Goal: Task Accomplishment & Management: Manage account settings

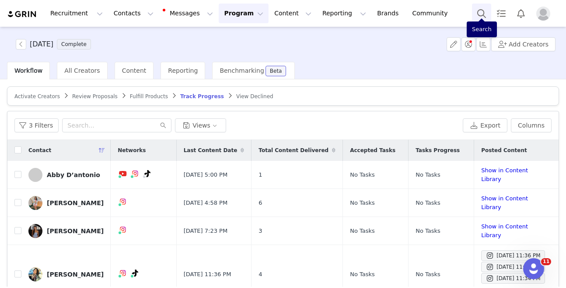
click at [480, 5] on button "Search" at bounding box center [481, 14] width 19 height 20
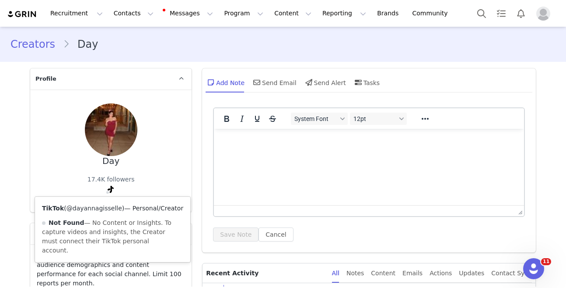
click at [101, 204] on link "@dayannagisselle" at bounding box center [95, 207] width 56 height 7
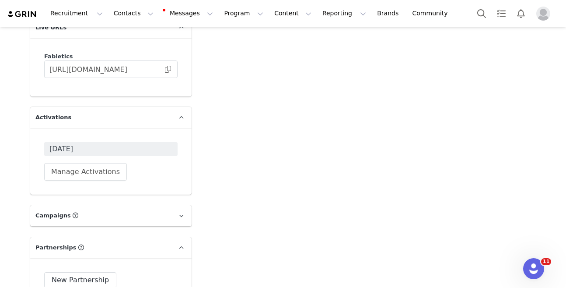
scroll to position [2753, 0]
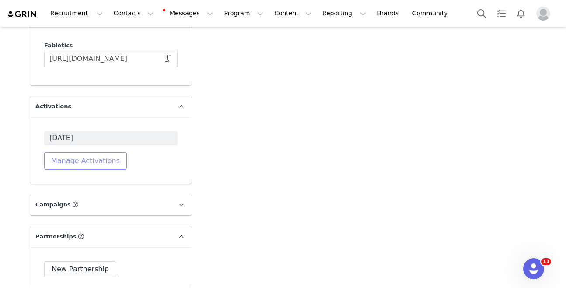
click at [84, 152] on button "Manage Activations" at bounding box center [85, 161] width 83 height 18
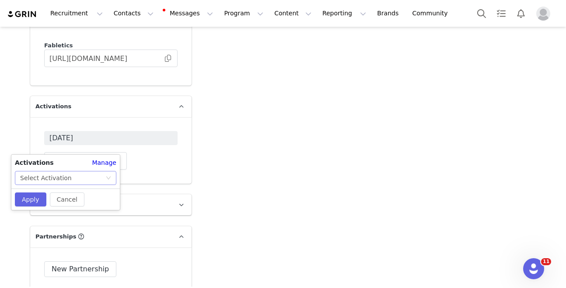
click at [75, 181] on div "Select Activation" at bounding box center [62, 177] width 85 height 13
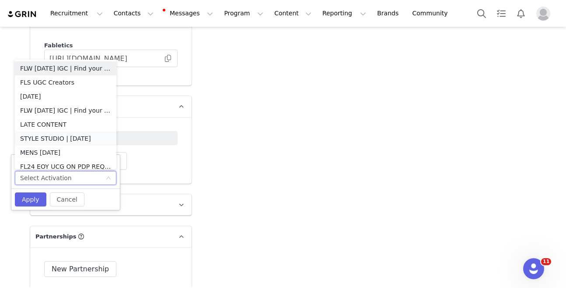
scroll to position [4, 0]
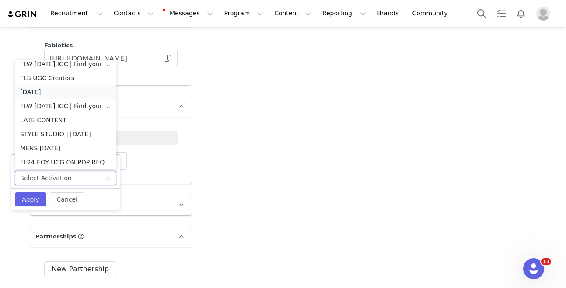
click at [62, 92] on li "OCTOBER 2025" at bounding box center [66, 92] width 102 height 14
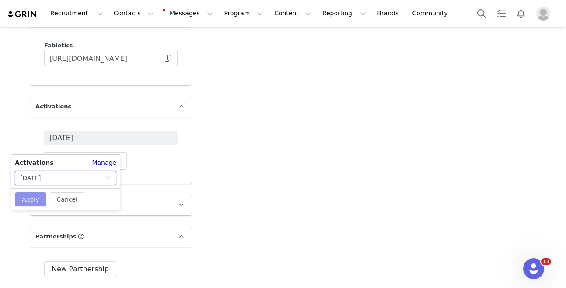
click at [34, 201] on button "Apply" at bounding box center [31, 199] width 32 height 14
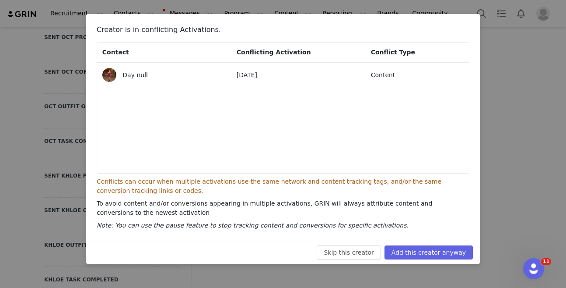
scroll to position [1999, 0]
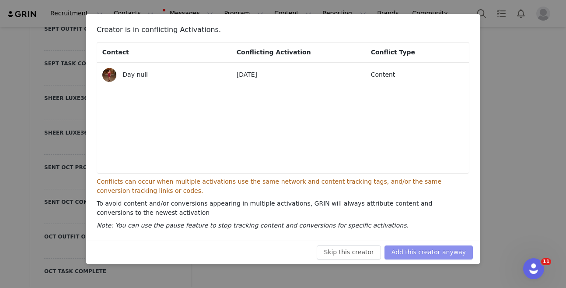
drag, startPoint x: 456, startPoint y: 261, endPoint x: 452, endPoint y: 257, distance: 5.3
click at [455, 260] on div "Skip this creator Add this creator anyway" at bounding box center [283, 251] width 394 height 23
click at [448, 252] on button "Add this creator anyway" at bounding box center [429, 252] width 88 height 14
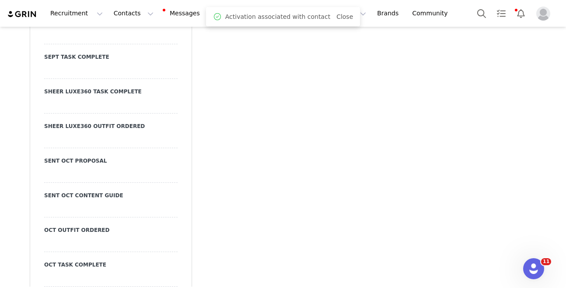
click at [146, 167] on div at bounding box center [111, 175] width 134 height 16
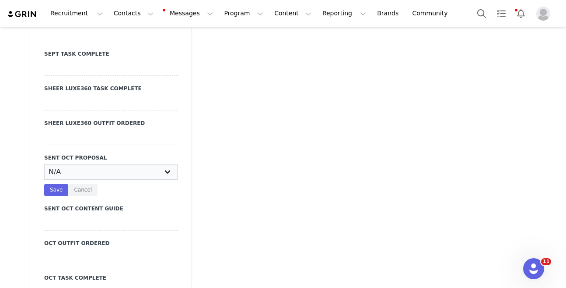
click at [150, 164] on select "N/A YES" at bounding box center [111, 172] width 134 height 16
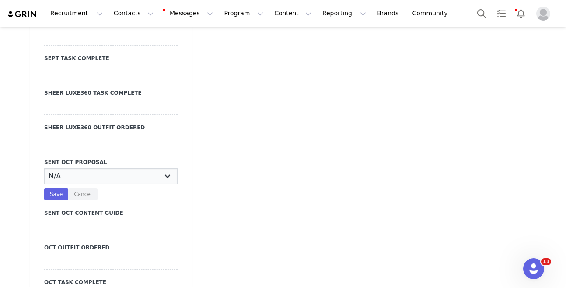
select select "YES"
click at [44, 168] on select "N/A YES" at bounding box center [111, 176] width 134 height 16
click at [62, 188] on button "Save" at bounding box center [56, 194] width 24 height 12
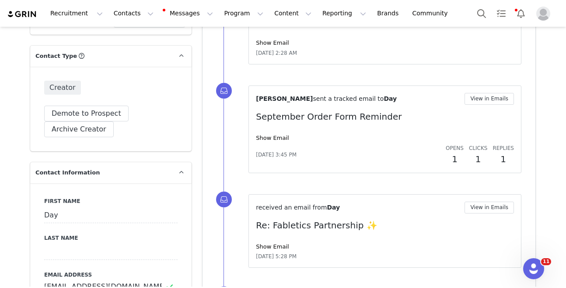
scroll to position [0, 0]
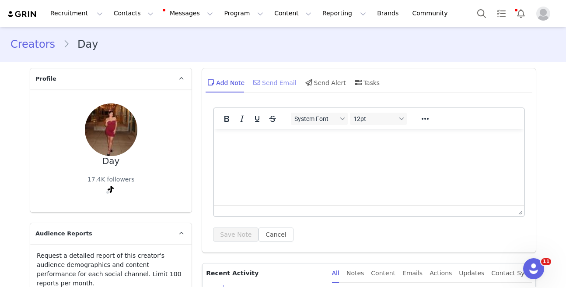
click at [261, 80] on span at bounding box center [257, 82] width 11 height 11
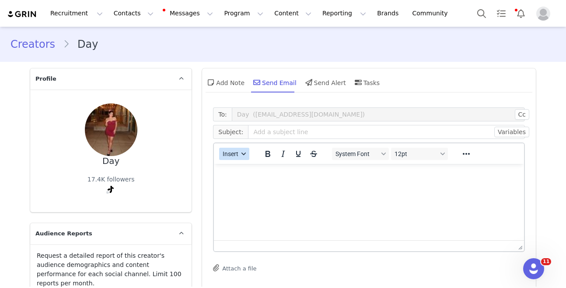
click at [234, 150] on span "Insert" at bounding box center [231, 153] width 16 height 7
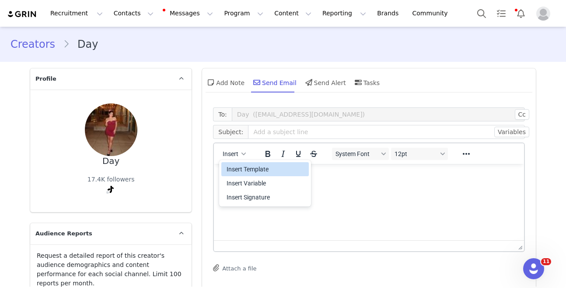
click at [236, 163] on div "Insert Template" at bounding box center [265, 169] width 88 height 14
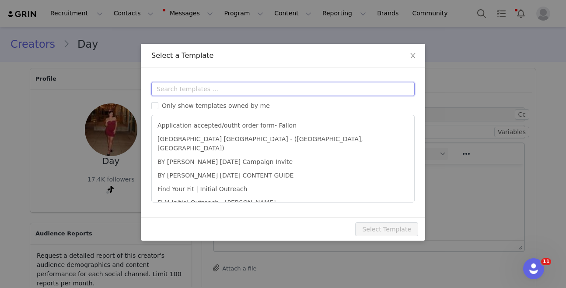
click at [252, 91] on input "text" at bounding box center [283, 89] width 264 height 14
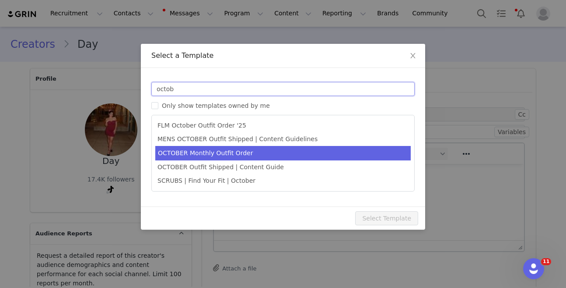
type input "octob"
click at [264, 156] on li "OCTOBER Monthly Outfit Order" at bounding box center [283, 153] width 256 height 14
type input "FABLETICS | 🎃 OCTOBER '25 Outfit Order x [instagram_username] + Exciting update!"
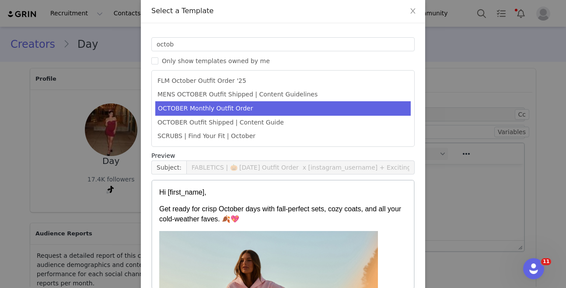
scroll to position [90, 0]
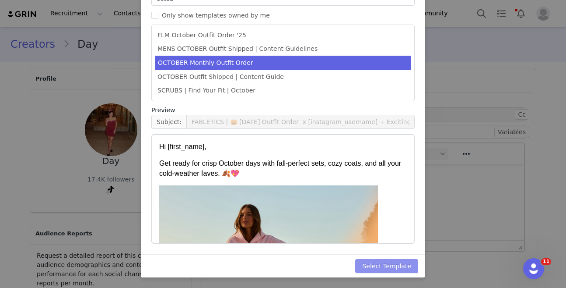
click at [412, 264] on button "Select Template" at bounding box center [386, 266] width 63 height 14
type input "FABLETICS | 🎃 OCTOBER '25 Outfit Order x [instagram_username] + Exciting update!"
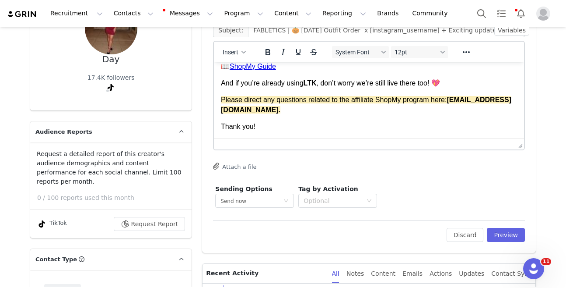
scroll to position [539, 0]
click at [288, 125] on div "Thank you!" at bounding box center [369, 126] width 296 height 10
click at [286, 127] on div "Thank you!" at bounding box center [369, 126] width 296 height 10
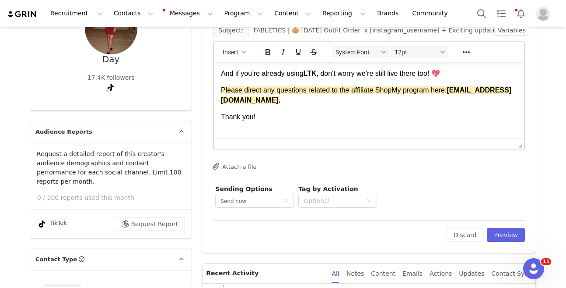
scroll to position [542, 0]
click at [234, 56] on span "Insert" at bounding box center [231, 52] width 16 height 7
type input "+1 ([GEOGRAPHIC_DATA])"
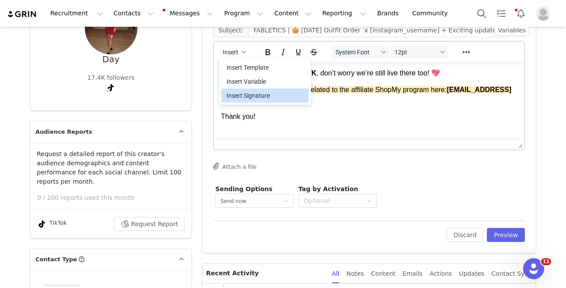
click at [260, 94] on div "Insert Signature" at bounding box center [266, 95] width 79 height 11
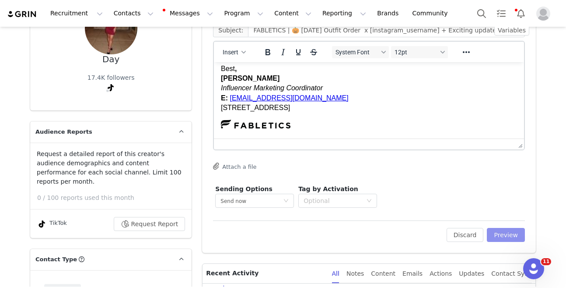
click at [502, 230] on button "Preview" at bounding box center [506, 235] width 38 height 14
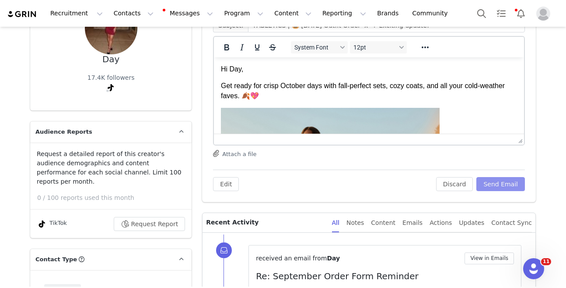
scroll to position [0, 0]
click at [500, 181] on button "Send Email" at bounding box center [501, 184] width 49 height 14
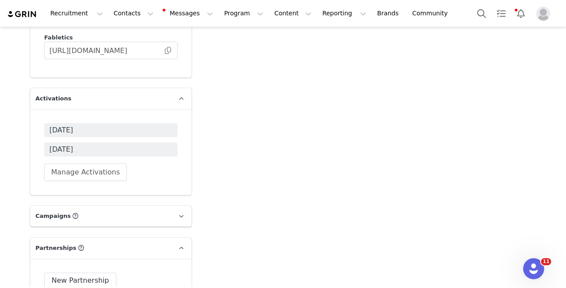
scroll to position [2753, 0]
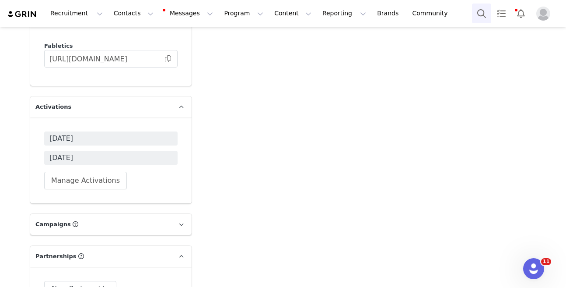
click at [481, 12] on button "Search" at bounding box center [481, 14] width 19 height 20
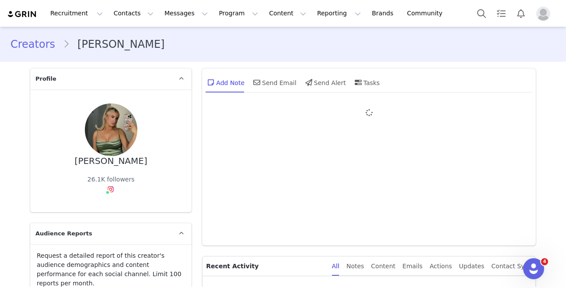
type input "+1 ([GEOGRAPHIC_DATA])"
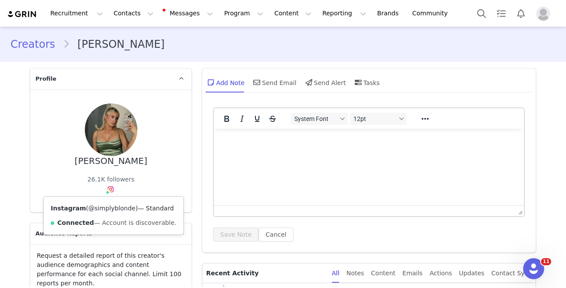
click at [108, 207] on link "@simplyblonde" at bounding box center [111, 207] width 47 height 7
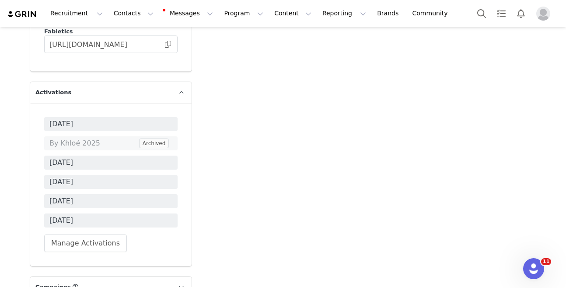
scroll to position [2822, 0]
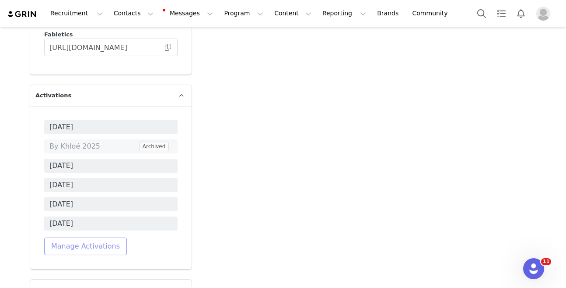
click at [100, 237] on button "Manage Activations" at bounding box center [85, 246] width 83 height 18
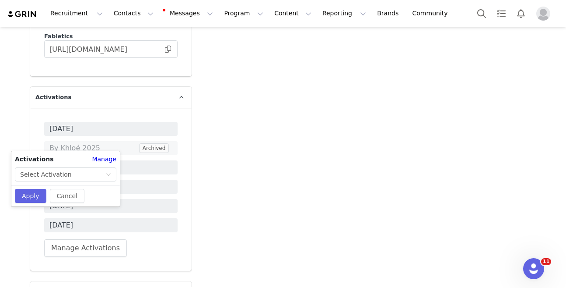
drag, startPoint x: 66, startPoint y: 187, endPoint x: 73, endPoint y: 181, distance: 9.0
click at [66, 186] on div "Cancel Apply" at bounding box center [65, 195] width 109 height 21
click at [74, 180] on div "Select Activation" at bounding box center [62, 174] width 85 height 13
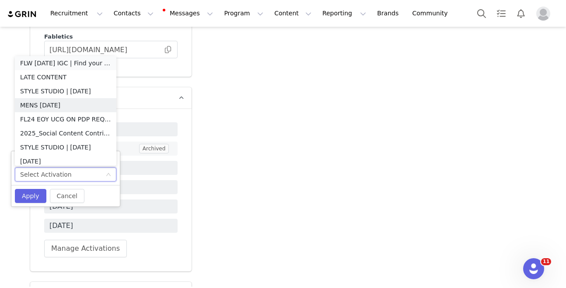
scroll to position [0, 0]
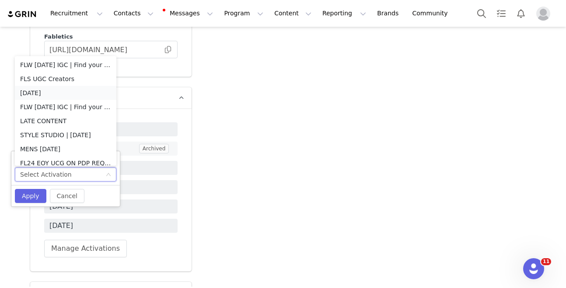
drag, startPoint x: 61, startPoint y: 91, endPoint x: 60, endPoint y: 98, distance: 7.9
click at [61, 91] on li "[DATE]" at bounding box center [66, 93] width 102 height 14
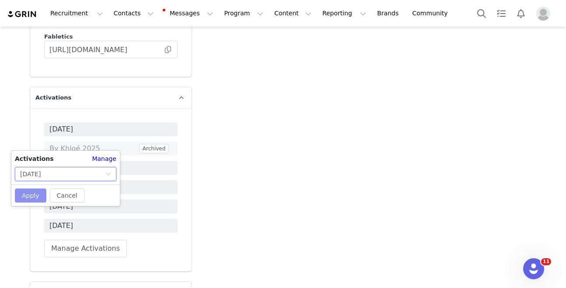
click at [31, 192] on button "Apply" at bounding box center [31, 195] width 32 height 14
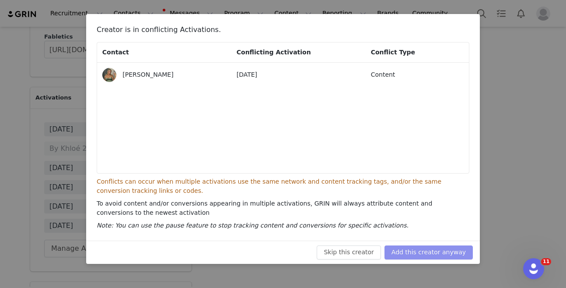
click at [419, 247] on button "Add this creator anyway" at bounding box center [429, 252] width 88 height 14
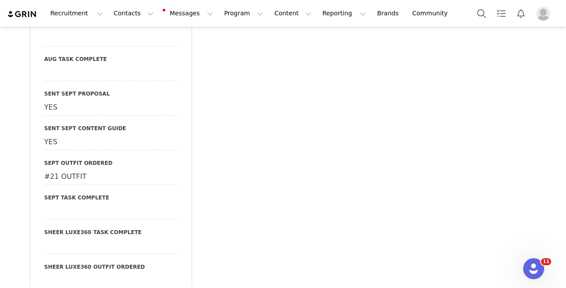
scroll to position [1960, 0]
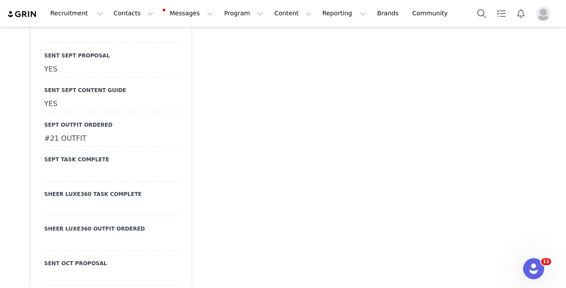
click at [95, 269] on div at bounding box center [111, 277] width 134 height 16
click at [105, 269] on select "N/A YES" at bounding box center [111, 277] width 134 height 16
select select "YES"
click at [44, 269] on select "N/A YES" at bounding box center [111, 277] width 134 height 16
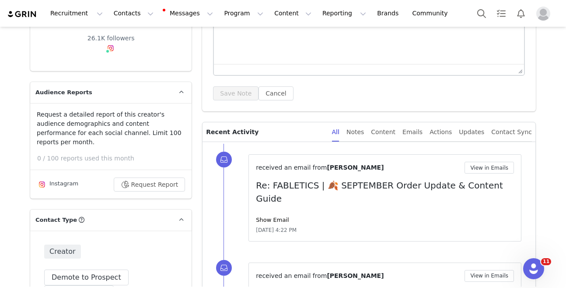
scroll to position [0, 0]
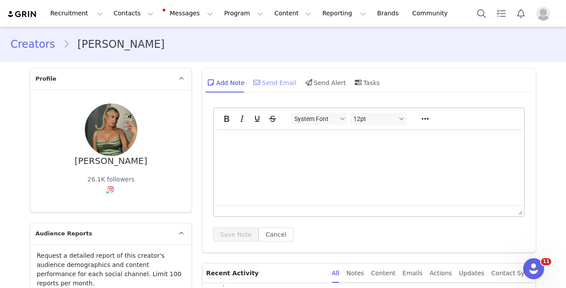
click at [287, 81] on div "Send Email" at bounding box center [274, 82] width 45 height 21
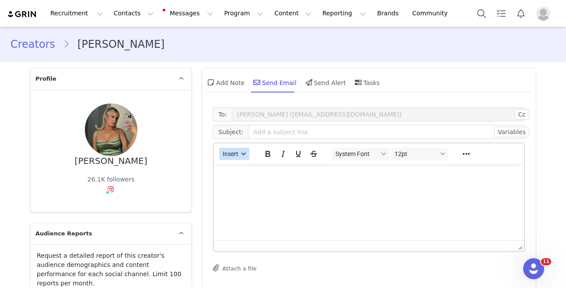
click at [231, 151] on span "Insert" at bounding box center [231, 153] width 16 height 7
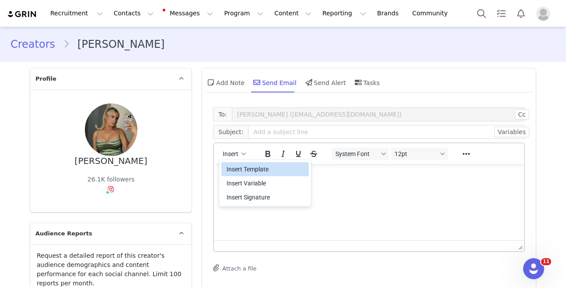
click at [246, 165] on div "Insert Template" at bounding box center [266, 169] width 79 height 11
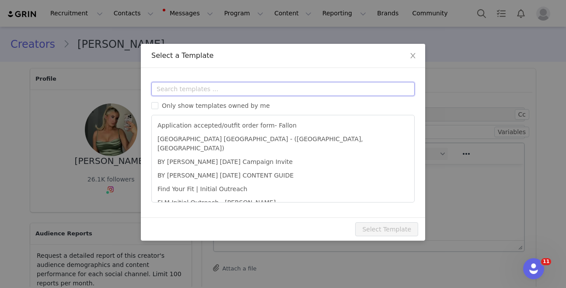
click at [253, 86] on input "text" at bounding box center [283, 89] width 264 height 14
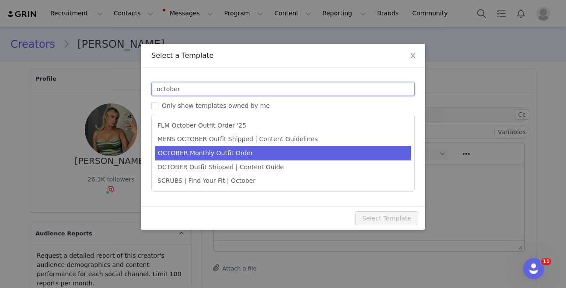
type input "october"
click at [234, 149] on li "OCTOBER Monthly Outfit Order" at bounding box center [283, 153] width 256 height 14
type input "FABLETICS | 🎃 OCTOBER '25 Outfit Order x [instagram_username] + Exciting update!"
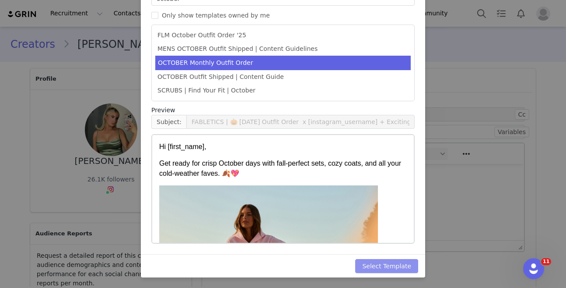
click at [397, 266] on button "Select Template" at bounding box center [386, 266] width 63 height 14
type input "FABLETICS | 🎃 OCTOBER '25 Outfit Order x [instagram_username] + Exciting update!"
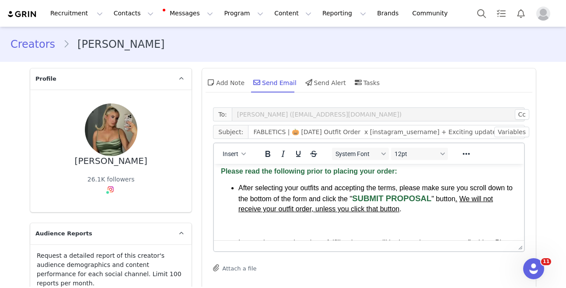
scroll to position [530, 0]
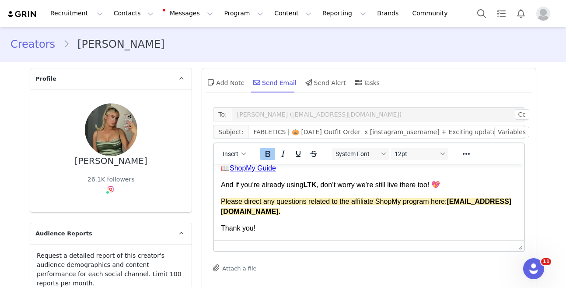
drag, startPoint x: 288, startPoint y: 215, endPoint x: 286, endPoint y: 221, distance: 6.0
click at [288, 215] on p "Please direct any questions related to the affiliate ShopMy program here: creat…" at bounding box center [369, 207] width 296 height 20
click at [284, 223] on div "Thank you!" at bounding box center [369, 228] width 296 height 10
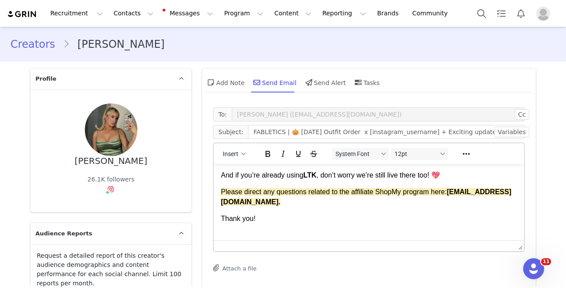
scroll to position [542, 0]
click at [233, 144] on div "Insert System Font 12pt To open the popup, press Shift+Enter To open the popup,…" at bounding box center [369, 153] width 310 height 21
drag, startPoint x: 233, startPoint y: 147, endPoint x: 238, endPoint y: 155, distance: 9.1
click at [233, 148] on button "Insert" at bounding box center [234, 154] width 30 height 12
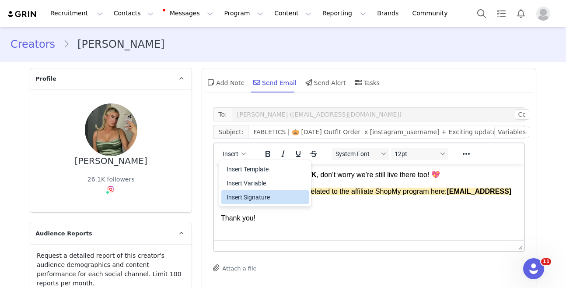
click at [256, 195] on div "Insert Signature" at bounding box center [266, 197] width 79 height 11
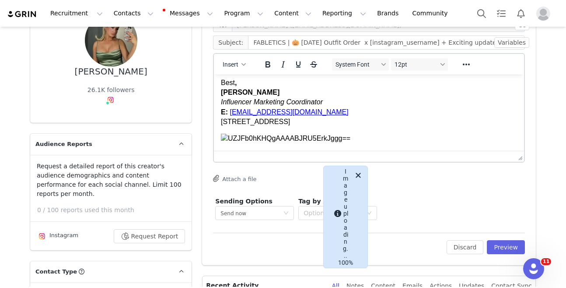
scroll to position [109, 0]
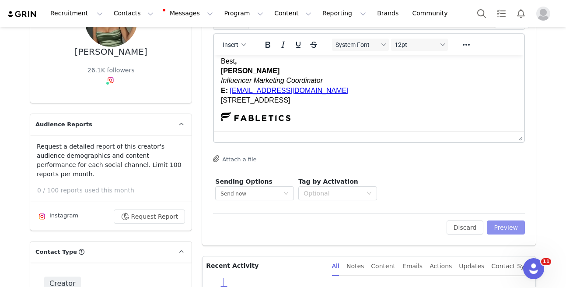
click at [503, 230] on button "Preview" at bounding box center [506, 227] width 38 height 14
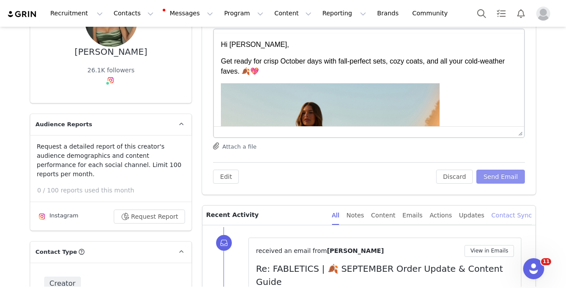
scroll to position [0, 0]
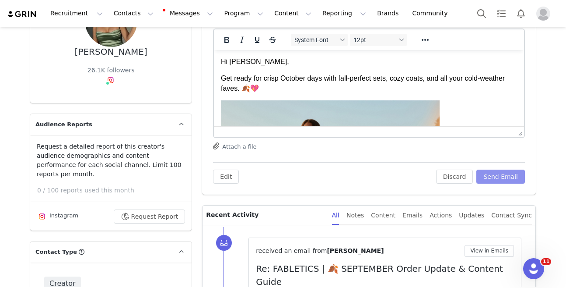
click at [499, 183] on button "Send Email" at bounding box center [501, 176] width 49 height 14
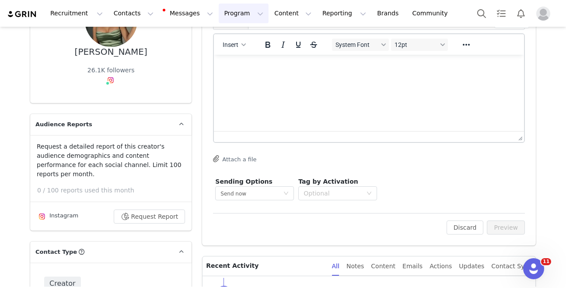
click at [228, 15] on button "Program Program" at bounding box center [244, 14] width 50 height 20
click at [234, 37] on p "Activations" at bounding box center [229, 38] width 34 height 9
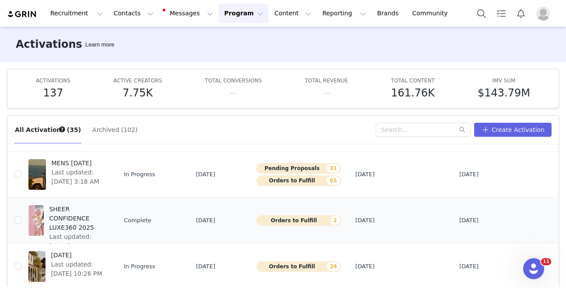
scroll to position [152, 0]
click at [86, 257] on span "[DATE]" at bounding box center [78, 254] width 54 height 9
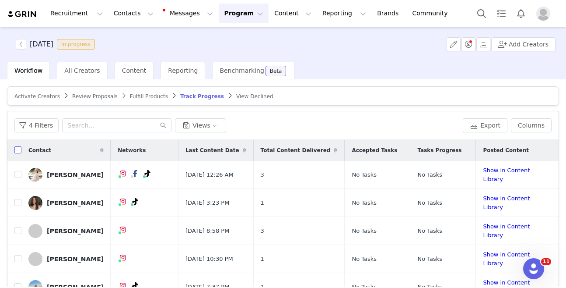
click at [18, 150] on input "checkbox" at bounding box center [17, 149] width 7 height 7
checkbox input "true"
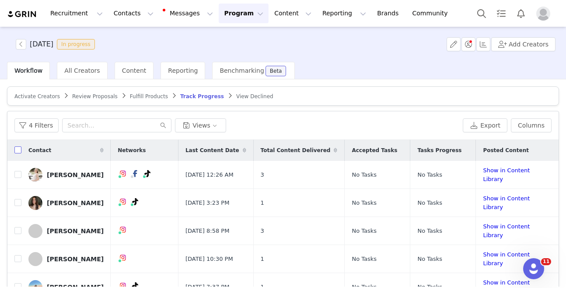
checkbox input "true"
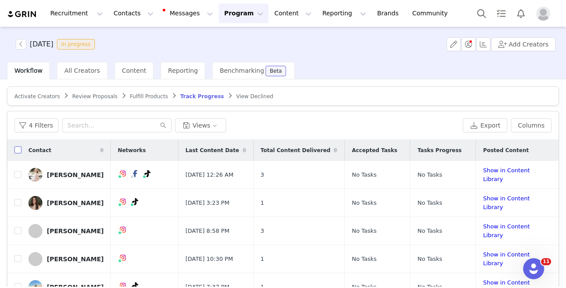
checkbox input "true"
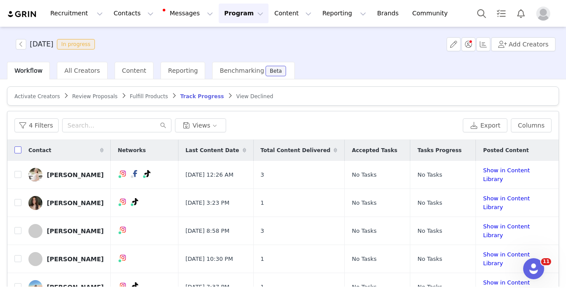
checkbox input "true"
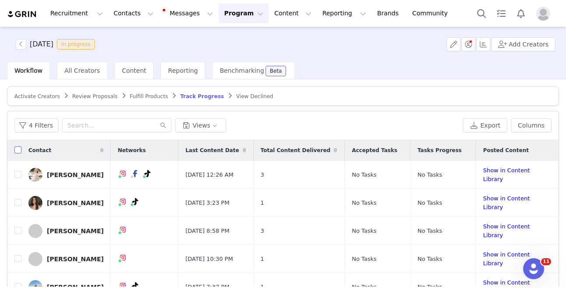
checkbox input "true"
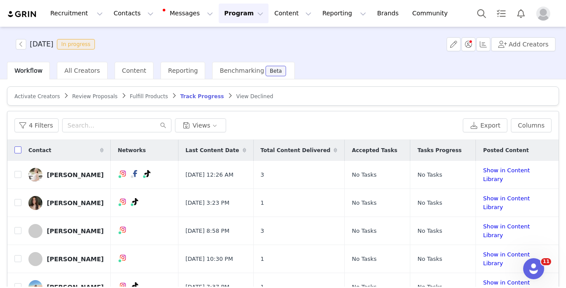
checkbox input "true"
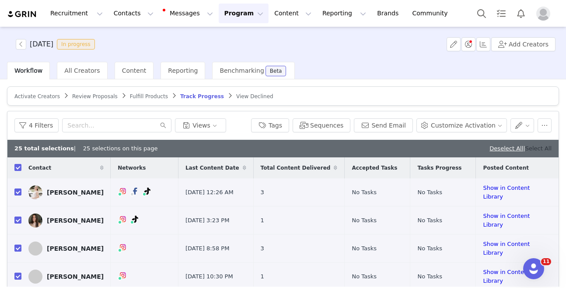
click at [546, 149] on link "Select All" at bounding box center [539, 148] width 26 height 7
drag, startPoint x: 525, startPoint y: 123, endPoint x: 516, endPoint y: 123, distance: 9.7
click at [525, 122] on button "button" at bounding box center [523, 125] width 24 height 14
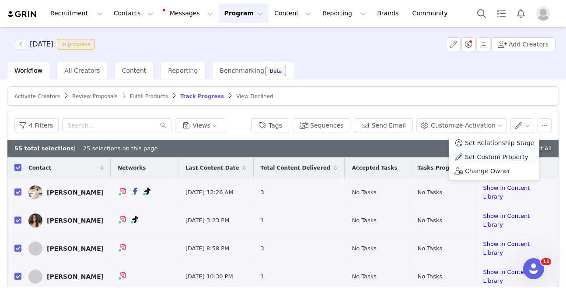
click at [503, 155] on span "Set Custom Property" at bounding box center [496, 157] width 63 height 10
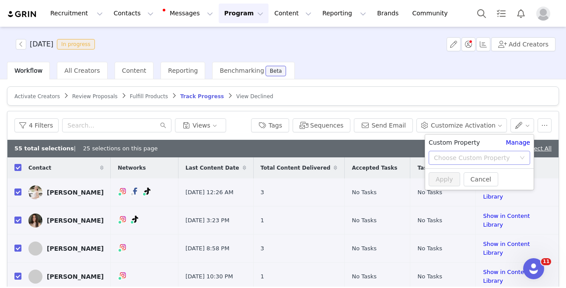
click at [488, 157] on div "Choose Custom Property" at bounding box center [474, 157] width 81 height 9
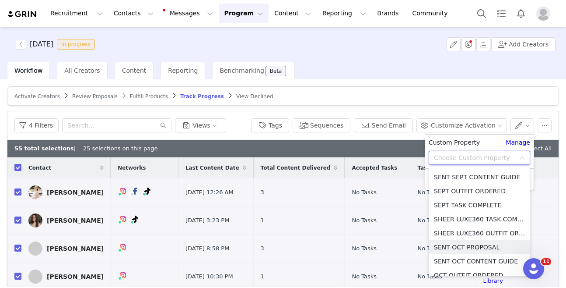
scroll to position [419, 0]
click at [478, 204] on li "SEPT TASK COMPLETE" at bounding box center [480, 204] width 102 height 14
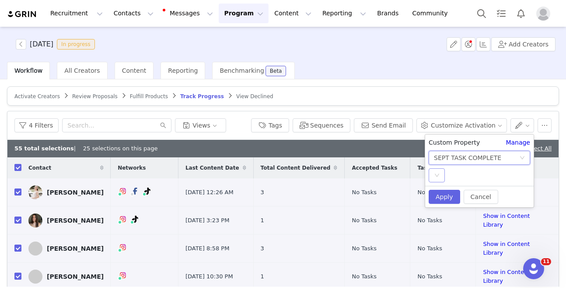
click at [436, 175] on icon "icon: down" at bounding box center [437, 175] width 4 height 3
click at [442, 187] on li "YES" at bounding box center [480, 193] width 102 height 14
click at [442, 190] on button "Apply" at bounding box center [445, 197] width 32 height 14
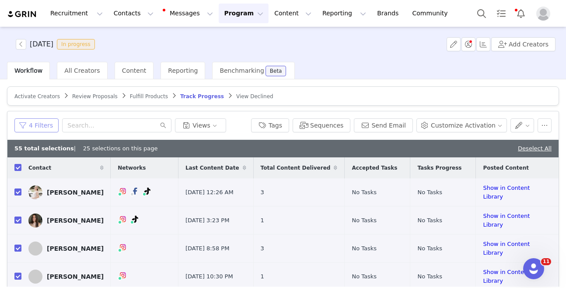
drag, startPoint x: 38, startPoint y: 122, endPoint x: 36, endPoint y: 113, distance: 8.9
click at [38, 122] on button "4 Filters" at bounding box center [36, 125] width 44 height 14
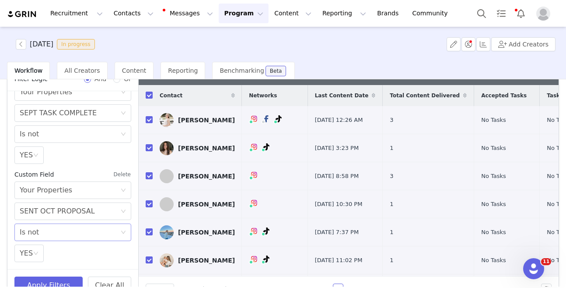
scroll to position [94, 0]
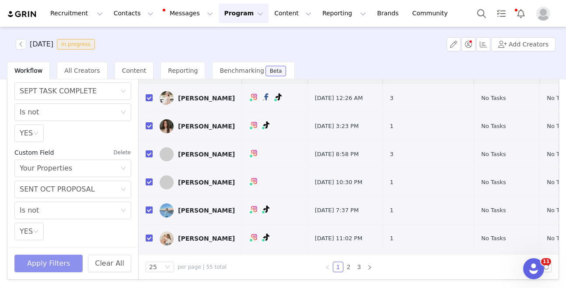
click at [35, 265] on button "Apply Filters" at bounding box center [48, 263] width 68 height 18
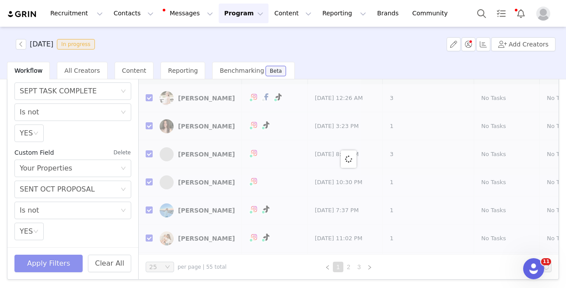
checkbox input "false"
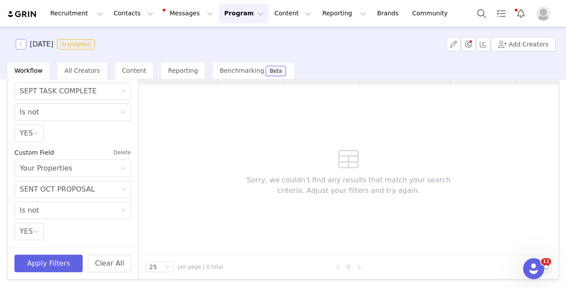
click at [20, 46] on button "button" at bounding box center [21, 44] width 11 height 11
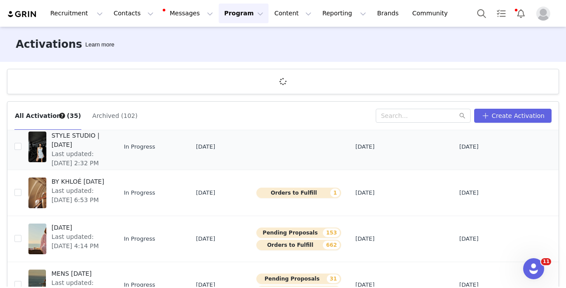
scroll to position [80, 0]
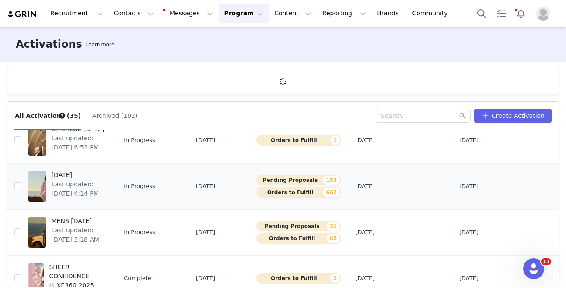
click at [77, 175] on span "[DATE]" at bounding box center [78, 174] width 53 height 9
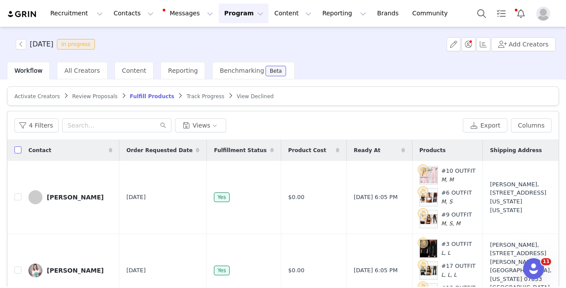
click at [17, 148] on input "checkbox" at bounding box center [17, 149] width 7 height 7
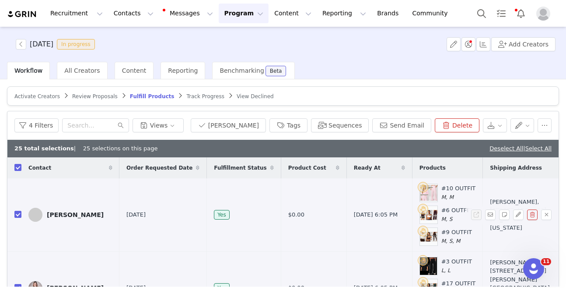
checkbox input "true"
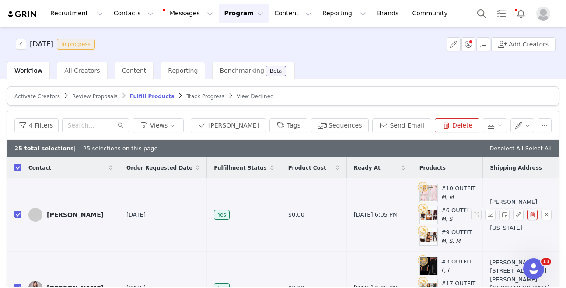
checkbox input "true"
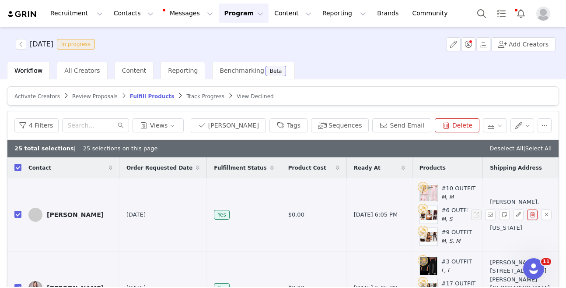
checkbox input "true"
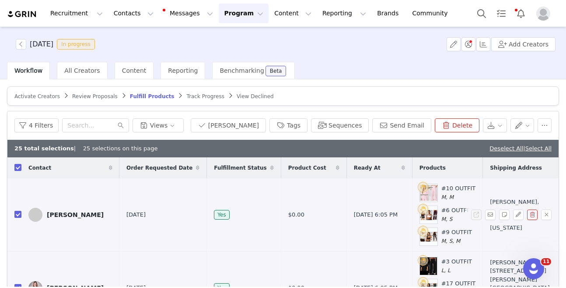
checkbox input "true"
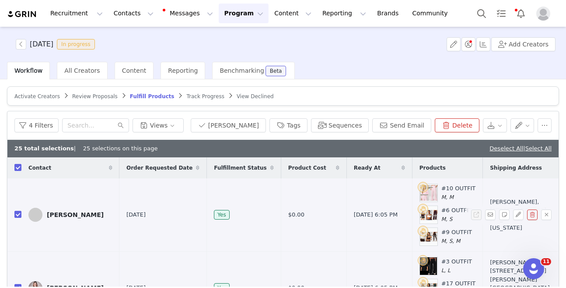
checkbox input "true"
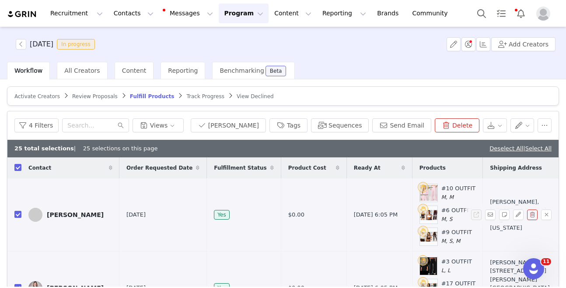
checkbox input "true"
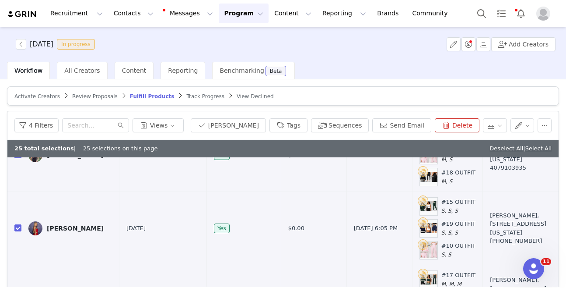
scroll to position [694, 0]
click at [544, 149] on link "Select All" at bounding box center [539, 148] width 26 height 7
drag, startPoint x: 13, startPoint y: 121, endPoint x: 29, endPoint y: 125, distance: 17.1
click at [15, 121] on div "4 Filters Views Mark Fulfilled Tags Sequences Send Email Delete" at bounding box center [283, 125] width 552 height 28
click at [29, 125] on button "4 Filters" at bounding box center [36, 125] width 44 height 14
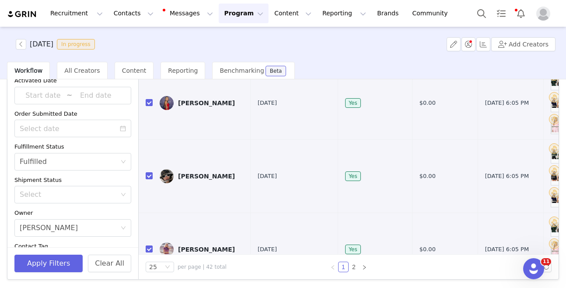
scroll to position [0, 0]
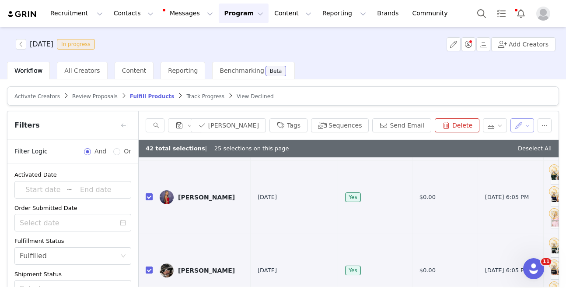
click at [517, 124] on button "button" at bounding box center [523, 125] width 24 height 14
click at [395, 124] on button "Send Email" at bounding box center [402, 125] width 59 height 14
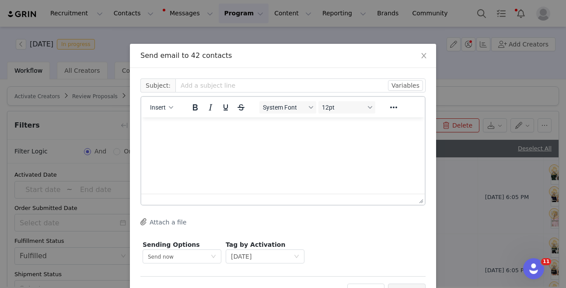
click at [164, 87] on span "Subject:" at bounding box center [158, 85] width 35 height 14
click at [164, 102] on button "Insert" at bounding box center [162, 107] width 30 height 12
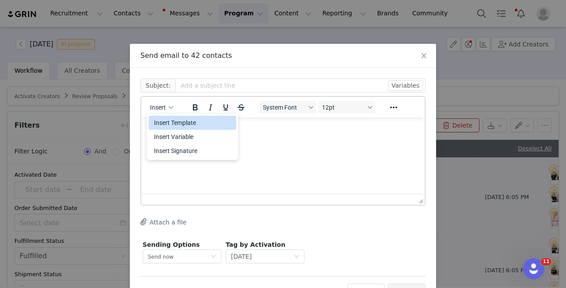
click at [167, 128] on div "Insert Template" at bounding box center [193, 123] width 88 height 14
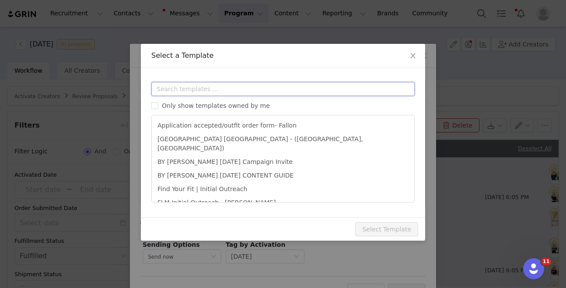
click at [189, 89] on input "text" at bounding box center [283, 89] width 264 height 14
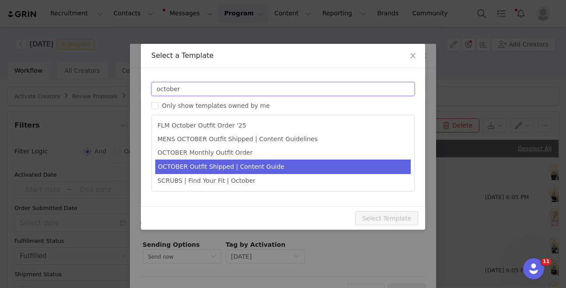
type input "october"
click at [227, 165] on li "OCTOBER Outfit Shipped | Content Guide" at bounding box center [283, 166] width 256 height 14
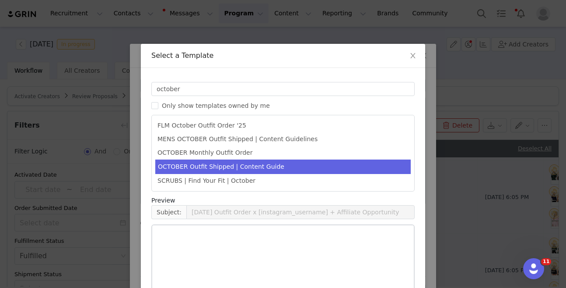
type input "FABLETICS | 🎃 OCTOBER Order Update & Content Guide"
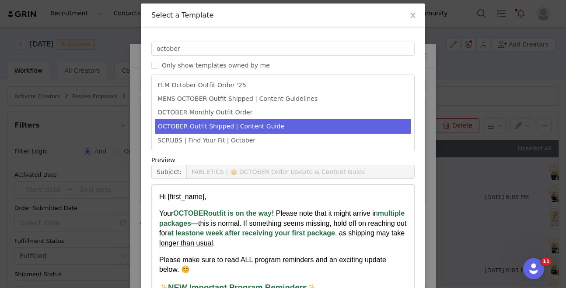
scroll to position [90, 0]
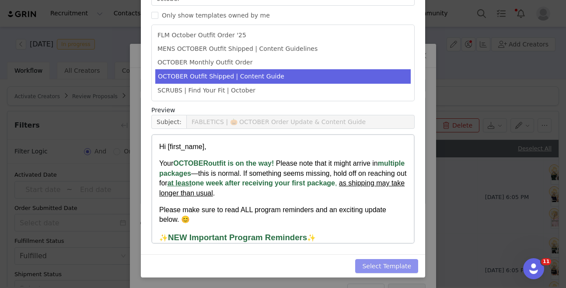
click at [402, 262] on button "Select Template" at bounding box center [386, 266] width 63 height 14
type input "FABLETICS | 🎃 OCTOBER Order Update & Content Guide"
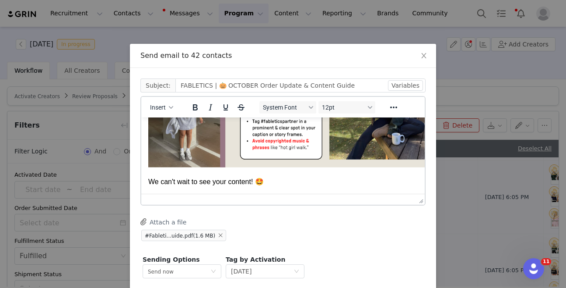
scroll to position [952, 0]
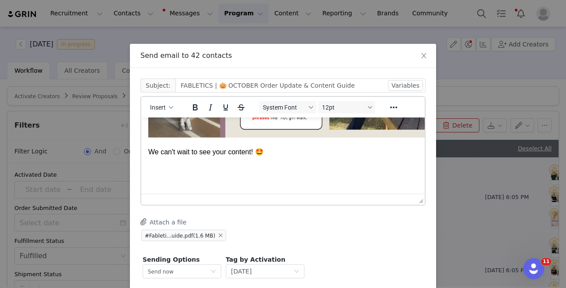
click at [160, 107] on span "Insert" at bounding box center [158, 107] width 16 height 7
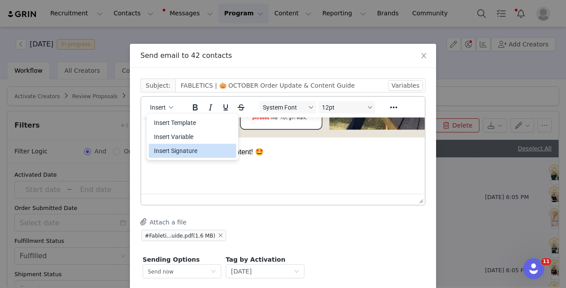
click at [185, 150] on div "Insert Signature" at bounding box center [193, 150] width 79 height 11
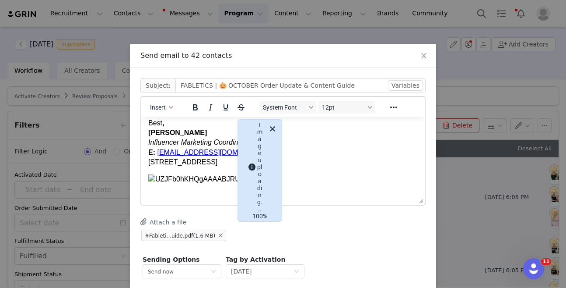
scroll to position [46, 0]
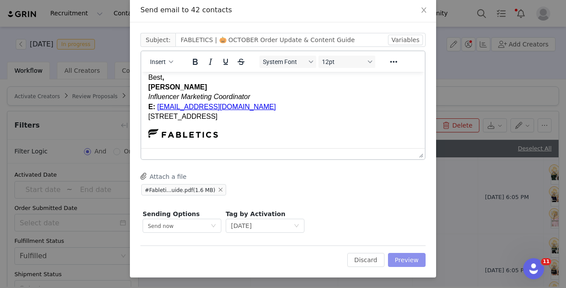
click at [412, 266] on button "Preview" at bounding box center [407, 260] width 38 height 14
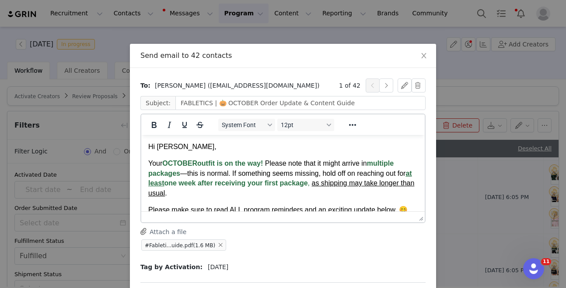
scroll to position [0, 0]
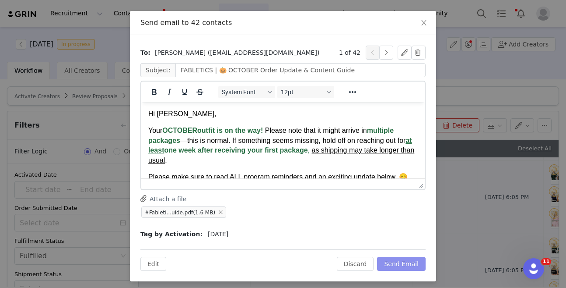
click at [408, 258] on button "Send Email" at bounding box center [401, 264] width 49 height 14
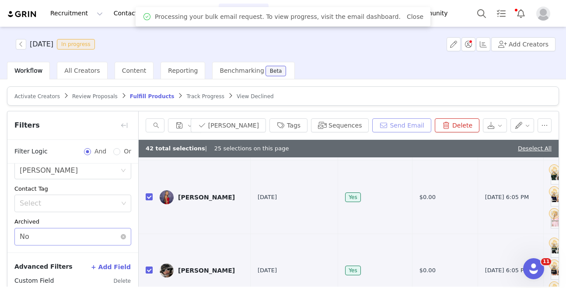
scroll to position [186, 0]
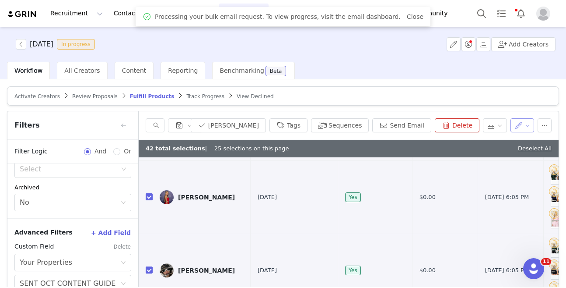
drag, startPoint x: 526, startPoint y: 126, endPoint x: 523, endPoint y: 133, distance: 7.2
click at [526, 126] on button "button" at bounding box center [523, 125] width 24 height 14
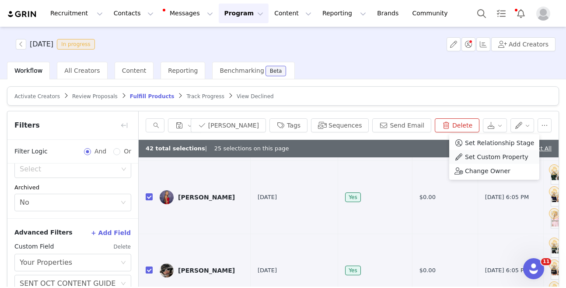
click at [506, 158] on span "Set Custom Property" at bounding box center [496, 157] width 63 height 10
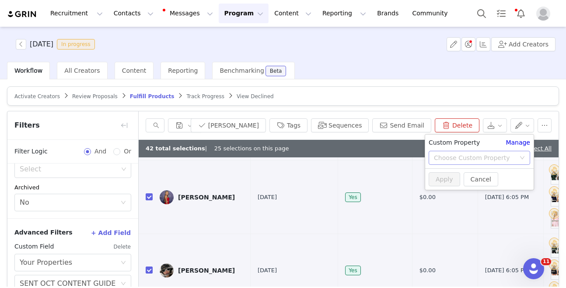
click at [482, 155] on div "Choose Custom Property" at bounding box center [474, 157] width 81 height 9
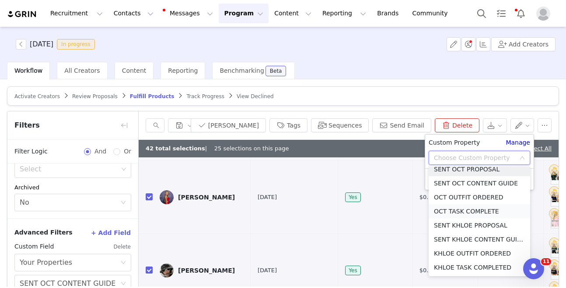
scroll to position [496, 0]
click at [474, 179] on li "SENT OCT CONTENT GUIDE" at bounding box center [480, 183] width 102 height 14
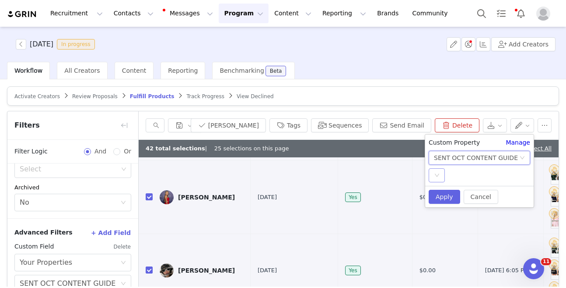
click at [443, 172] on div "Select" at bounding box center [437, 175] width 16 height 14
click at [447, 186] on li "YES" at bounding box center [480, 193] width 102 height 14
click at [446, 190] on button "Apply" at bounding box center [445, 197] width 32 height 14
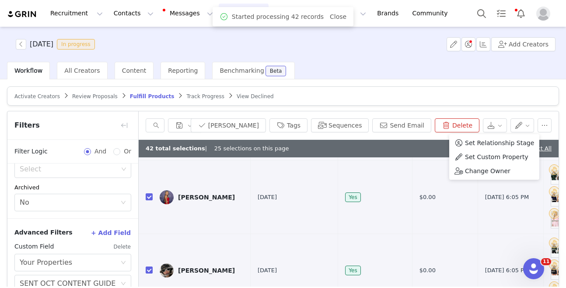
scroll to position [94, 0]
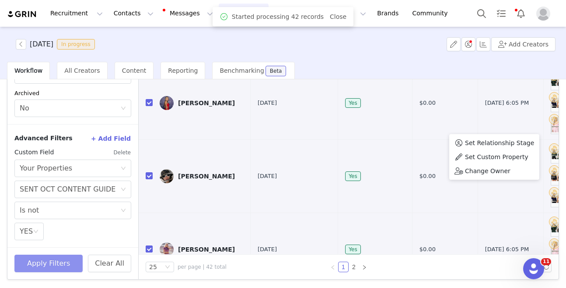
click at [50, 256] on button "Apply Filters" at bounding box center [48, 263] width 68 height 18
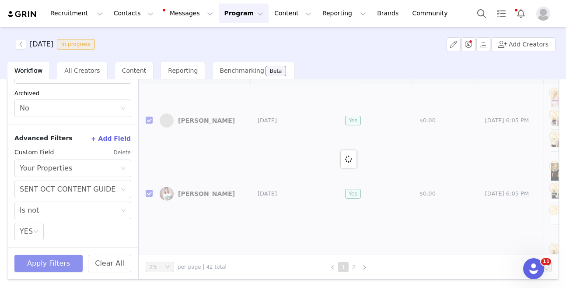
checkbox input "false"
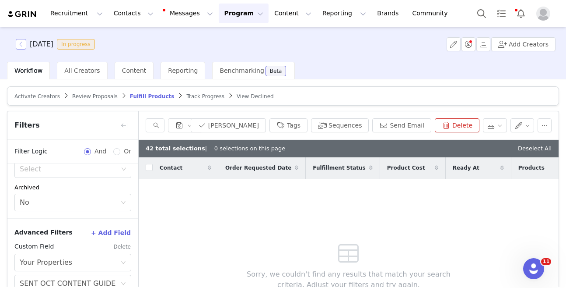
click at [16, 42] on button "button" at bounding box center [21, 44] width 11 height 11
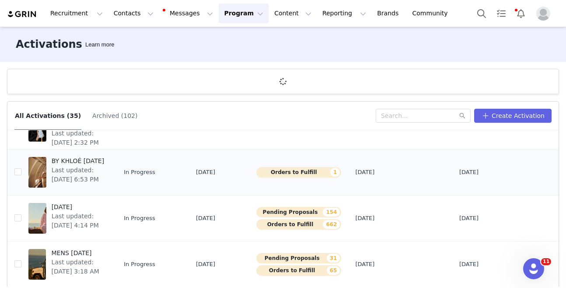
scroll to position [52, 0]
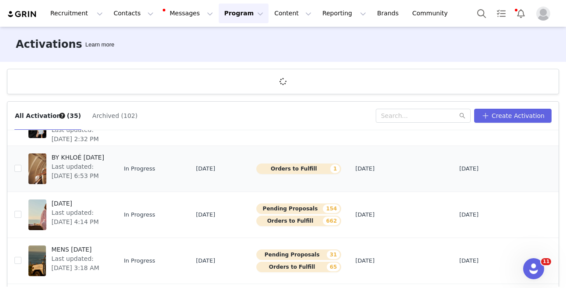
click at [49, 162] on div "BY KHLOÉ OCT 2025 Last updated: Sep 16, 2025 6:53 PM" at bounding box center [78, 168] width 64 height 35
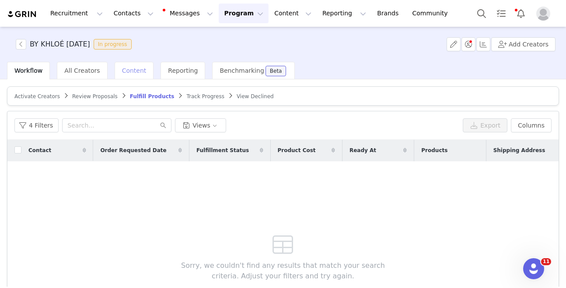
click at [122, 76] on div "Content" at bounding box center [134, 71] width 39 height 18
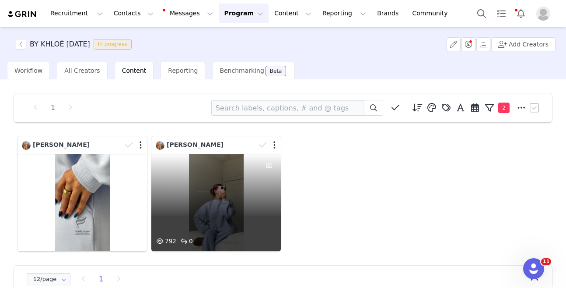
click at [194, 189] on div "792 0" at bounding box center [216, 202] width 130 height 97
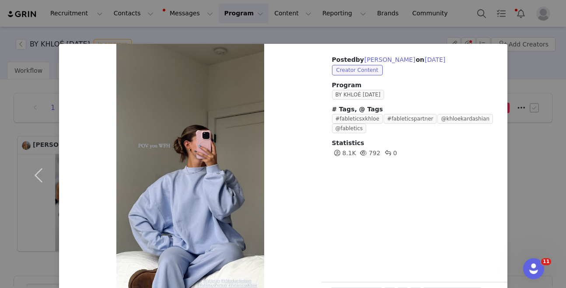
scroll to position [29, 0]
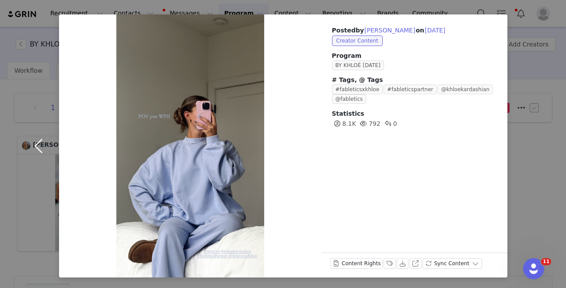
click at [27, 155] on button "button" at bounding box center [40, 145] width 37 height 263
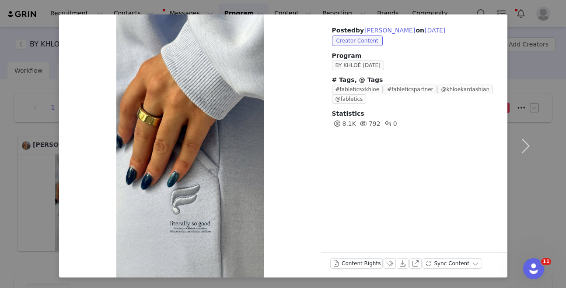
click at [2, 156] on div "Posted by Erin Flory on Oct 1, 2025 Creator Content Program BY KHLOÉ OCT 2025 #…" at bounding box center [283, 144] width 566 height 288
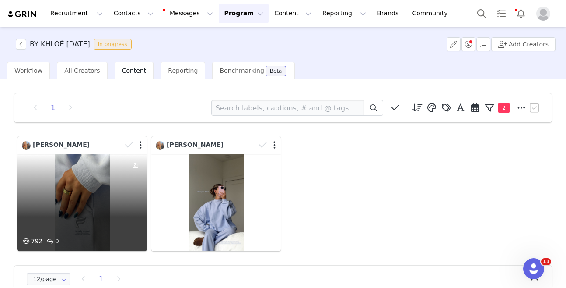
click at [76, 168] on div "792 0" at bounding box center [83, 202] width 130 height 97
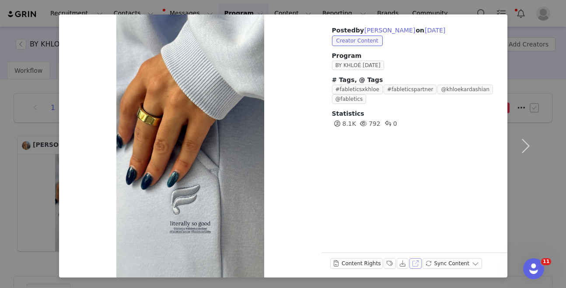
click at [414, 260] on button "View on Instagram" at bounding box center [416, 263] width 12 height 11
drag, startPoint x: 9, startPoint y: 39, endPoint x: 14, endPoint y: 40, distance: 5.0
click at [9, 39] on div "Posted by Erin Flory on Oct 1, 2025 Creator Content Program BY KHLOÉ OCT 2025 #…" at bounding box center [283, 144] width 566 height 288
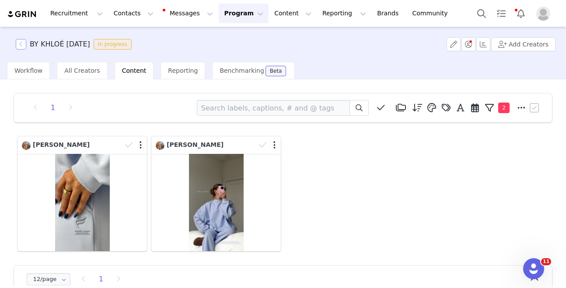
click at [24, 48] on button "button" at bounding box center [21, 44] width 11 height 11
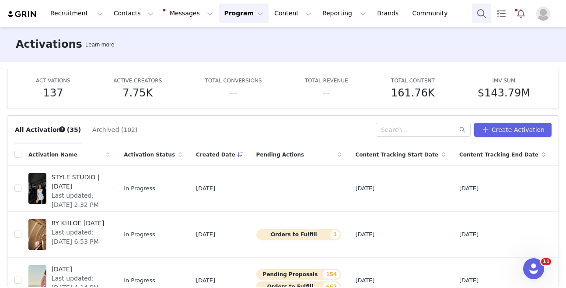
click at [485, 15] on button "Search" at bounding box center [481, 14] width 19 height 20
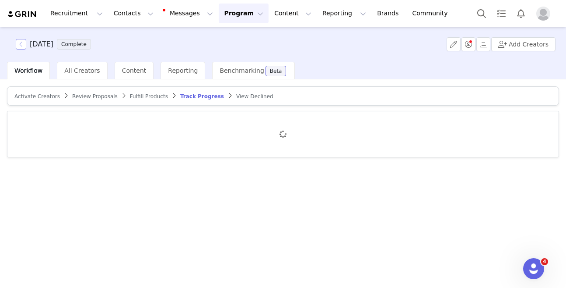
click at [25, 44] on span "[DATE] Complete" at bounding box center [55, 44] width 79 height 11
click at [23, 44] on button "button" at bounding box center [21, 44] width 11 height 11
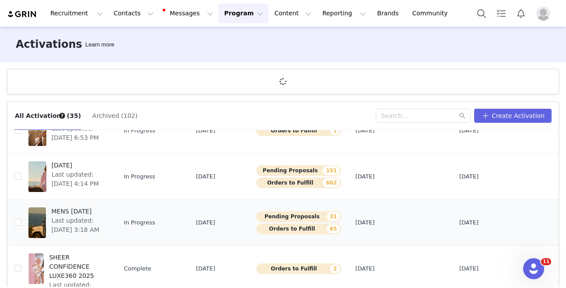
scroll to position [104, 0]
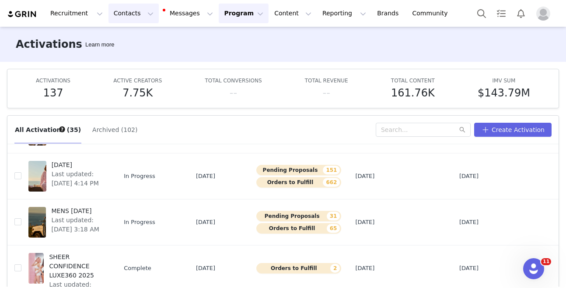
click at [119, 20] on button "Contacts Contacts" at bounding box center [134, 14] width 50 height 20
click at [132, 37] on p "Creators" at bounding box center [122, 38] width 26 height 9
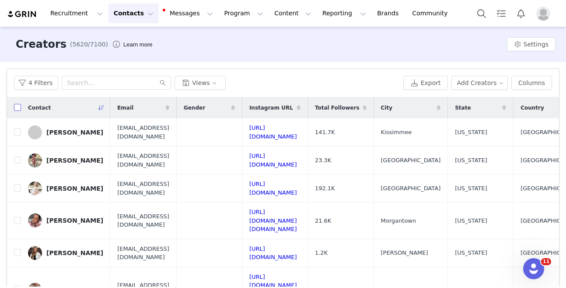
click at [15, 111] on input "checkbox" at bounding box center [17, 107] width 7 height 7
checkbox input "true"
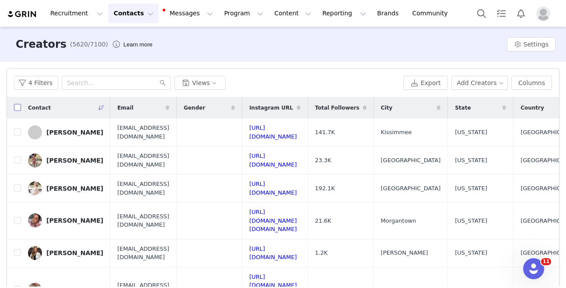
checkbox input "true"
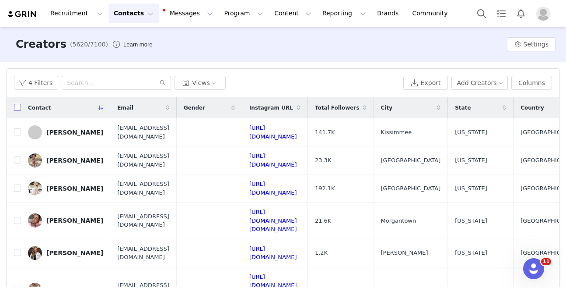
checkbox input "true"
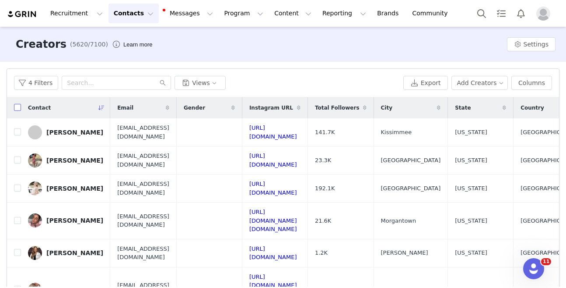
checkbox input "true"
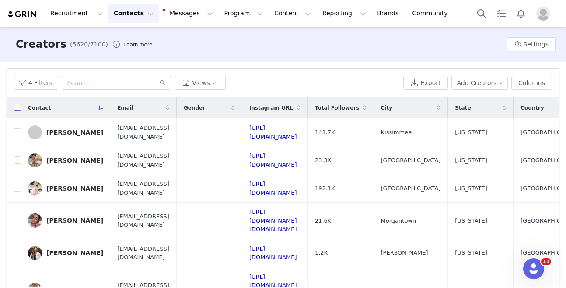
checkbox input "true"
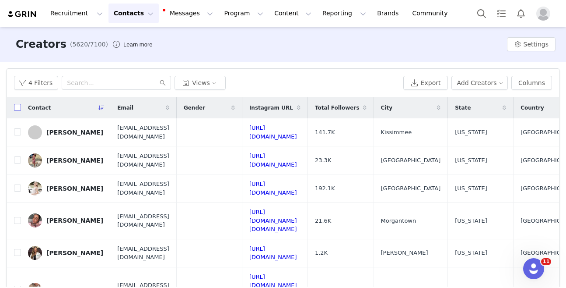
checkbox input "true"
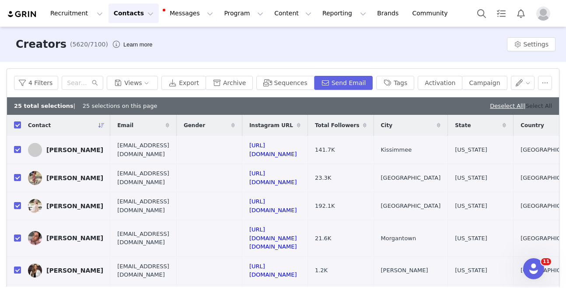
click at [538, 105] on link "Select All" at bounding box center [539, 105] width 26 height 7
click at [456, 83] on button "Activation" at bounding box center [440, 83] width 45 height 14
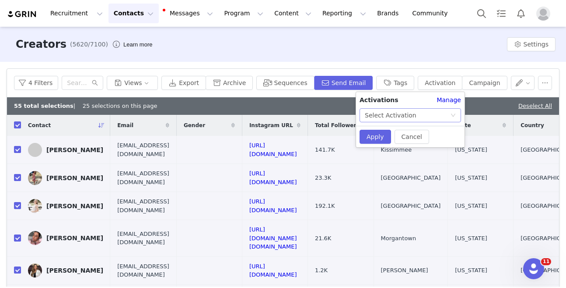
click at [394, 112] on div "Select Activation" at bounding box center [391, 115] width 52 height 13
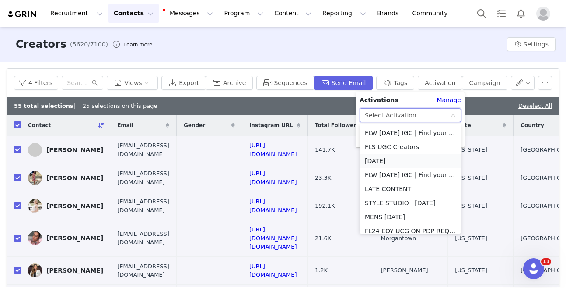
click at [403, 156] on li "[DATE]" at bounding box center [411, 161] width 102 height 14
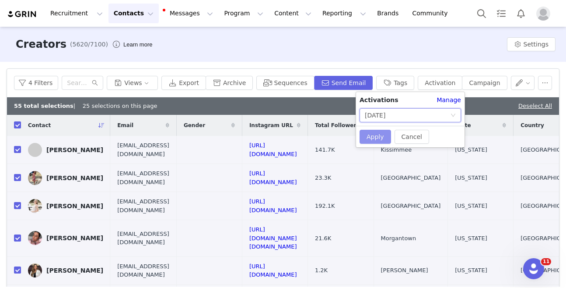
click at [381, 133] on button "Apply" at bounding box center [376, 137] width 32 height 14
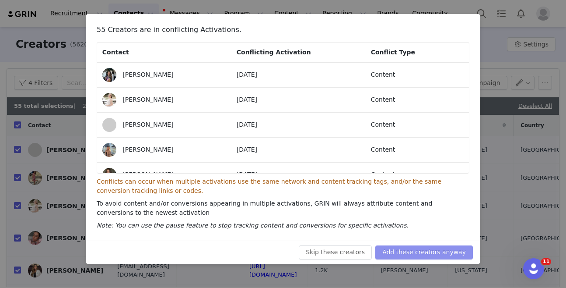
click at [463, 252] on button "Add these creators anyway" at bounding box center [425, 252] width 98 height 14
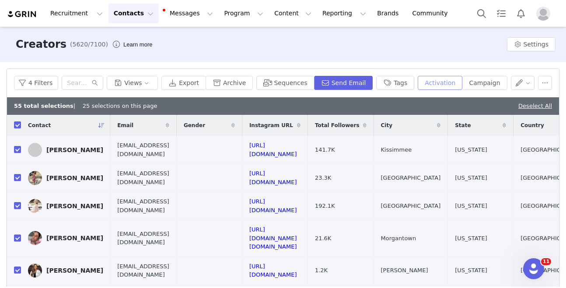
click at [447, 84] on button "Activation" at bounding box center [440, 83] width 45 height 14
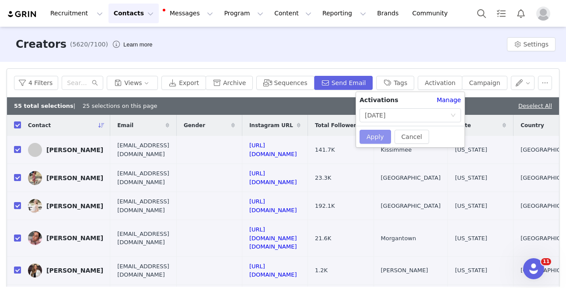
click at [378, 130] on button "Apply" at bounding box center [376, 137] width 32 height 14
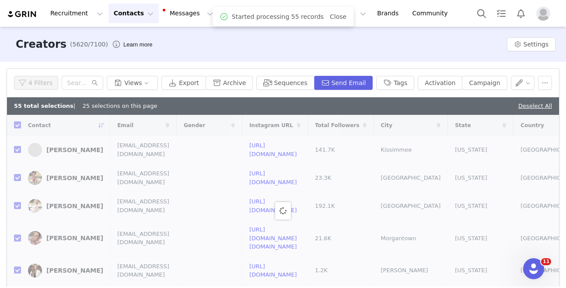
click at [361, 91] on div "4 Filters Views Export Archive Sequences Send Email Tags Activation Campaign" at bounding box center [283, 83] width 552 height 28
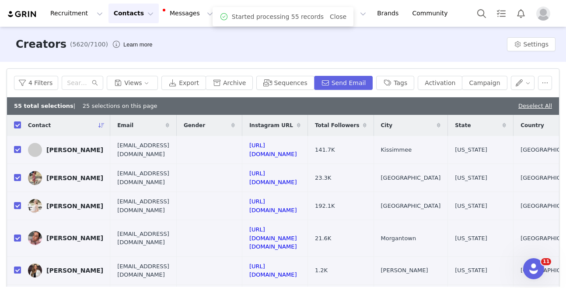
click at [362, 90] on div "4 Filters Views Export Archive Sequences Send Email Tags Activation Campaign" at bounding box center [283, 83] width 552 height 28
click at [363, 86] on button "Send Email" at bounding box center [343, 83] width 59 height 14
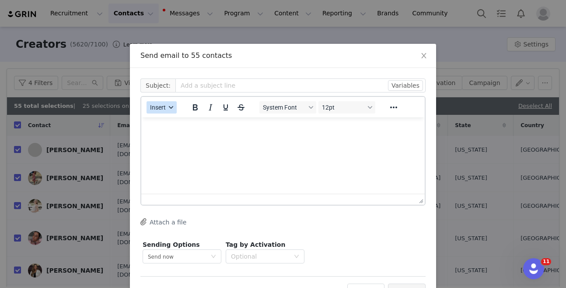
click at [168, 107] on div "button" at bounding box center [171, 107] width 7 height 4
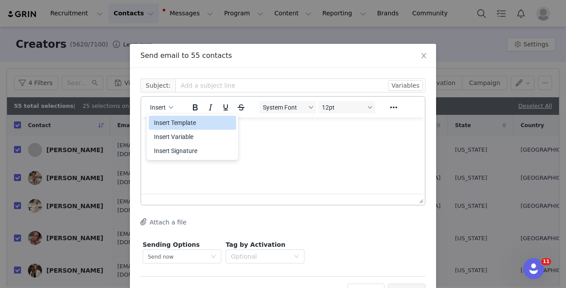
click at [172, 121] on div "Insert Template" at bounding box center [193, 122] width 79 height 11
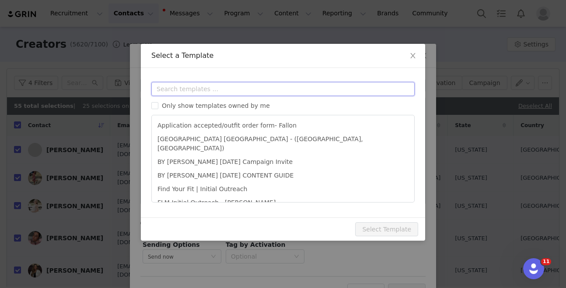
click at [220, 88] on input "text" at bounding box center [283, 89] width 264 height 14
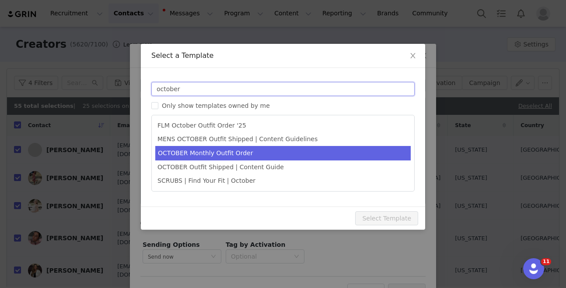
type input "october"
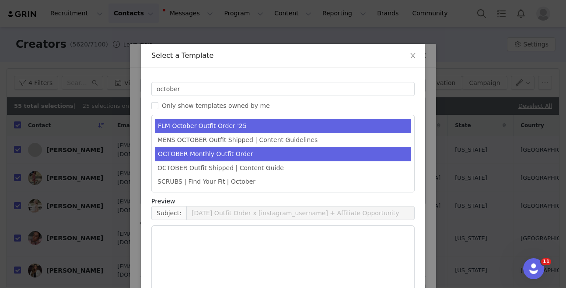
click at [231, 154] on li "OCTOBER Monthly Outfit Order" at bounding box center [283, 154] width 256 height 14
type input "FABLETICS | 🎃 OCTOBER '25 Outfit Order x [instagram_username] + Exciting update!"
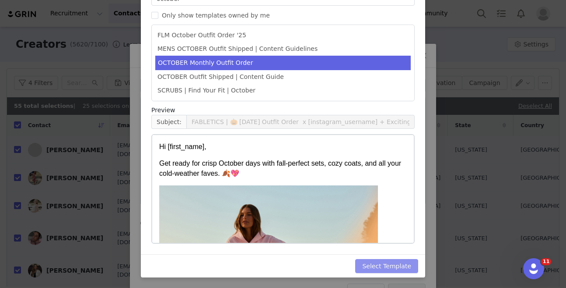
click at [394, 265] on button "Select Template" at bounding box center [386, 266] width 63 height 14
type input "FABLETICS | 🎃 OCTOBER '25 Outfit Order x [instagram_username] + Exciting update!"
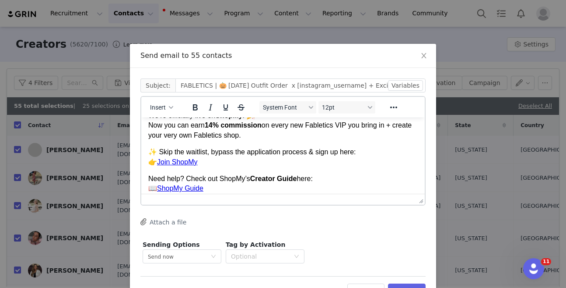
scroll to position [560, 0]
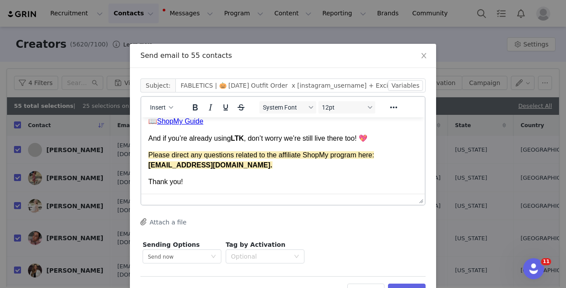
click at [216, 182] on div "Thank you!" at bounding box center [283, 182] width 270 height 10
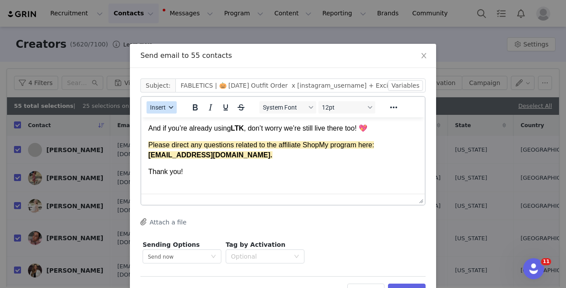
click at [170, 102] on button "Insert" at bounding box center [162, 107] width 30 height 12
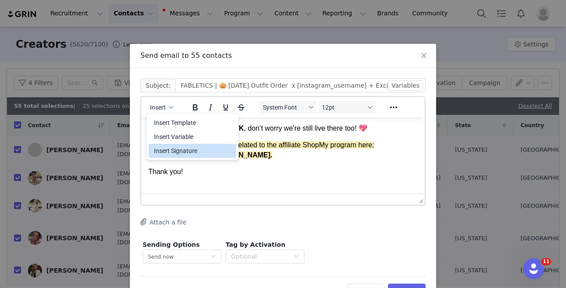
click at [175, 148] on div "Insert Signature" at bounding box center [193, 150] width 79 height 11
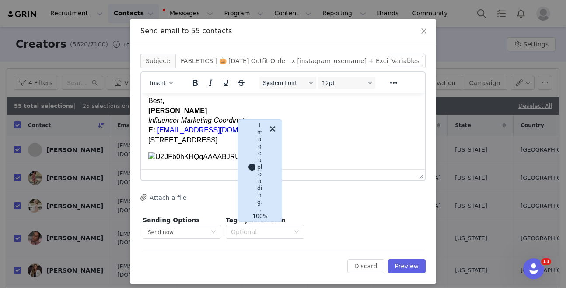
scroll to position [31, 0]
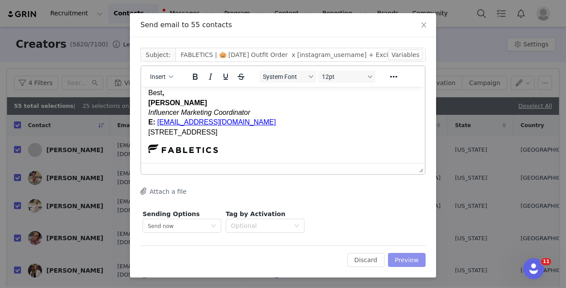
click at [404, 255] on button "Preview" at bounding box center [407, 260] width 38 height 14
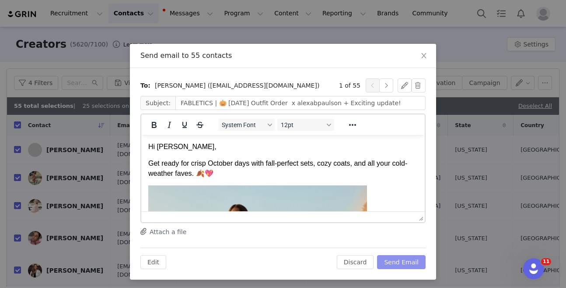
scroll to position [0, 0]
click at [398, 259] on button "Send Email" at bounding box center [401, 262] width 49 height 14
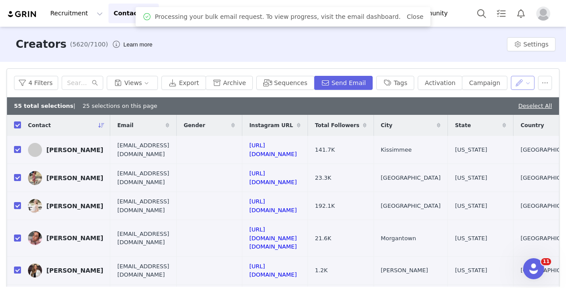
click at [520, 89] on button "button" at bounding box center [523, 83] width 24 height 14
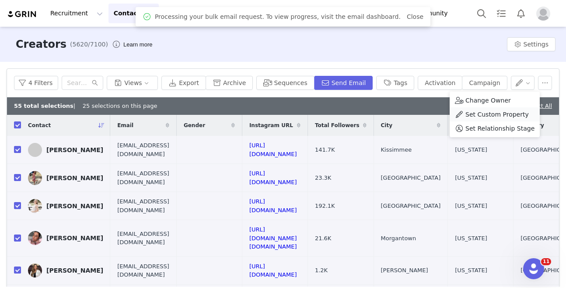
click at [510, 110] on span "Set Custom Property" at bounding box center [497, 114] width 63 height 10
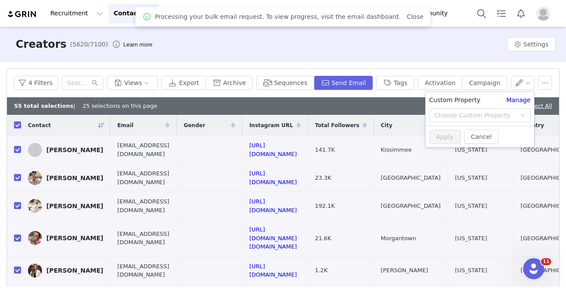
drag, startPoint x: 503, startPoint y: 117, endPoint x: 502, endPoint y: 122, distance: 5.4
click at [503, 117] on div "Choose Custom Property" at bounding box center [475, 115] width 81 height 9
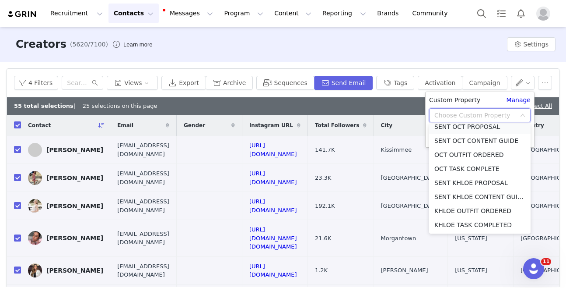
scroll to position [492, 0]
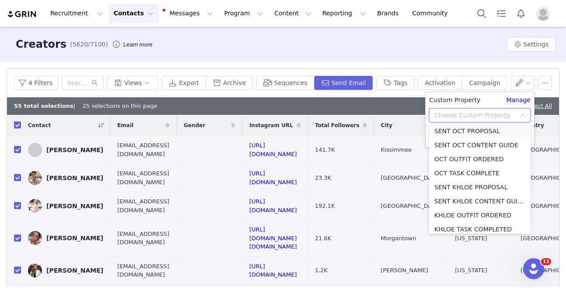
click at [468, 130] on li "SENT OCT PROPOSAL" at bounding box center [480, 131] width 102 height 14
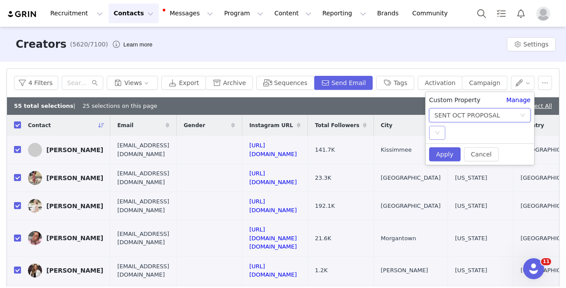
drag, startPoint x: 444, startPoint y: 127, endPoint x: 443, endPoint y: 133, distance: 6.3
click at [444, 127] on div "Select" at bounding box center [437, 133] width 16 height 14
click at [443, 151] on li "YES" at bounding box center [480, 150] width 102 height 14
click at [443, 151] on button "Apply" at bounding box center [445, 154] width 32 height 14
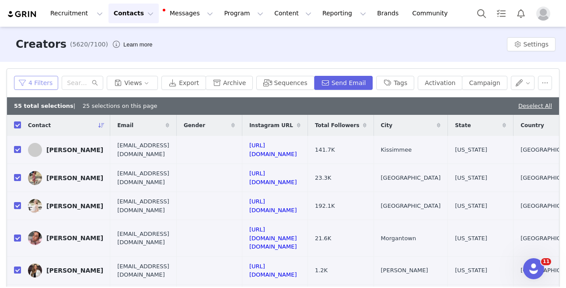
click at [26, 87] on button "4 Filters" at bounding box center [36, 83] width 44 height 14
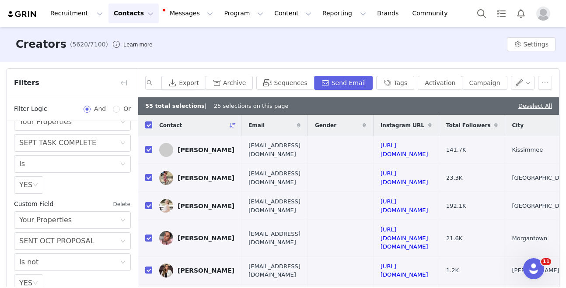
scroll to position [51, 0]
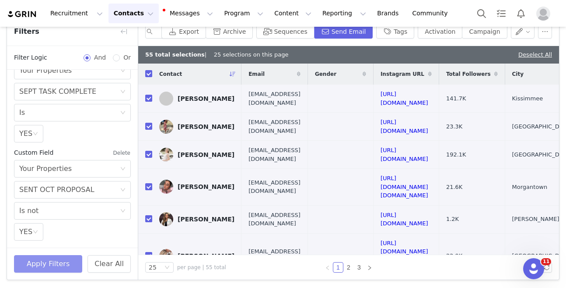
click at [67, 257] on button "Apply Filters" at bounding box center [48, 264] width 68 height 18
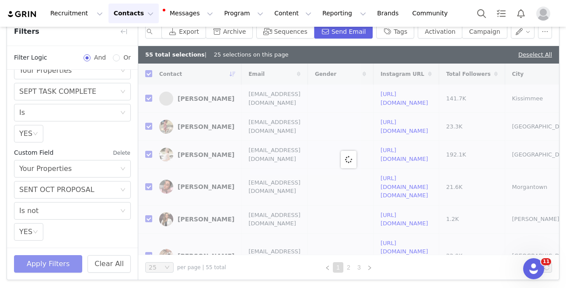
checkbox input "false"
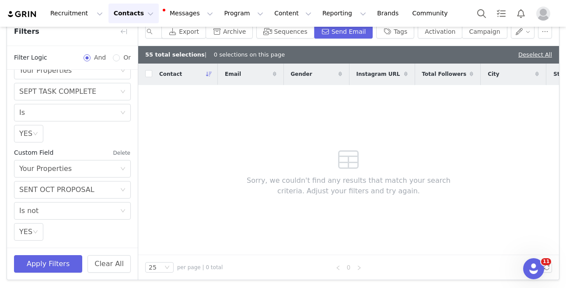
click at [544, 53] on link "Deselect All" at bounding box center [536, 54] width 34 height 7
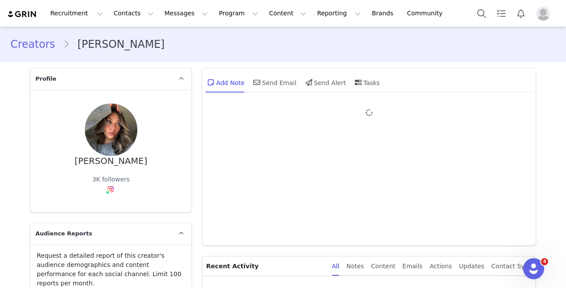
type input "+1 ([GEOGRAPHIC_DATA])"
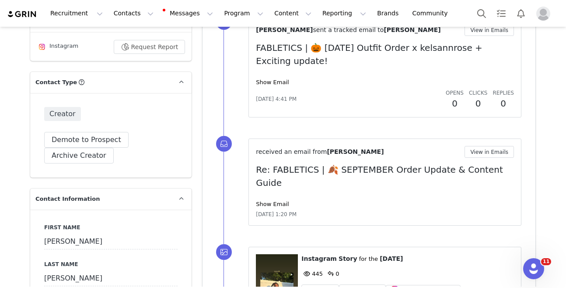
scroll to position [276, 0]
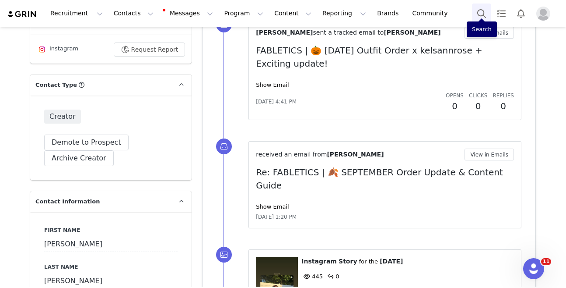
click at [489, 21] on button "Search" at bounding box center [481, 14] width 19 height 20
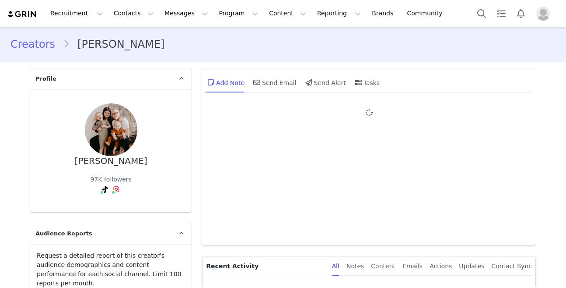
type input "+1 ([GEOGRAPHIC_DATA])"
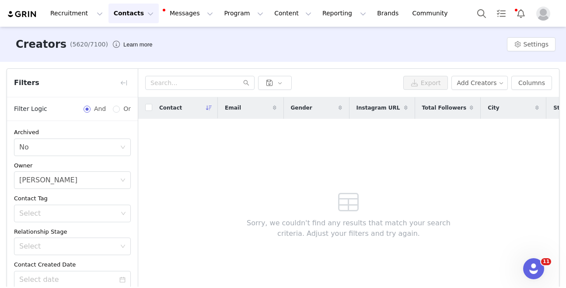
scroll to position [350, 0]
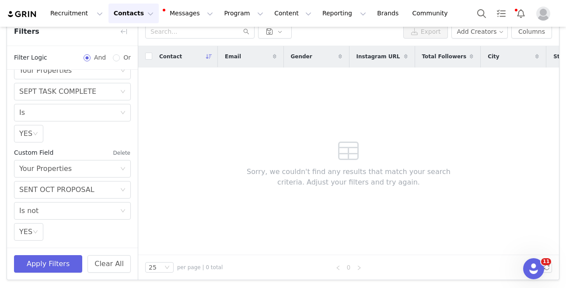
click at [148, 9] on button "Contacts Contacts" at bounding box center [134, 14] width 50 height 20
click at [132, 73] on p "Applicants" at bounding box center [125, 71] width 32 height 9
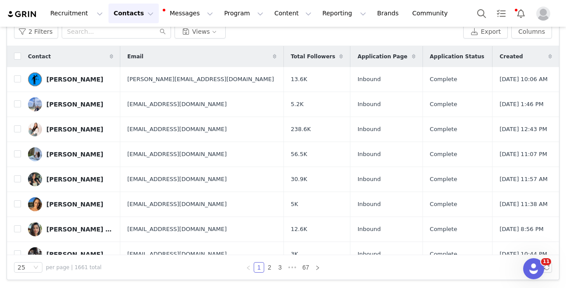
click at [550, 56] on icon at bounding box center [551, 56] width 4 height 5
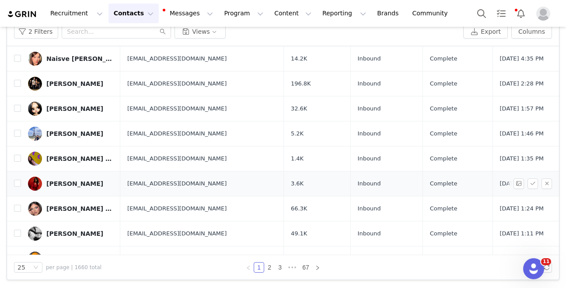
scroll to position [436, 0]
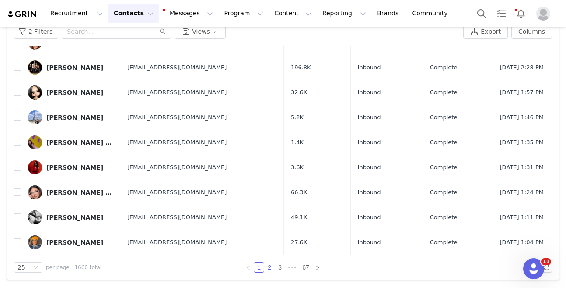
click at [268, 267] on link "2" at bounding box center [270, 267] width 10 height 10
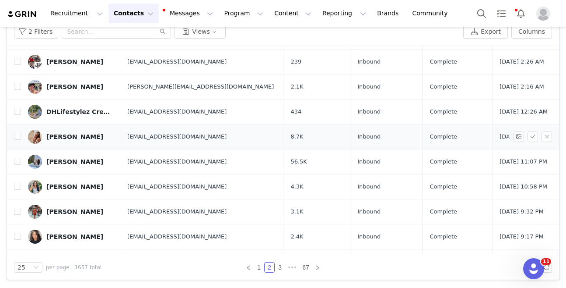
scroll to position [322, 0]
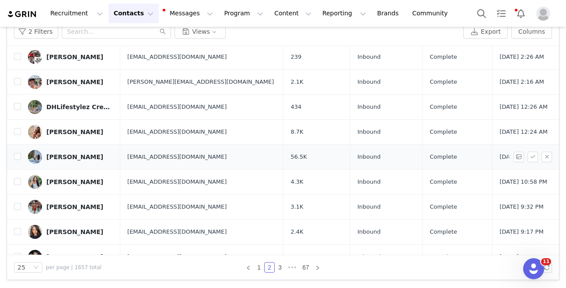
click at [73, 156] on div "Adrianna Martin" at bounding box center [74, 156] width 57 height 7
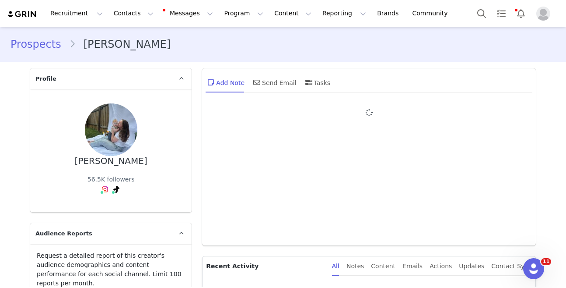
type input "+1 ([GEOGRAPHIC_DATA])"
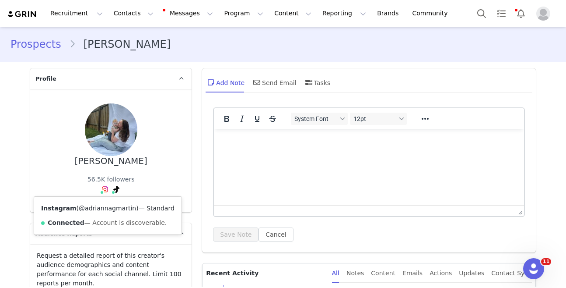
click at [93, 208] on link "@adriannagmartin" at bounding box center [107, 207] width 57 height 7
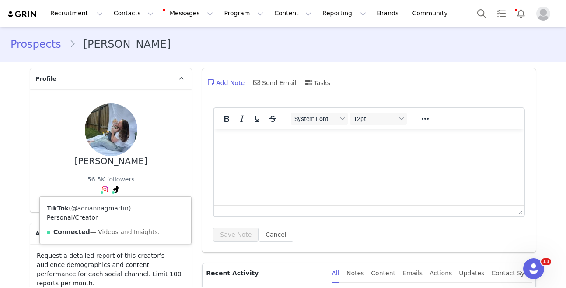
click at [105, 210] on link "@adriannagmartin" at bounding box center [99, 207] width 57 height 7
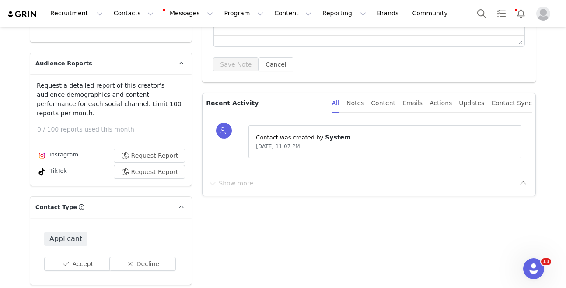
scroll to position [172, 0]
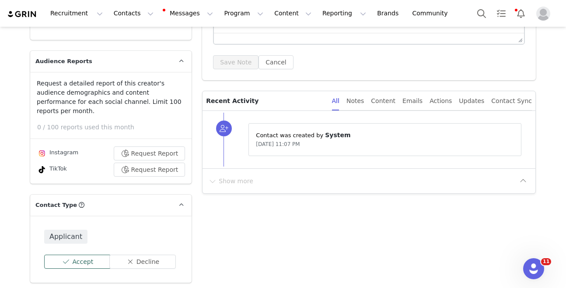
click at [70, 249] on div "Applicant Accept Decline" at bounding box center [111, 248] width 162 height 67
drag, startPoint x: 70, startPoint y: 249, endPoint x: 71, endPoint y: 241, distance: 8.4
click at [70, 254] on button "Accept" at bounding box center [77, 261] width 67 height 14
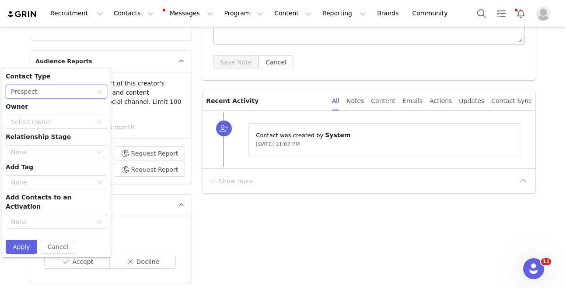
click at [63, 88] on div "None Prospect" at bounding box center [53, 91] width 85 height 13
click at [48, 114] on li "Creator" at bounding box center [57, 114] width 102 height 14
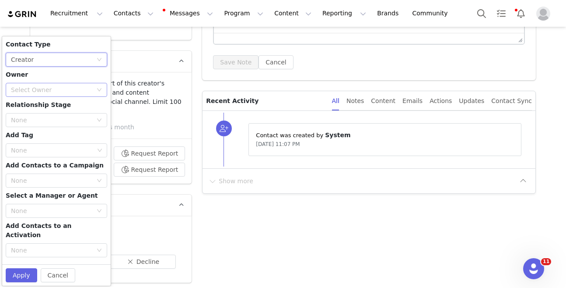
click at [51, 85] on div "Select Owner" at bounding box center [51, 89] width 81 height 9
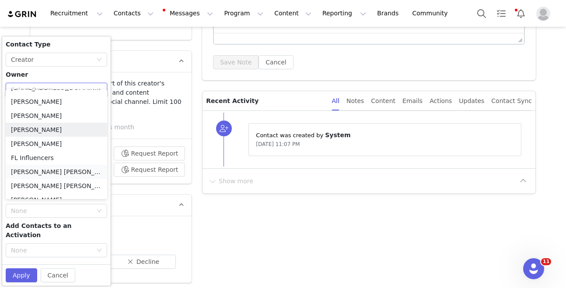
scroll to position [94, 0]
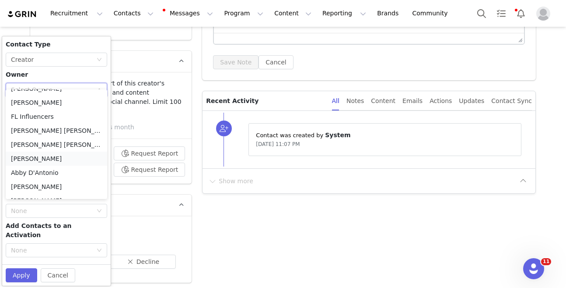
click at [42, 163] on li "[PERSON_NAME]" at bounding box center [57, 158] width 102 height 14
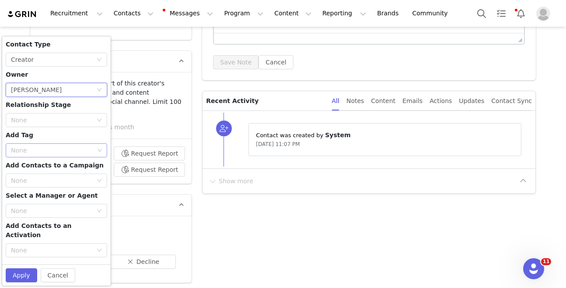
click at [51, 144] on div "None" at bounding box center [53, 150] width 90 height 13
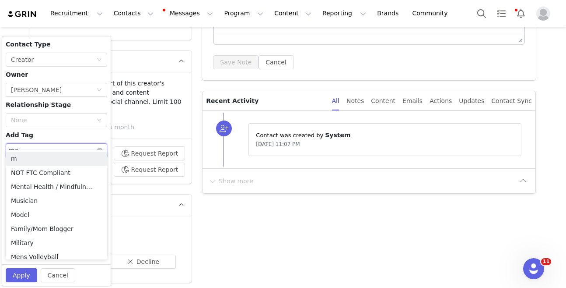
type input "mom"
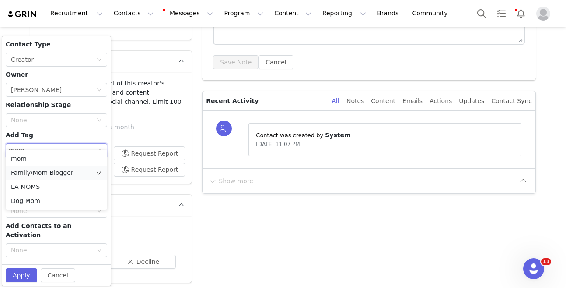
click at [46, 174] on li "Family/Mom Blogger" at bounding box center [57, 172] width 102 height 14
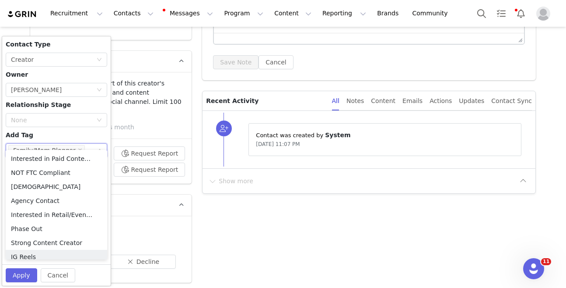
scroll to position [4, 0]
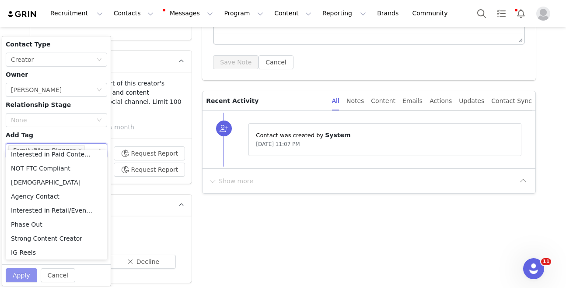
click at [30, 268] on button "Apply" at bounding box center [22, 275] width 32 height 14
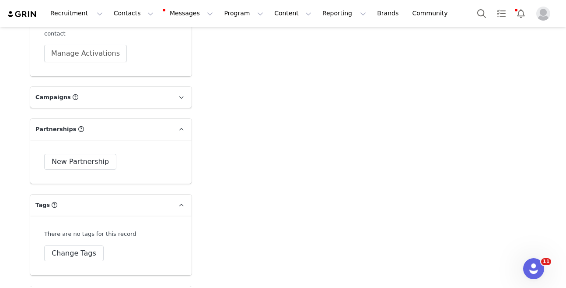
scroll to position [2874, 0]
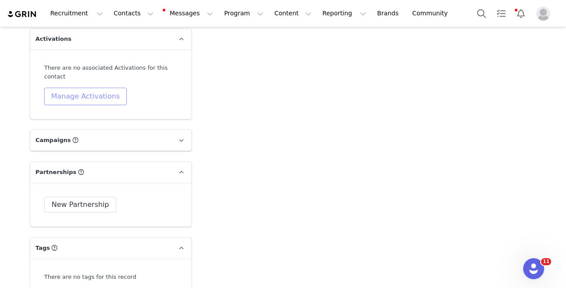
click at [91, 88] on button "Manage Activations" at bounding box center [85, 97] width 83 height 18
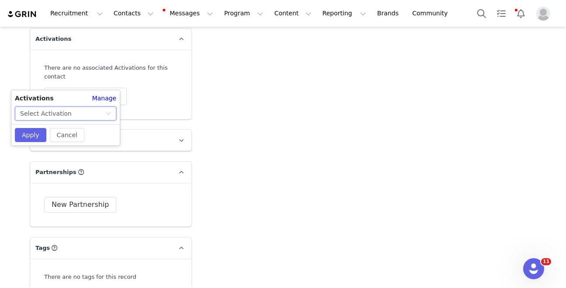
click at [81, 113] on div "Select Activation" at bounding box center [62, 113] width 85 height 13
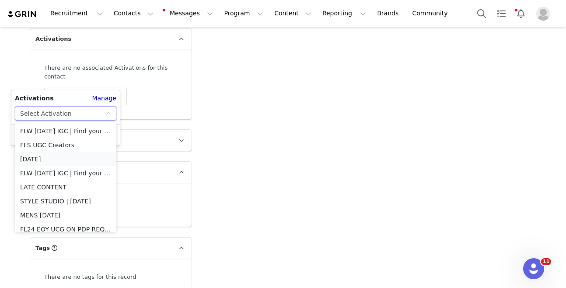
click at [54, 159] on li "[DATE]" at bounding box center [66, 159] width 102 height 14
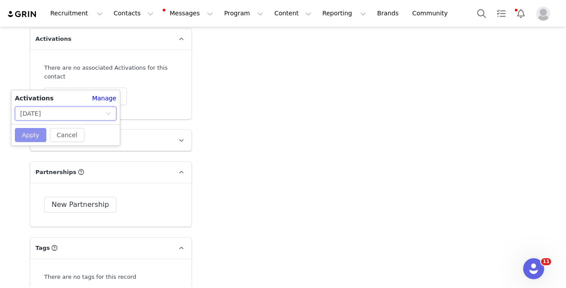
click at [25, 137] on button "Apply" at bounding box center [31, 135] width 32 height 14
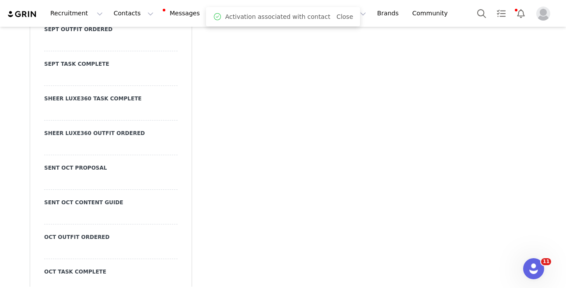
scroll to position [2053, 0]
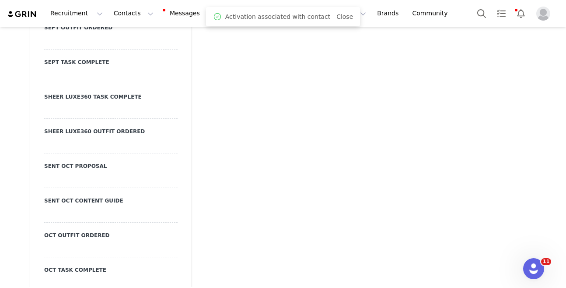
click at [86, 172] on div at bounding box center [111, 180] width 134 height 16
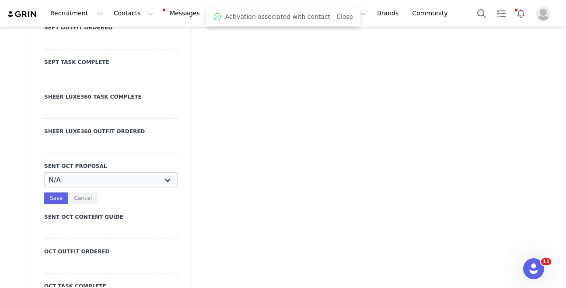
click at [91, 172] on select "N/A YES" at bounding box center [111, 180] width 134 height 16
select select "YES"
click at [44, 172] on select "N/A YES" at bounding box center [111, 180] width 134 height 16
click at [53, 192] on button "Save" at bounding box center [56, 198] width 24 height 12
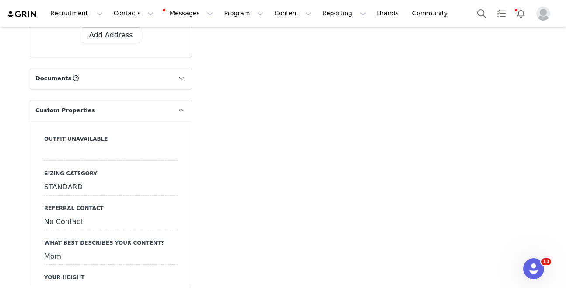
scroll to position [0, 0]
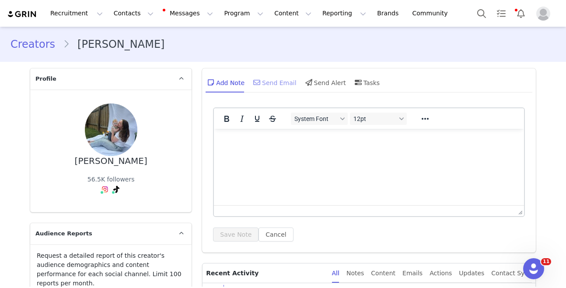
click at [259, 80] on icon at bounding box center [256, 82] width 7 height 7
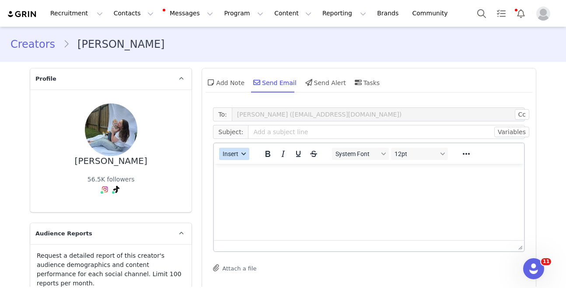
click at [226, 151] on span "Insert" at bounding box center [231, 153] width 16 height 7
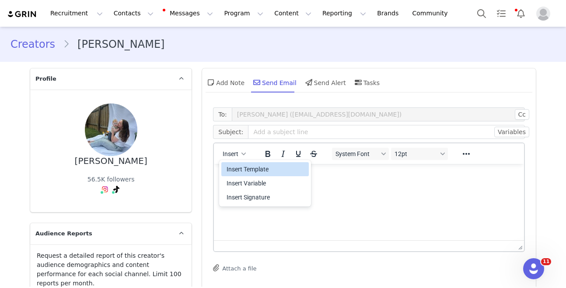
click at [256, 166] on div "Insert Template" at bounding box center [266, 169] width 79 height 11
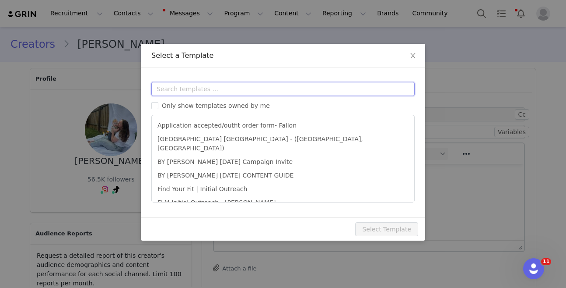
click at [264, 93] on input "text" at bounding box center [283, 89] width 264 height 14
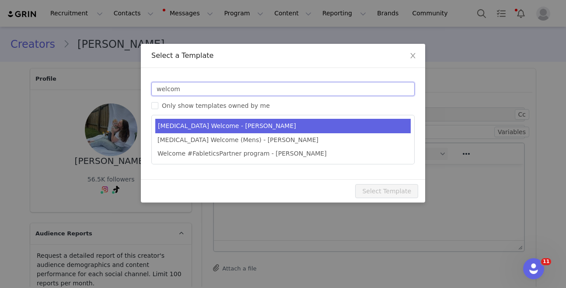
type input "welcom"
type input "#FableticsPartner Welcome"
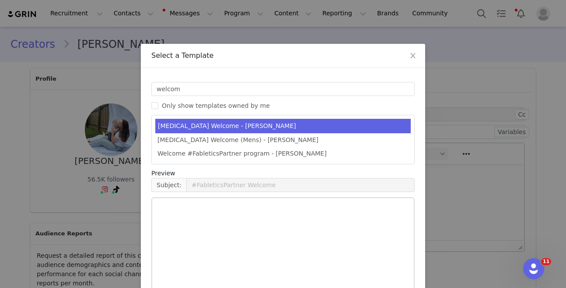
click at [242, 129] on li "[MEDICAL_DATA] Welcome - [PERSON_NAME]" at bounding box center [283, 126] width 256 height 14
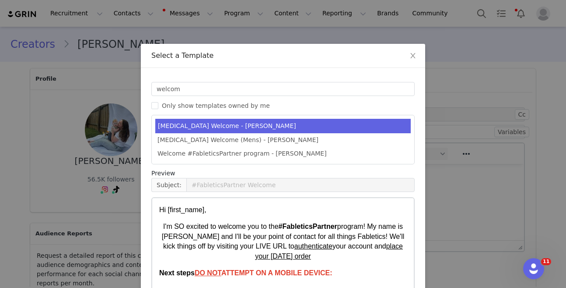
scroll to position [63, 0]
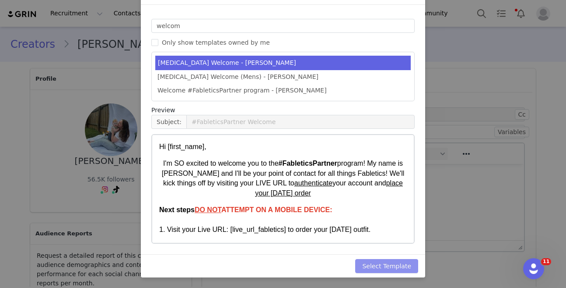
click at [369, 267] on button "Select Template" at bounding box center [386, 266] width 63 height 14
type input "#FableticsPartner Welcome"
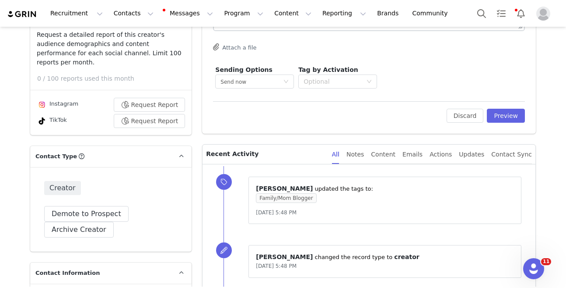
scroll to position [152, 0]
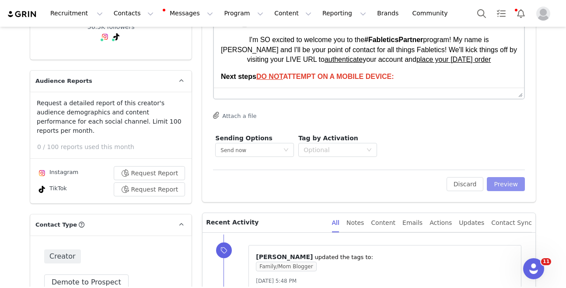
click at [510, 187] on button "Preview" at bounding box center [506, 184] width 38 height 14
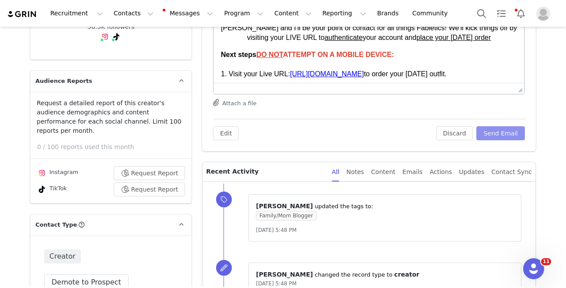
scroll to position [0, 0]
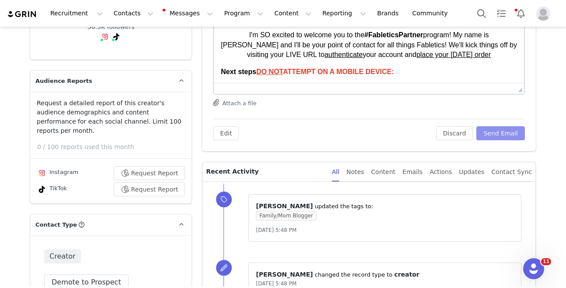
click at [502, 133] on button "Send Email" at bounding box center [501, 133] width 49 height 14
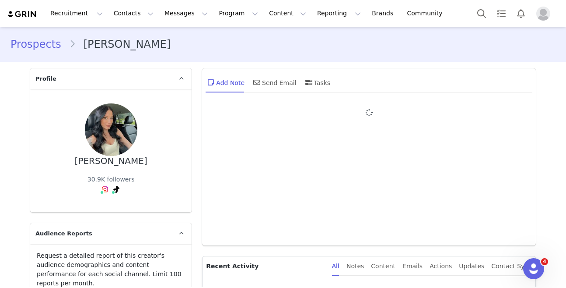
type input "+1 ([GEOGRAPHIC_DATA])"
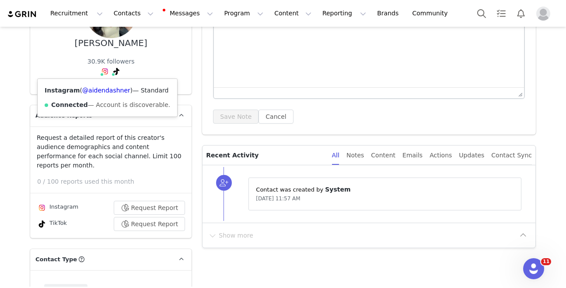
scroll to position [128, 0]
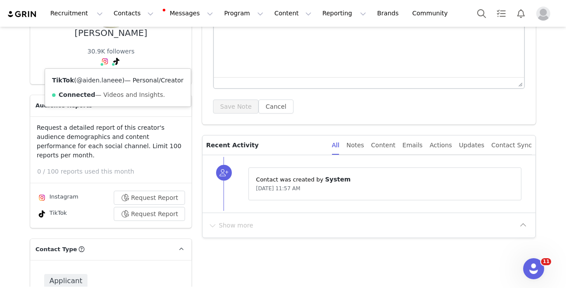
click at [109, 80] on link "@aiden.laneee" at bounding box center [100, 80] width 46 height 7
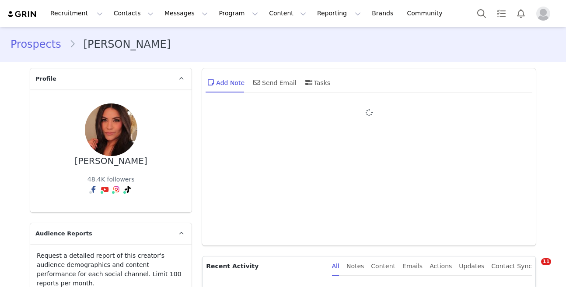
type input "+1 ([GEOGRAPHIC_DATA])"
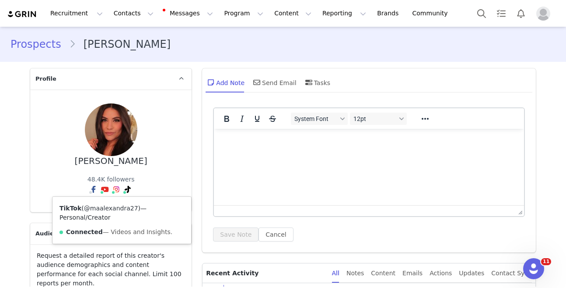
click at [112, 208] on link "@maalexandra27" at bounding box center [111, 207] width 54 height 7
click at [112, 207] on link "@ma.alexandra27" at bounding box center [118, 207] width 56 height 7
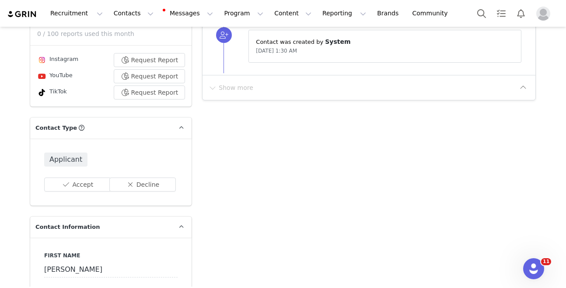
scroll to position [267, 0]
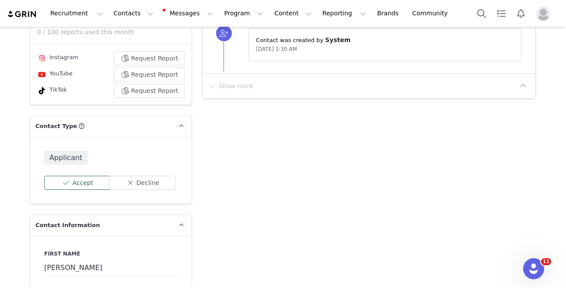
click at [69, 176] on button "Accept" at bounding box center [77, 183] width 67 height 14
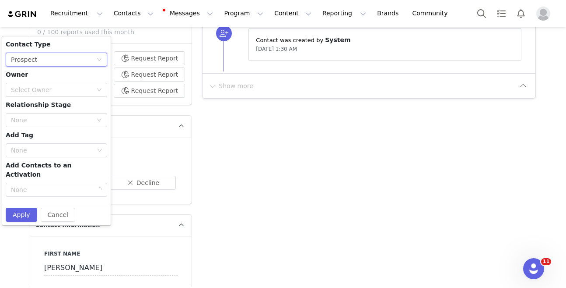
click at [59, 53] on div "None Prospect" at bounding box center [53, 59] width 85 height 13
click at [59, 78] on li "Creator" at bounding box center [57, 82] width 102 height 14
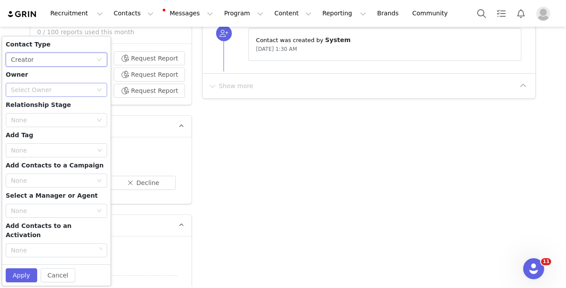
click at [45, 85] on div "Select Owner" at bounding box center [51, 89] width 81 height 9
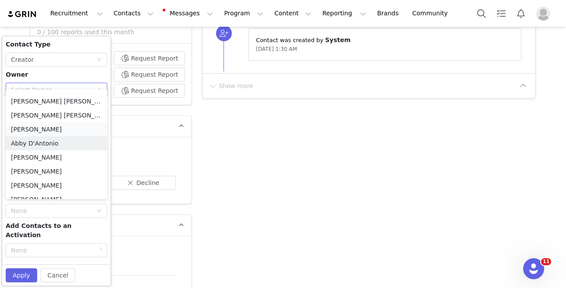
scroll to position [126, 0]
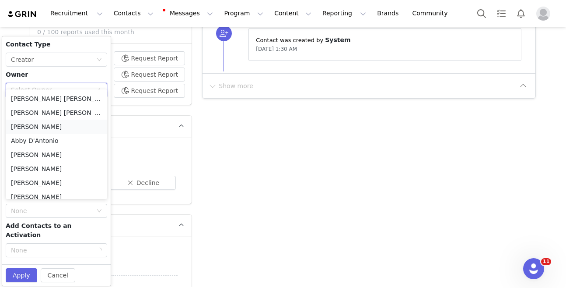
click at [51, 123] on li "[PERSON_NAME]" at bounding box center [57, 127] width 102 height 14
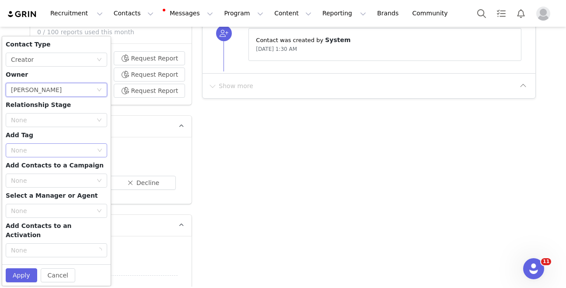
click at [49, 145] on div "None" at bounding box center [53, 150] width 90 height 13
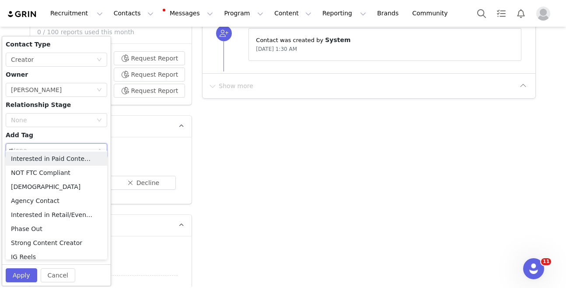
type input "mom"
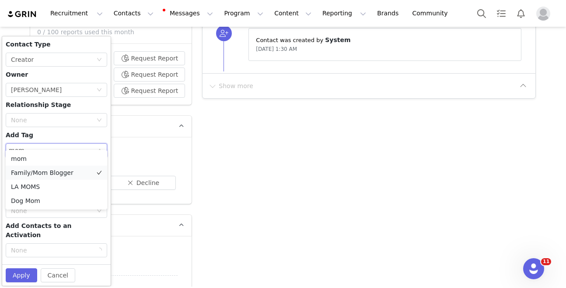
click at [47, 170] on li "Family/Mom Blogger" at bounding box center [57, 172] width 102 height 14
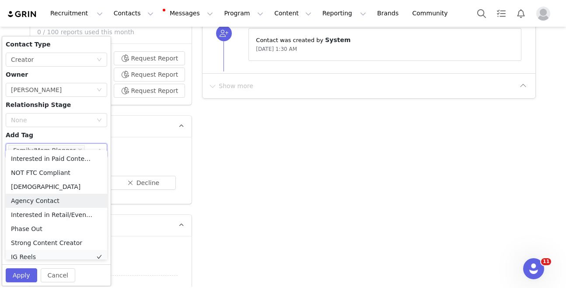
scroll to position [4, 0]
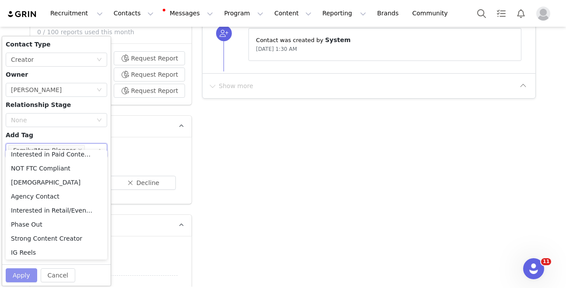
click at [24, 268] on button "Apply" at bounding box center [22, 275] width 32 height 14
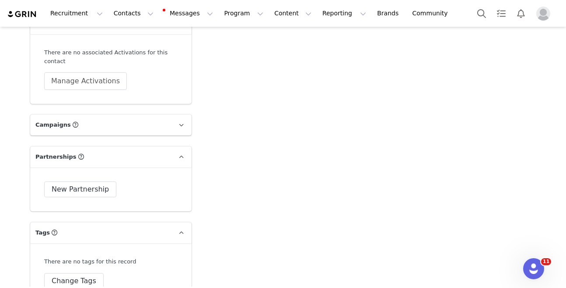
scroll to position [2891, 0]
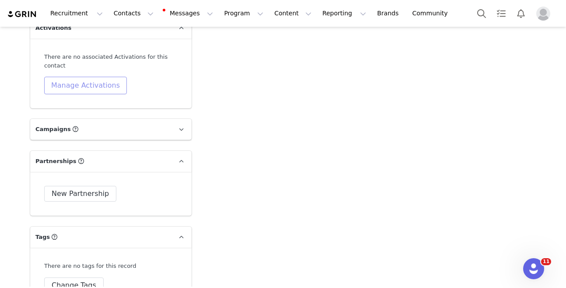
click at [90, 79] on button "Manage Activations" at bounding box center [85, 86] width 83 height 18
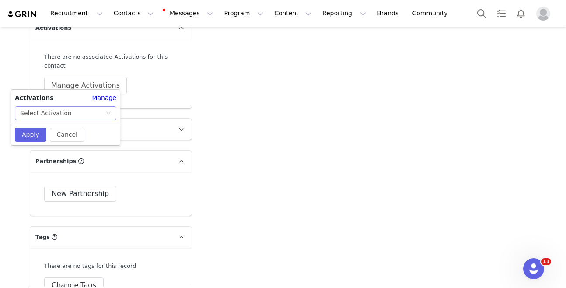
drag, startPoint x: 82, startPoint y: 111, endPoint x: 83, endPoint y: 117, distance: 6.2
click at [82, 111] on div "Select Activation" at bounding box center [62, 112] width 85 height 13
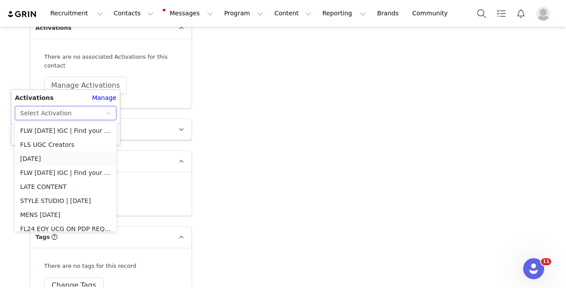
click at [71, 156] on li "[DATE]" at bounding box center [66, 158] width 102 height 14
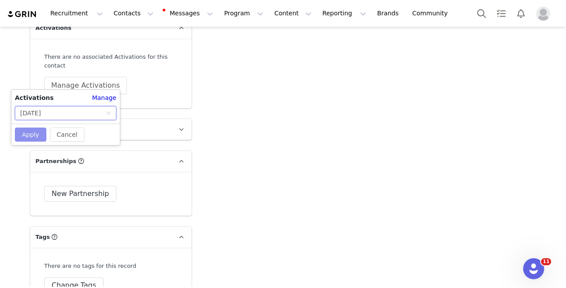
click at [21, 136] on button "Apply" at bounding box center [31, 134] width 32 height 14
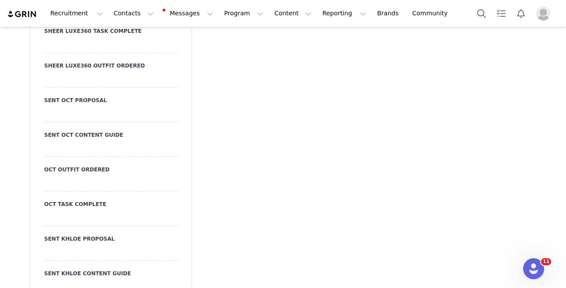
scroll to position [2127, 0]
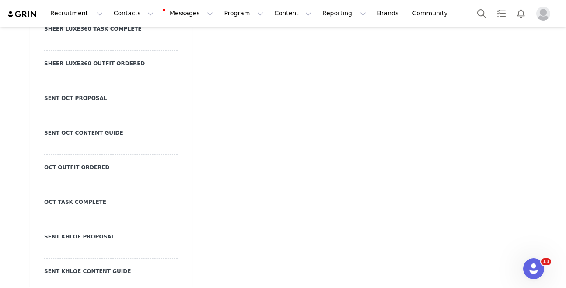
click at [115, 105] on div at bounding box center [111, 112] width 134 height 16
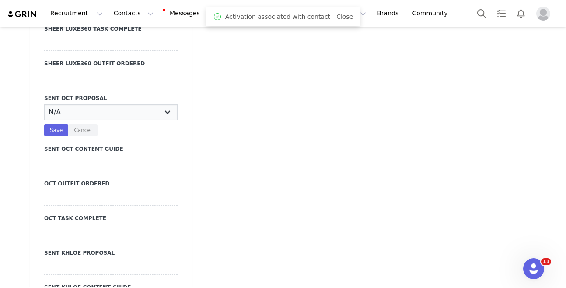
click at [134, 105] on select "N/A YES" at bounding box center [111, 112] width 134 height 16
select select "YES"
click at [44, 104] on select "N/A YES" at bounding box center [111, 112] width 134 height 16
click at [53, 125] on button "Save" at bounding box center [56, 130] width 24 height 12
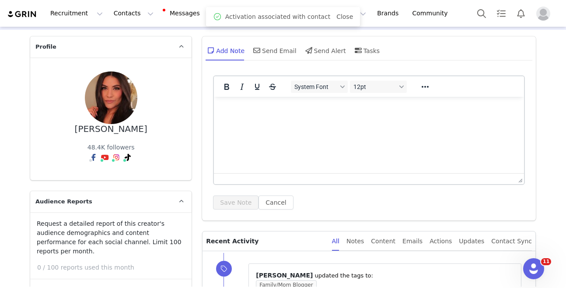
scroll to position [0, 0]
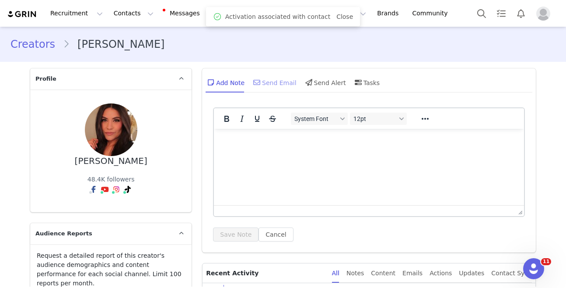
click at [271, 80] on div "Send Email" at bounding box center [274, 82] width 45 height 21
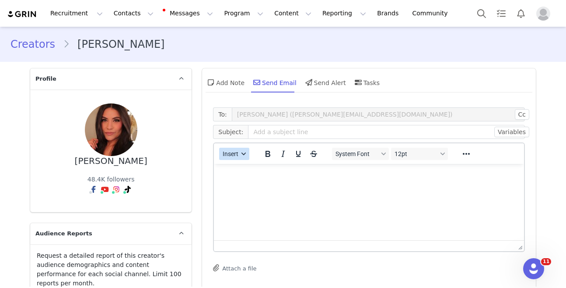
click at [236, 154] on span "Insert" at bounding box center [231, 153] width 16 height 7
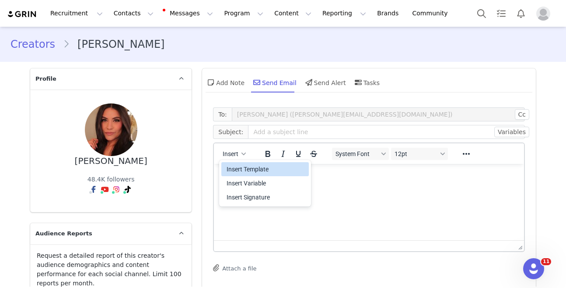
click at [244, 167] on div "Insert Template" at bounding box center [266, 169] width 79 height 11
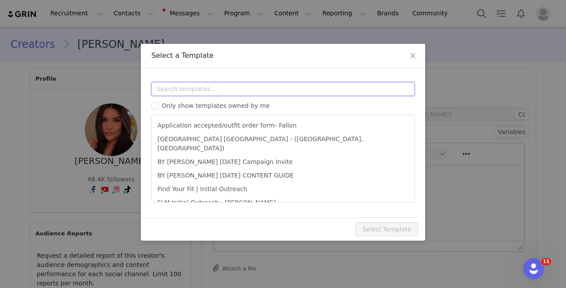
click at [249, 87] on input "text" at bounding box center [283, 89] width 264 height 14
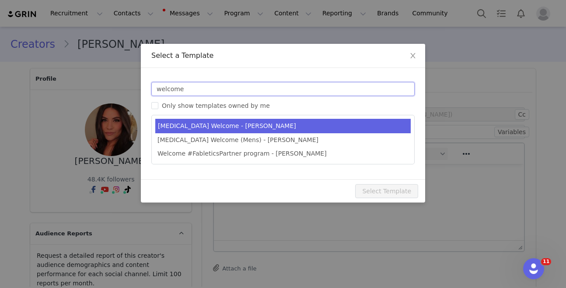
type input "welcome"
type input "#FableticsPartner Welcome"
click at [245, 127] on li "[MEDICAL_DATA] Welcome - [PERSON_NAME]" at bounding box center [283, 126] width 256 height 14
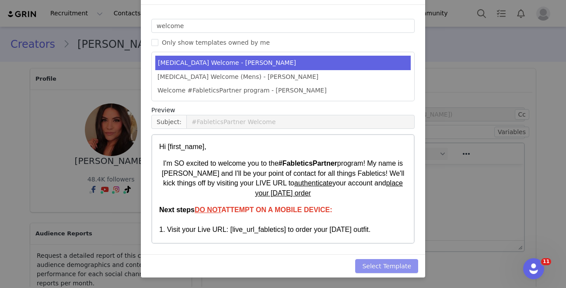
drag, startPoint x: 403, startPoint y: 266, endPoint x: 447, endPoint y: 258, distance: 44.6
click at [402, 267] on button "Select Template" at bounding box center [386, 266] width 63 height 14
type input "#FableticsPartner Welcome"
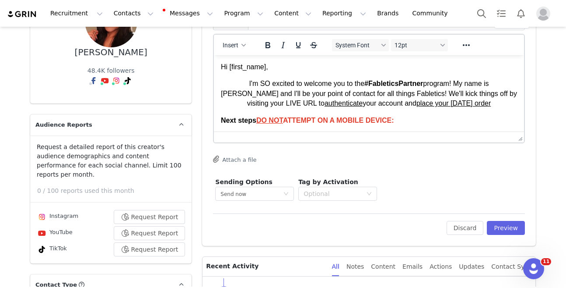
scroll to position [113, 0]
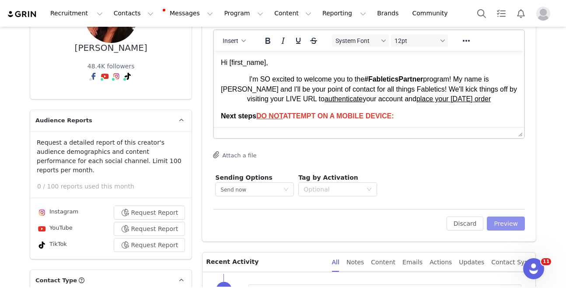
click at [506, 222] on button "Preview" at bounding box center [506, 223] width 38 height 14
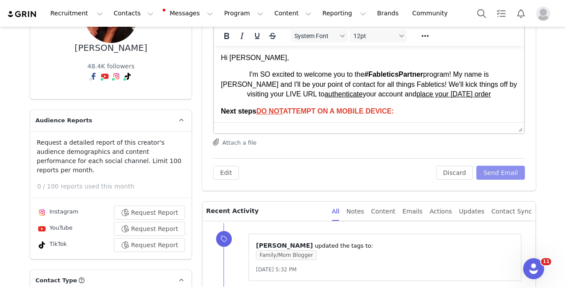
scroll to position [0, 0]
click at [512, 171] on button "Send Email" at bounding box center [501, 172] width 49 height 14
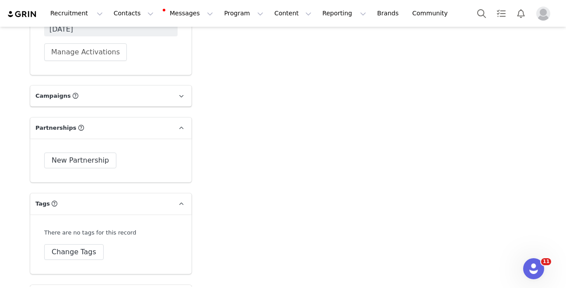
scroll to position [2910, 0]
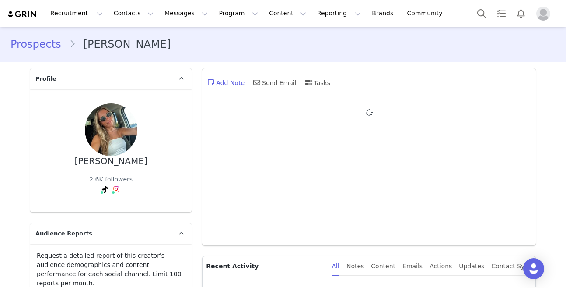
type input "+1 ([GEOGRAPHIC_DATA])"
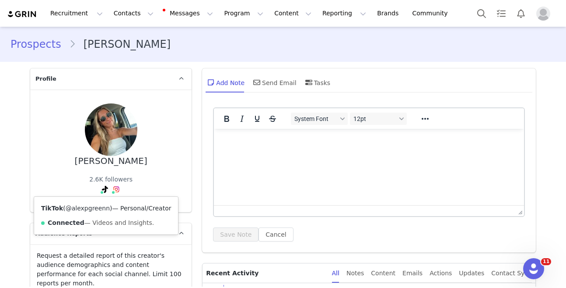
click at [93, 207] on link "@alexpgreenn" at bounding box center [88, 207] width 44 height 7
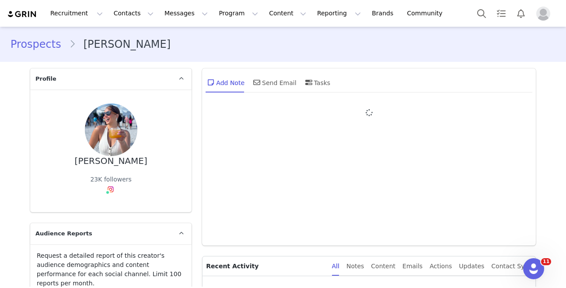
type input "+1 ([GEOGRAPHIC_DATA])"
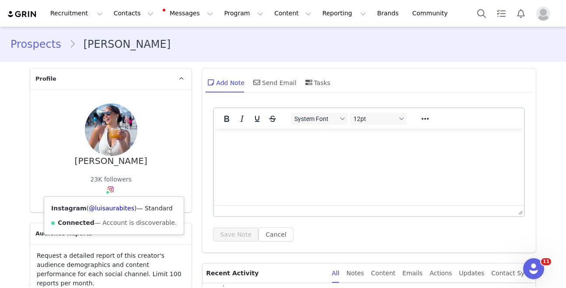
click at [108, 203] on div "Instagram ( @luisaurabites ) — Standard Connected — Account is discoverable." at bounding box center [114, 216] width 140 height 38
click at [106, 206] on link "@luisaurabites" at bounding box center [112, 207] width 46 height 7
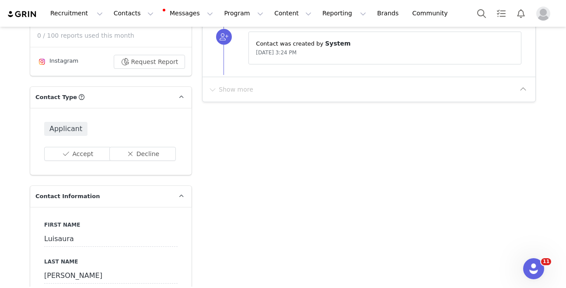
scroll to position [267, 0]
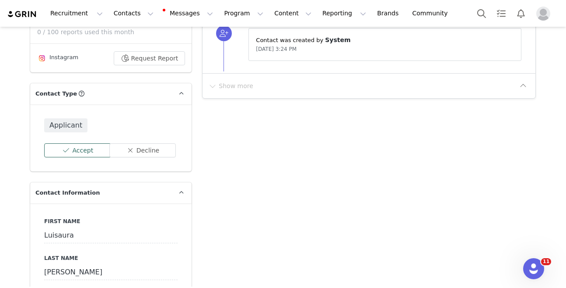
click at [72, 143] on button "Accept" at bounding box center [77, 150] width 67 height 14
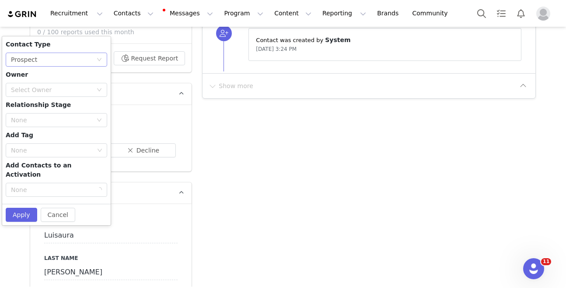
click at [88, 56] on div "None Prospect" at bounding box center [57, 60] width 102 height 14
click at [79, 77] on li "Creator" at bounding box center [57, 82] width 102 height 14
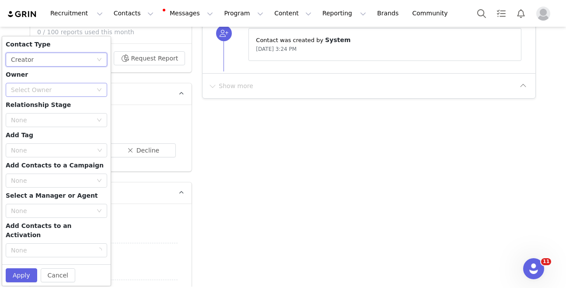
click at [77, 83] on div "Select Owner" at bounding box center [53, 89] width 85 height 13
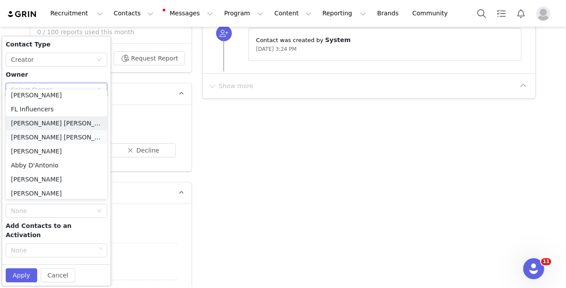
scroll to position [102, 0]
click at [37, 141] on li "Brisa Lizeth Velarde Martinez" at bounding box center [57, 136] width 102 height 14
click at [37, 146] on div "None" at bounding box center [52, 150] width 83 height 9
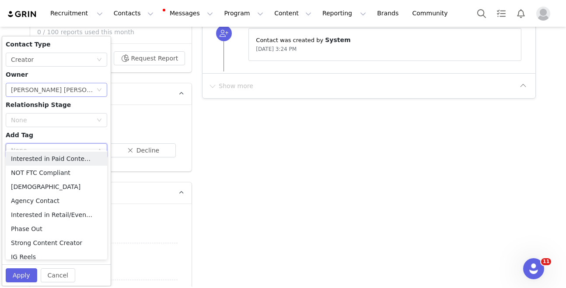
click at [50, 83] on div "Brisa Lizeth Velarde Martinez" at bounding box center [53, 89] width 85 height 13
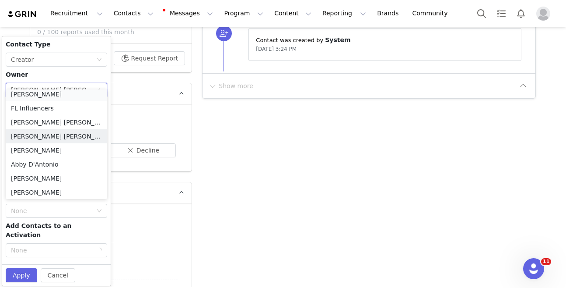
scroll to position [100, 0]
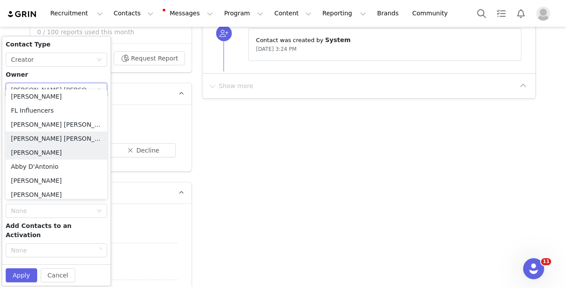
click at [42, 151] on li "Kylie Lau" at bounding box center [57, 152] width 102 height 14
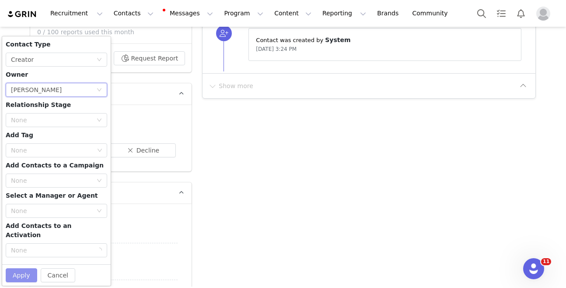
click at [20, 268] on button "Apply" at bounding box center [22, 275] width 32 height 14
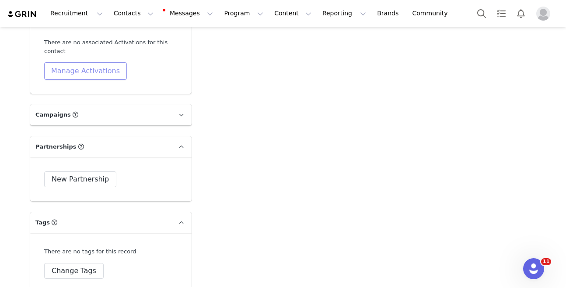
scroll to position [2877, 0]
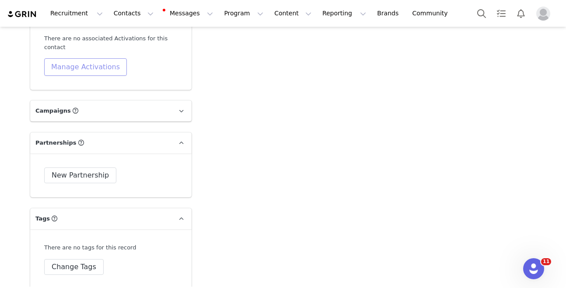
click at [97, 60] on button "Manage Activations" at bounding box center [85, 67] width 83 height 18
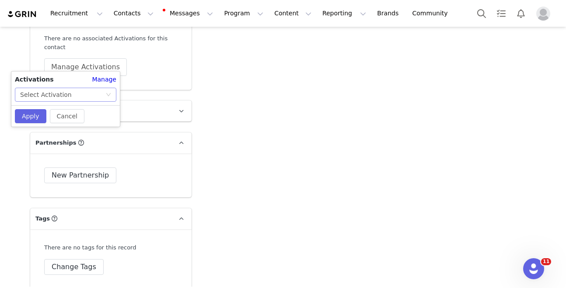
click at [95, 95] on div "Select Activation" at bounding box center [62, 94] width 85 height 13
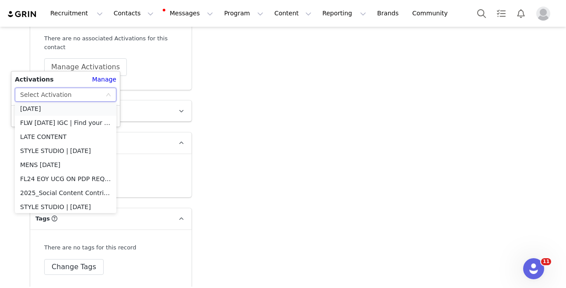
scroll to position [30, 0]
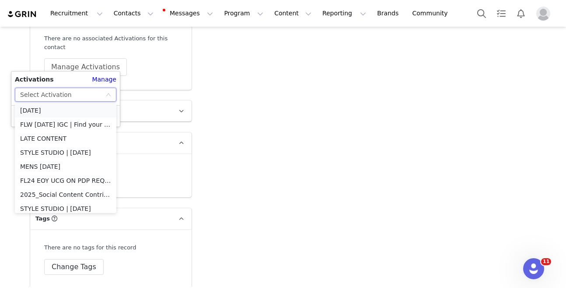
click at [75, 107] on li "OCTOBER 2025" at bounding box center [66, 110] width 102 height 14
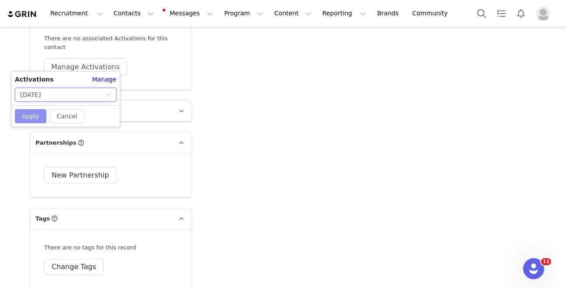
click at [37, 117] on button "Apply" at bounding box center [31, 116] width 32 height 14
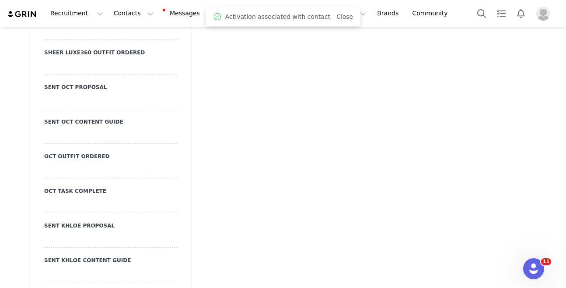
scroll to position [2106, 0]
click at [91, 92] on div at bounding box center [111, 100] width 134 height 16
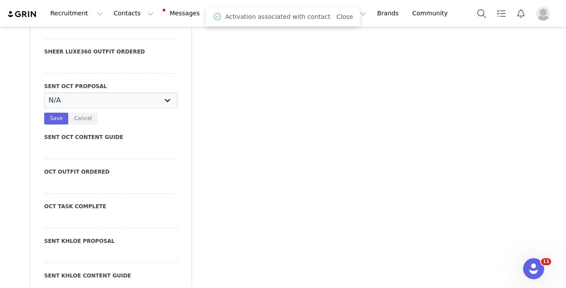
click at [104, 92] on select "N/A YES" at bounding box center [111, 100] width 134 height 16
select select "YES"
click at [44, 92] on select "N/A YES" at bounding box center [111, 100] width 134 height 16
click at [54, 112] on button "Save" at bounding box center [56, 118] width 24 height 12
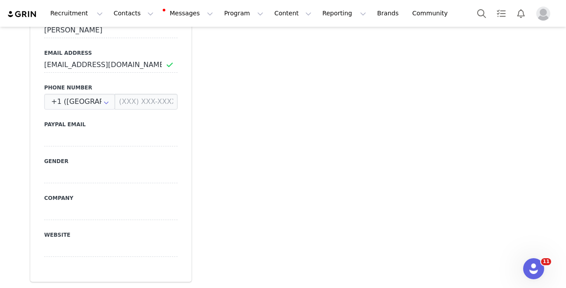
scroll to position [0, 0]
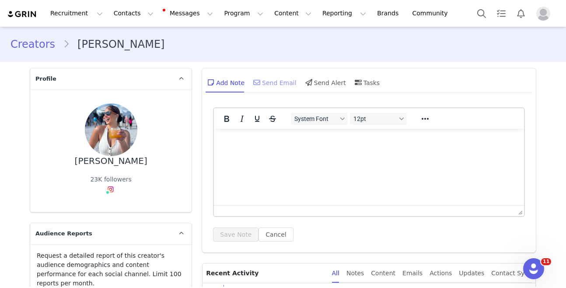
click at [282, 89] on div "Send Email" at bounding box center [274, 82] width 45 height 21
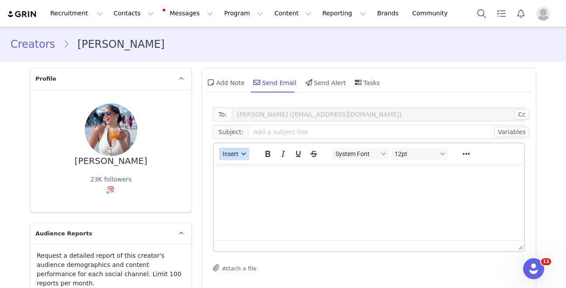
click at [244, 153] on icon "button" at bounding box center [244, 153] width 4 height 4
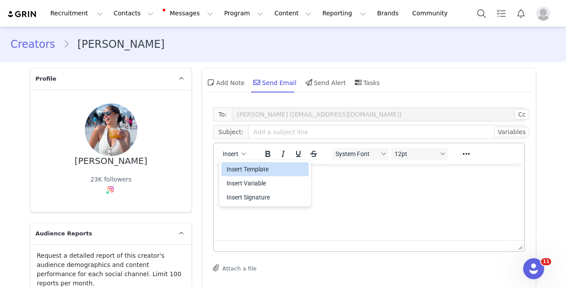
click at [246, 164] on div "Insert Template" at bounding box center [266, 169] width 79 height 11
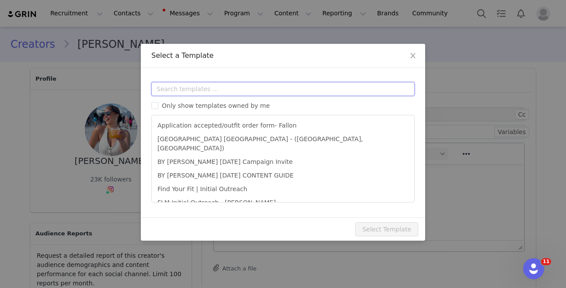
click at [250, 90] on input "text" at bounding box center [283, 89] width 264 height 14
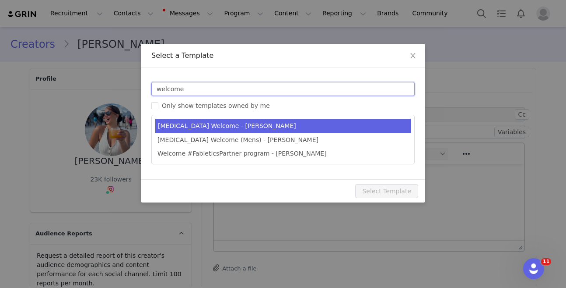
type input "welcome"
type input "#FableticsPartner Welcome"
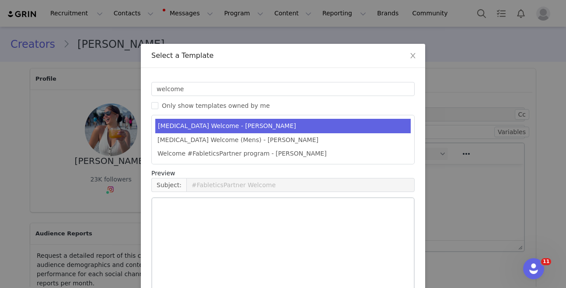
click at [223, 127] on li "[MEDICAL_DATA] Welcome - [PERSON_NAME]" at bounding box center [283, 126] width 256 height 14
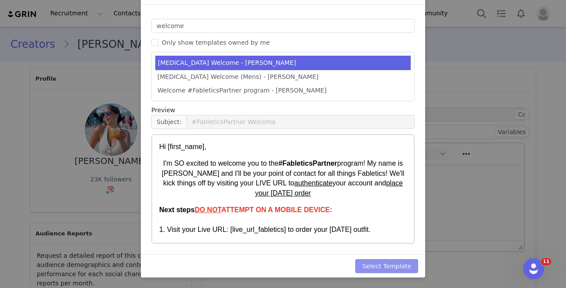
click at [383, 263] on button "Select Template" at bounding box center [386, 266] width 63 height 14
type input "#FableticsPartner Welcome"
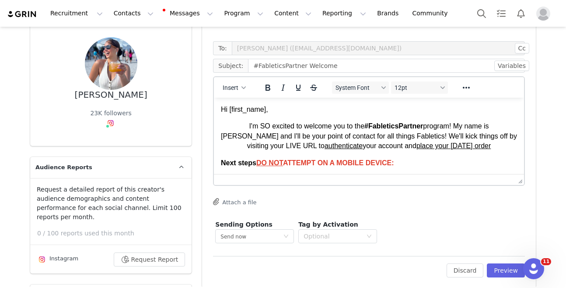
scroll to position [79, 0]
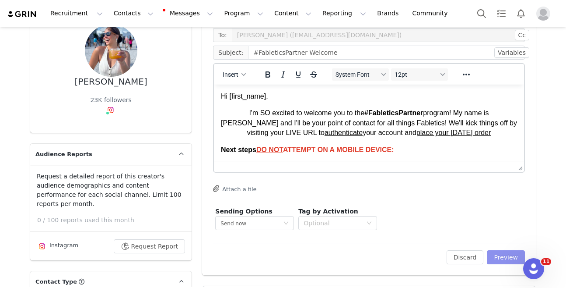
click at [513, 255] on button "Preview" at bounding box center [506, 257] width 38 height 14
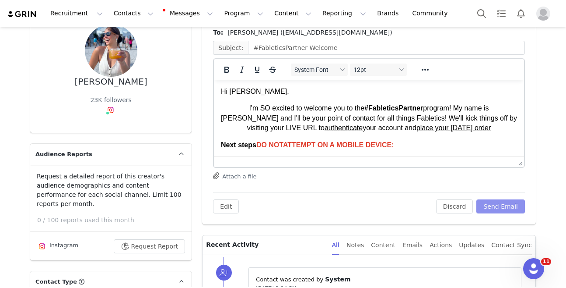
scroll to position [0, 0]
click at [508, 204] on button "Send Email" at bounding box center [501, 206] width 49 height 14
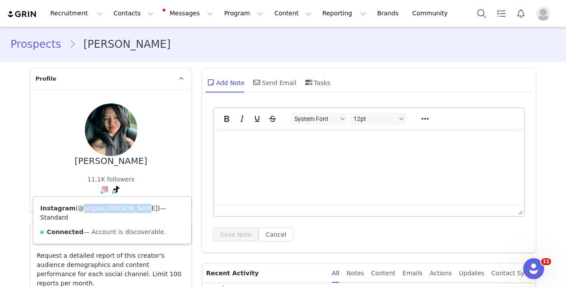
click at [96, 208] on link "@angiee.escalante" at bounding box center [118, 207] width 80 height 7
click at [112, 209] on link "@codergirl1010" at bounding box center [98, 207] width 49 height 7
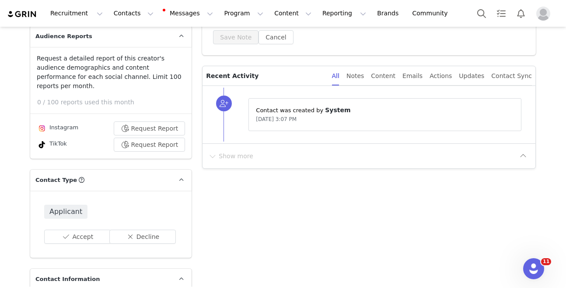
scroll to position [208, 0]
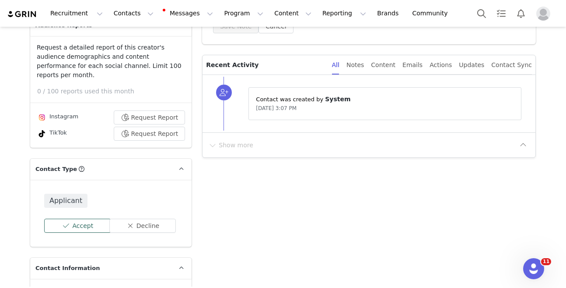
click at [74, 218] on button "Accept" at bounding box center [77, 225] width 67 height 14
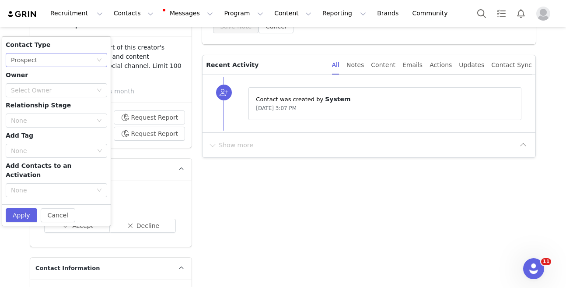
click at [48, 53] on div "None Prospect" at bounding box center [53, 59] width 85 height 13
click at [56, 83] on li "Creator" at bounding box center [57, 82] width 102 height 14
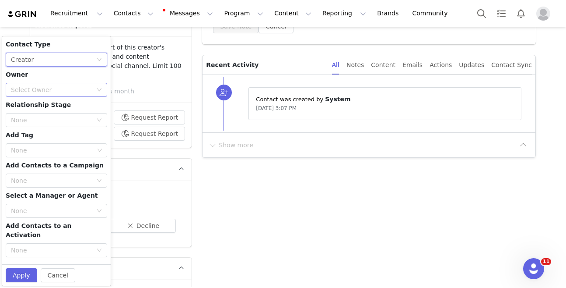
click at [58, 85] on div "Select Owner" at bounding box center [51, 89] width 81 height 9
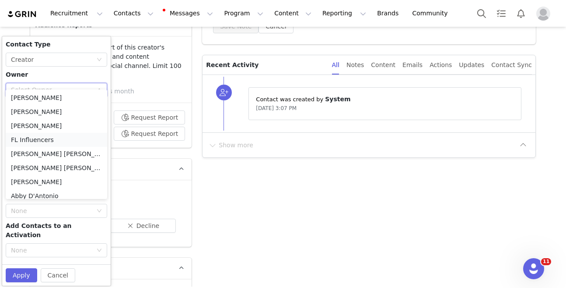
scroll to position [88, 0]
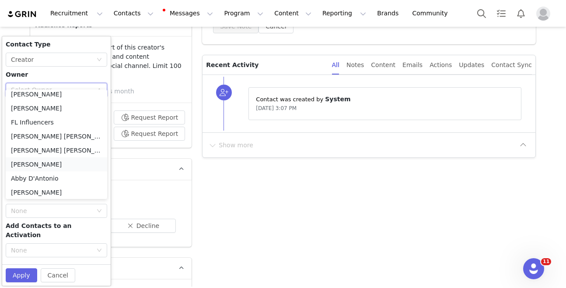
click at [40, 164] on li "[PERSON_NAME]" at bounding box center [57, 164] width 102 height 14
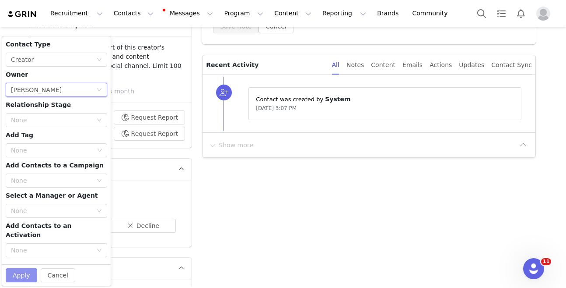
click at [17, 268] on button "Apply" at bounding box center [22, 275] width 32 height 14
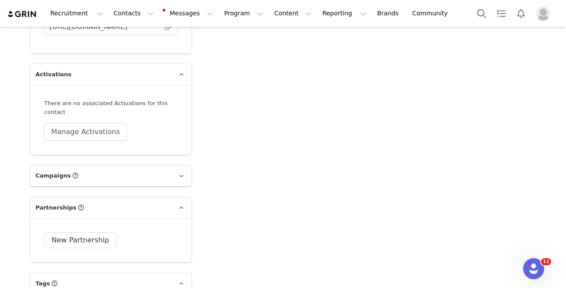
scroll to position [2833, 0]
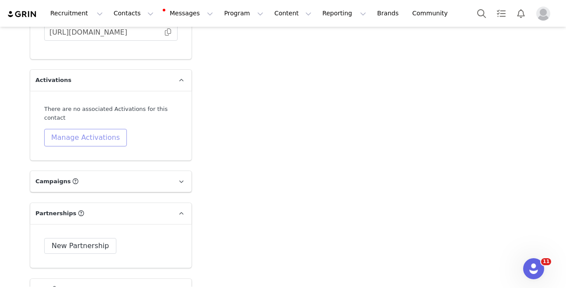
click at [89, 129] on button "Manage Activations" at bounding box center [85, 138] width 83 height 18
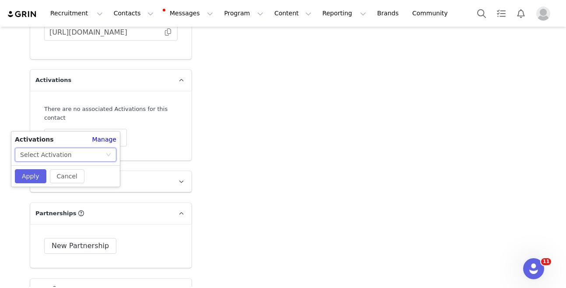
click at [77, 151] on div "Select Activation" at bounding box center [62, 154] width 85 height 13
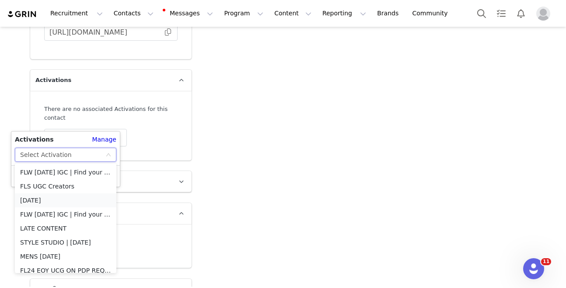
click at [70, 200] on li "OCTOBER 2025" at bounding box center [66, 200] width 102 height 14
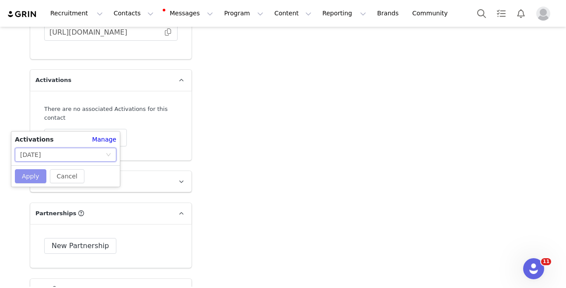
click at [33, 176] on button "Apply" at bounding box center [31, 176] width 32 height 14
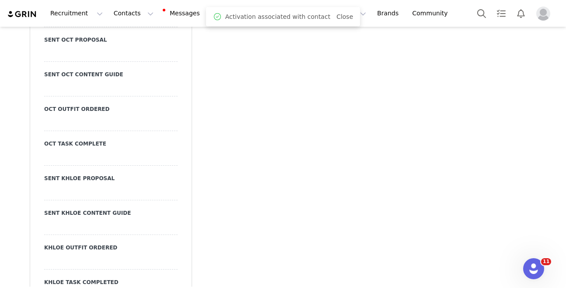
scroll to position [2153, 0]
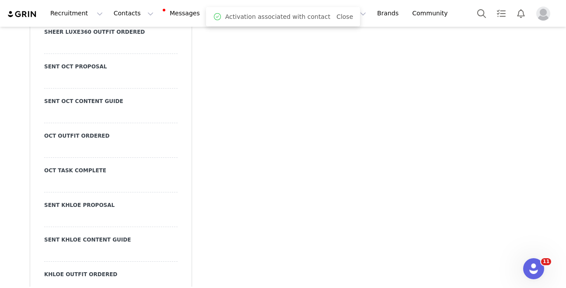
click at [95, 73] on div at bounding box center [111, 81] width 134 height 16
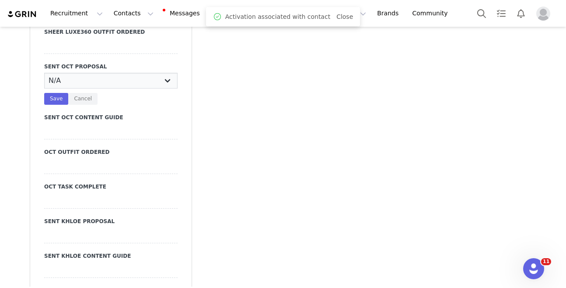
click at [114, 73] on select "N/A YES" at bounding box center [111, 81] width 134 height 16
select select "YES"
click at [44, 73] on select "N/A YES" at bounding box center [111, 81] width 134 height 16
click at [50, 93] on button "Save" at bounding box center [56, 99] width 24 height 12
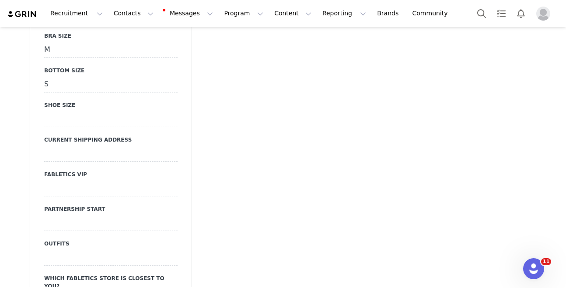
scroll to position [0, 0]
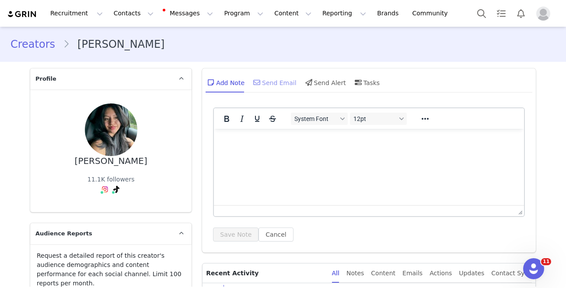
click at [281, 86] on div "Send Email" at bounding box center [274, 82] width 45 height 21
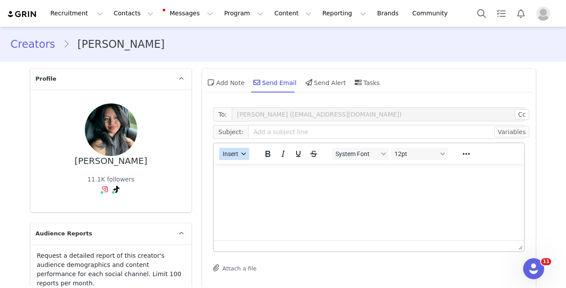
click at [243, 159] on button "Insert" at bounding box center [234, 154] width 30 height 12
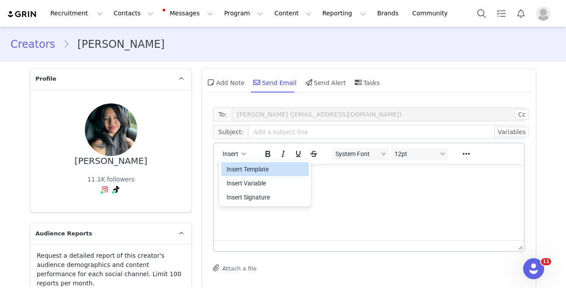
click at [243, 165] on div "Insert Template" at bounding box center [266, 169] width 79 height 11
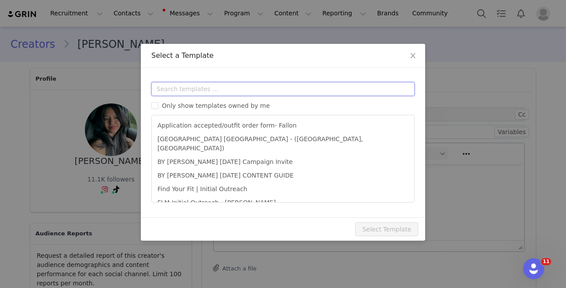
click at [256, 88] on input "text" at bounding box center [283, 89] width 264 height 14
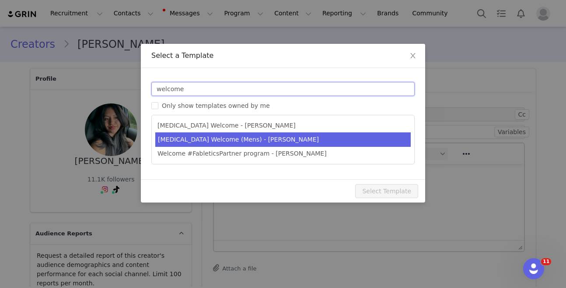
type input "welcome"
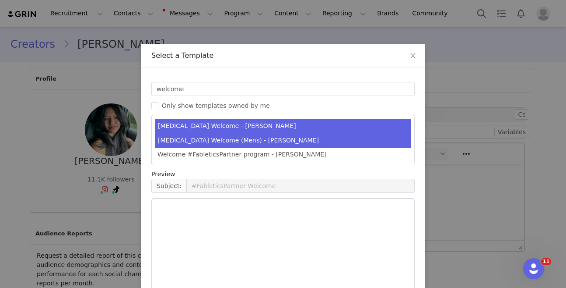
click at [236, 134] on li "T3 Welcome (Mens) - Kristi" at bounding box center [283, 140] width 256 height 14
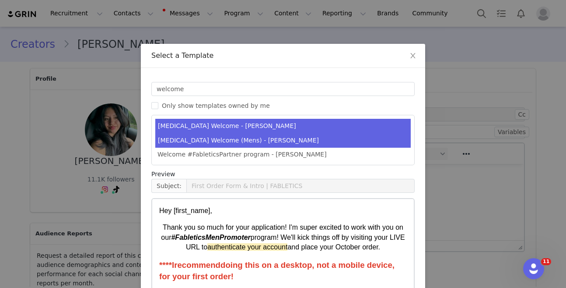
click at [241, 128] on li "T3 Welcome - Kylie" at bounding box center [283, 126] width 256 height 14
type input "#FableticsPartner Welcome"
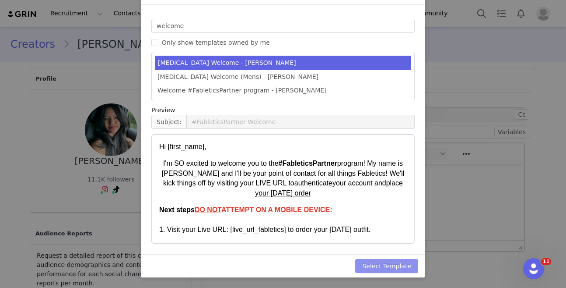
drag, startPoint x: 387, startPoint y: 262, endPoint x: 394, endPoint y: 261, distance: 7.1
click at [387, 262] on button "Select Template" at bounding box center [386, 266] width 63 height 14
type input "#FableticsPartner Welcome"
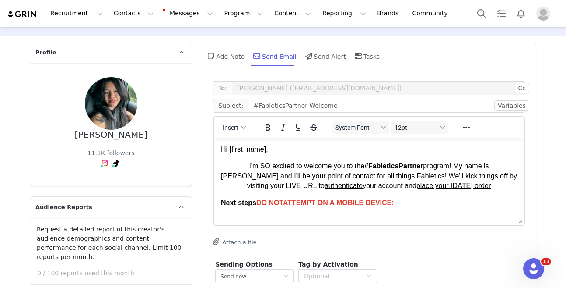
scroll to position [58, 0]
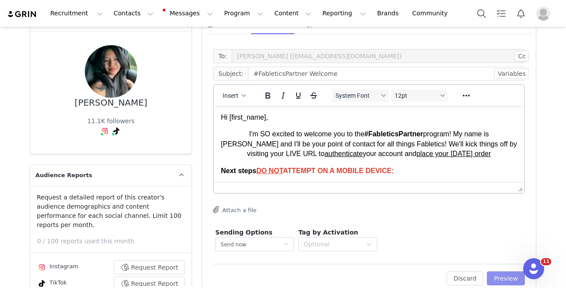
click at [492, 274] on button "Preview" at bounding box center [506, 278] width 38 height 14
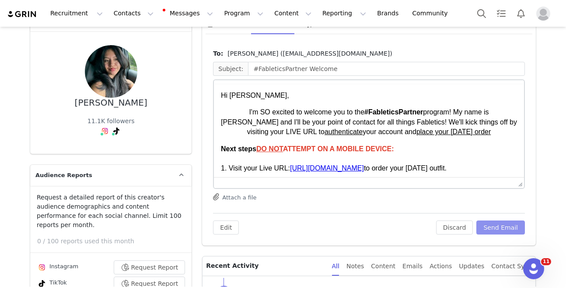
scroll to position [0, 0]
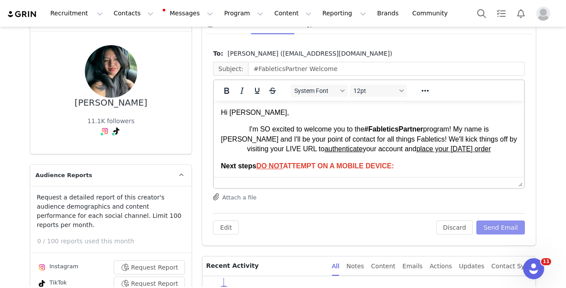
click at [506, 229] on button "Send Email" at bounding box center [501, 227] width 49 height 14
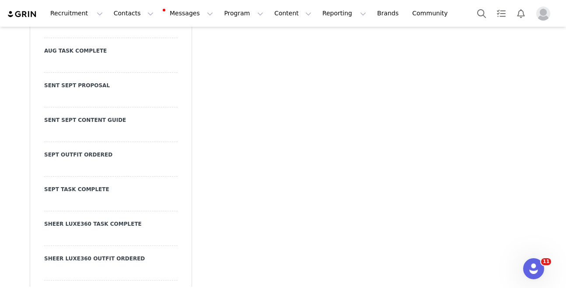
scroll to position [1926, 0]
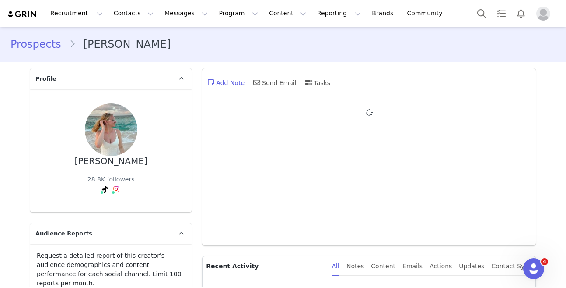
type input "+1 ([GEOGRAPHIC_DATA])"
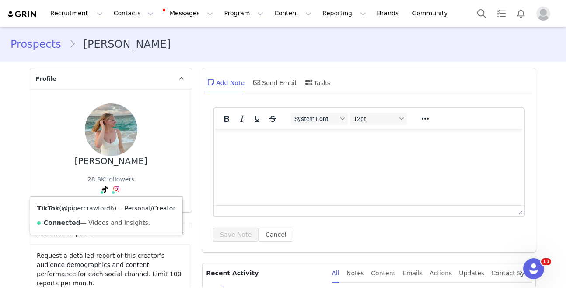
click at [101, 208] on link "@pipercrawford6" at bounding box center [88, 207] width 53 height 7
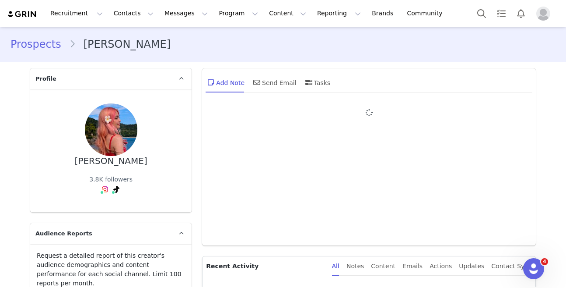
type input "+1 ([GEOGRAPHIC_DATA])"
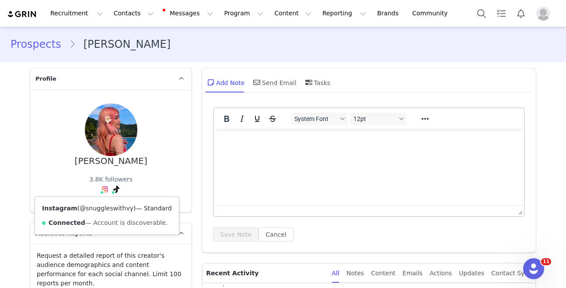
click at [101, 206] on link "@snuggleswithvy" at bounding box center [107, 207] width 54 height 7
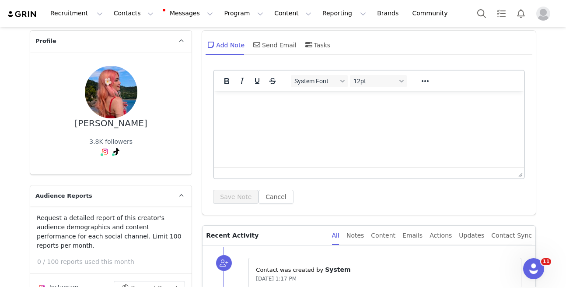
scroll to position [46, 0]
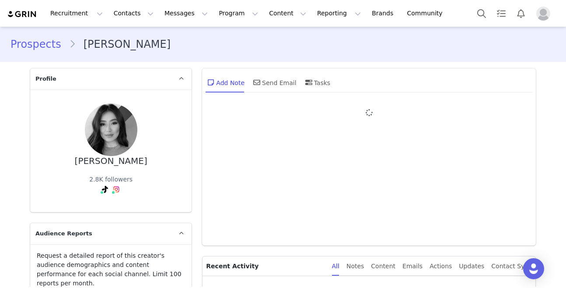
type input "+1 ([GEOGRAPHIC_DATA])"
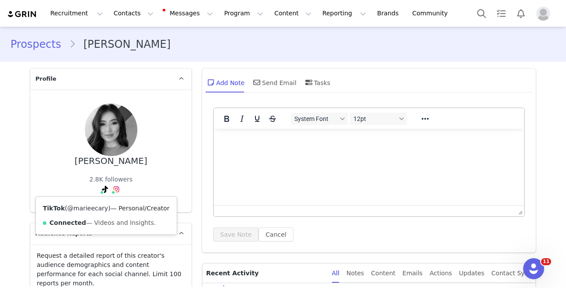
click at [91, 210] on link "@marieecary" at bounding box center [87, 207] width 41 height 7
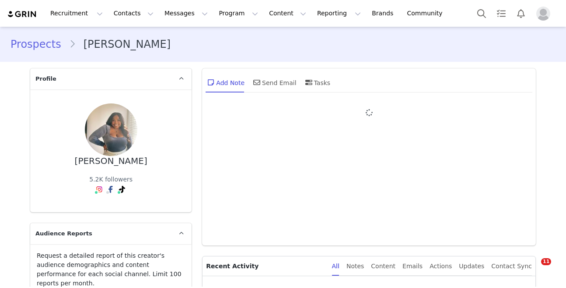
type input "+1 ([GEOGRAPHIC_DATA])"
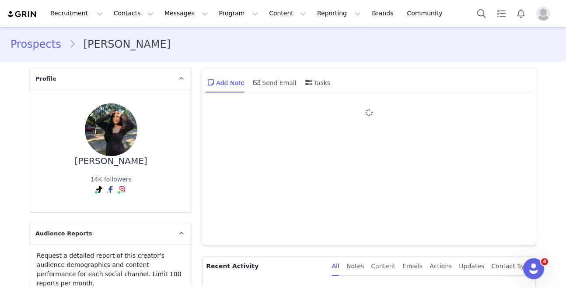
type input "+1 ([GEOGRAPHIC_DATA])"
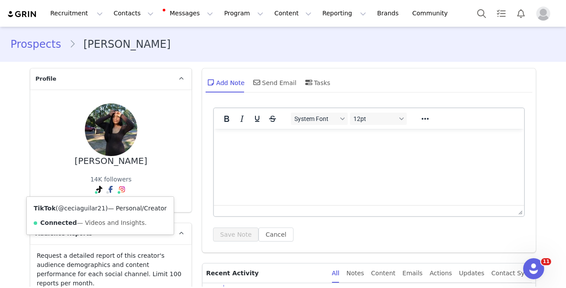
click at [88, 209] on link "@ceciaguilar21" at bounding box center [81, 207] width 47 height 7
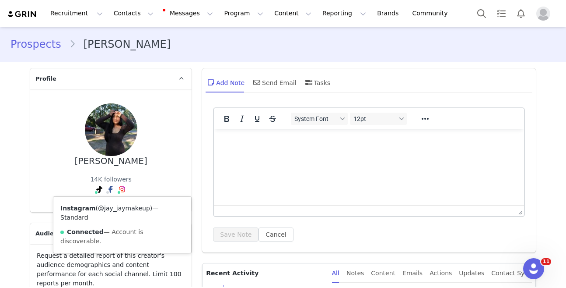
click at [115, 211] on link "@jay_jaymakeup" at bounding box center [124, 207] width 52 height 7
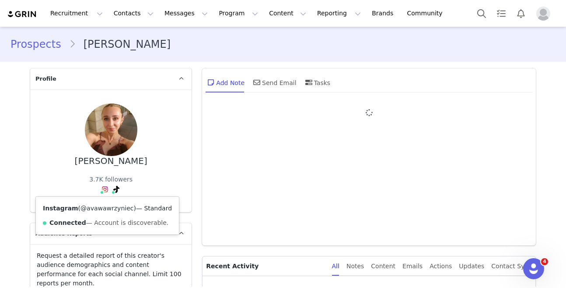
click at [102, 208] on link "@avawawrzyniec" at bounding box center [107, 207] width 53 height 7
type input "+1 ([GEOGRAPHIC_DATA])"
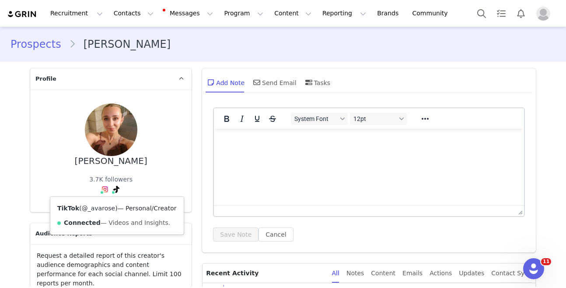
click at [107, 205] on link "@_avarose" at bounding box center [98, 207] width 33 height 7
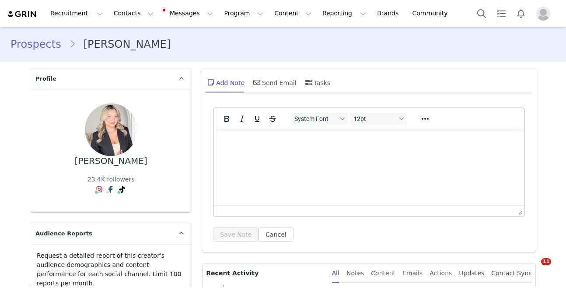
type input "+1 ([GEOGRAPHIC_DATA])"
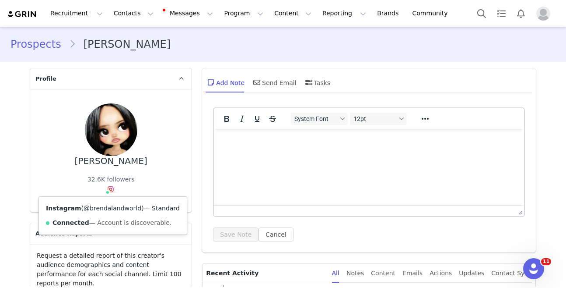
click at [100, 208] on link "@brendalandworld" at bounding box center [113, 207] width 58 height 7
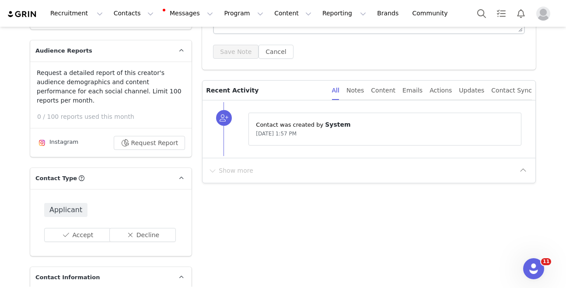
scroll to position [186, 0]
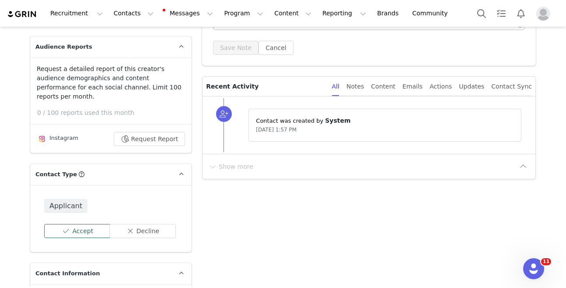
click at [77, 224] on button "Accept" at bounding box center [77, 231] width 67 height 14
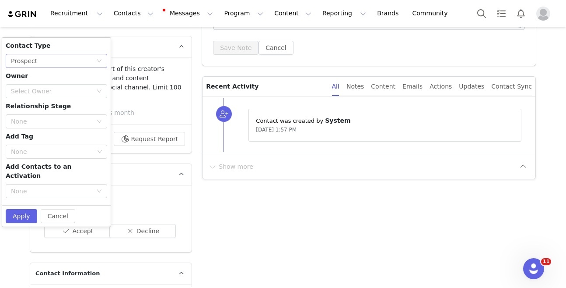
click at [76, 54] on div "None Prospect" at bounding box center [53, 60] width 85 height 13
click at [44, 85] on li "Creator" at bounding box center [57, 83] width 102 height 14
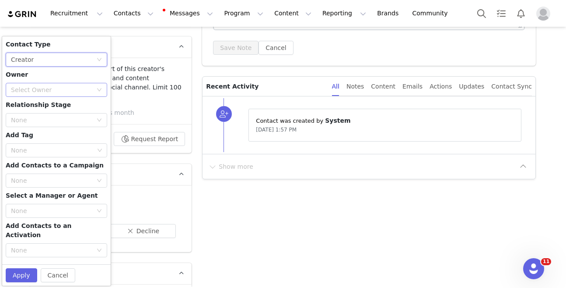
click at [52, 83] on div "Select Owner" at bounding box center [53, 89] width 85 height 13
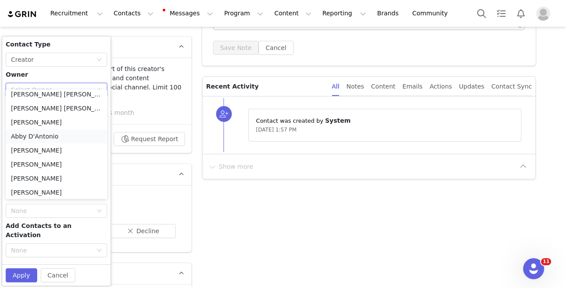
scroll to position [133, 0]
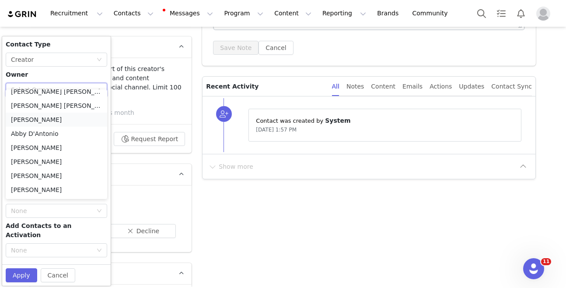
click at [48, 121] on li "[PERSON_NAME]" at bounding box center [57, 119] width 102 height 14
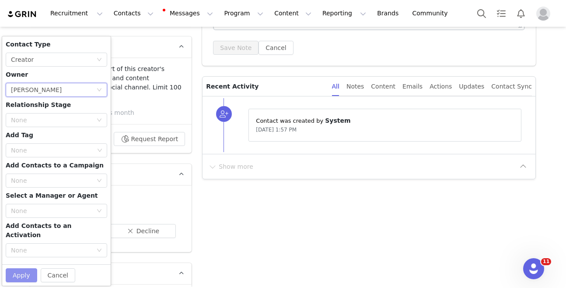
click at [28, 268] on button "Apply" at bounding box center [22, 275] width 32 height 14
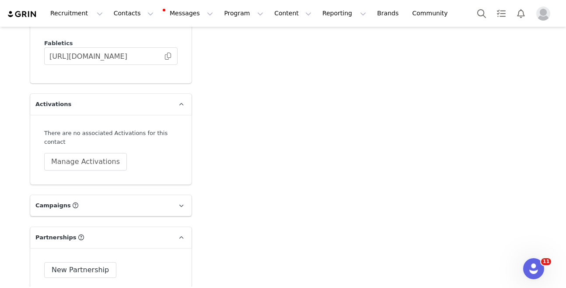
scroll to position [2796, 0]
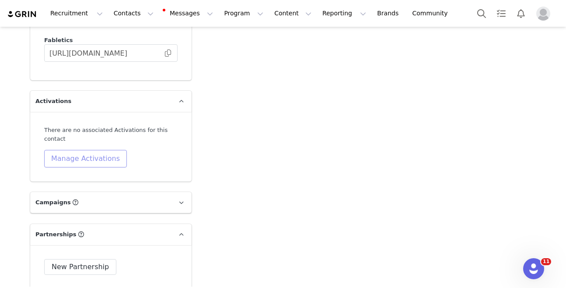
click at [79, 150] on button "Manage Activations" at bounding box center [85, 159] width 83 height 18
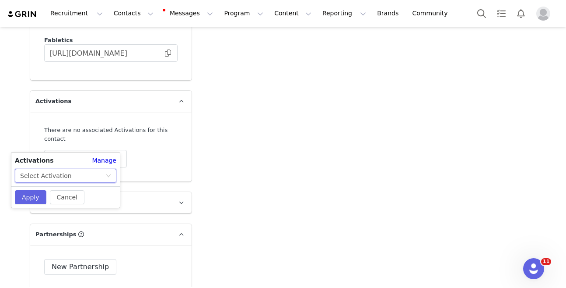
click at [88, 175] on div "Select Activation" at bounding box center [62, 175] width 85 height 13
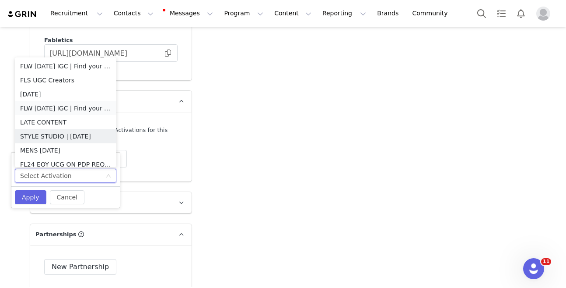
scroll to position [4, 0]
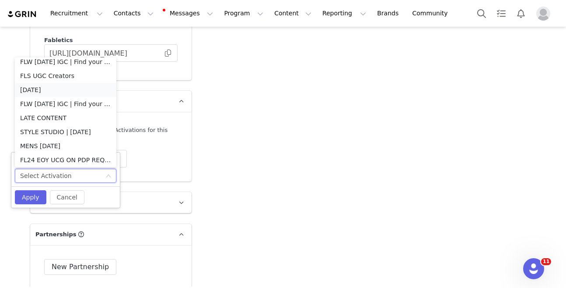
click at [64, 91] on li "OCTOBER 2025" at bounding box center [66, 90] width 102 height 14
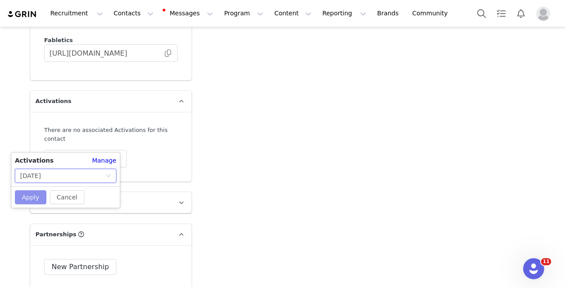
click at [33, 193] on button "Apply" at bounding box center [31, 197] width 32 height 14
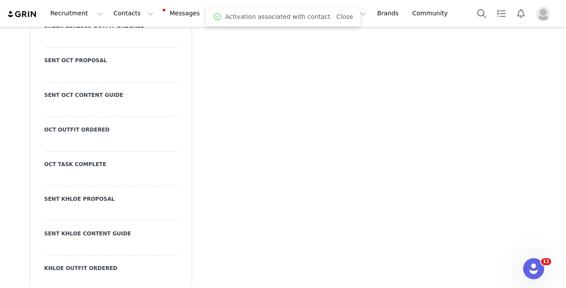
scroll to position [2137, 0]
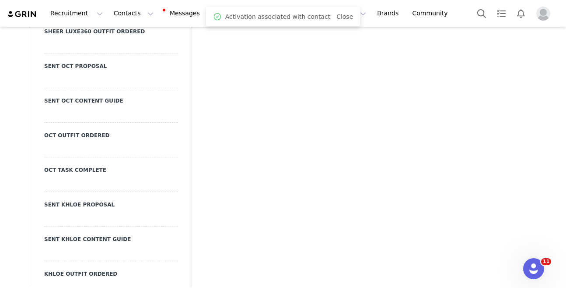
click at [81, 72] on div at bounding box center [111, 80] width 134 height 16
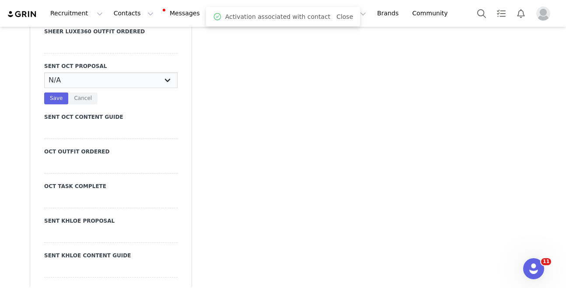
click at [86, 72] on select "N/A YES" at bounding box center [111, 80] width 134 height 16
select select "YES"
click at [44, 72] on select "N/A YES" at bounding box center [111, 80] width 134 height 16
click at [55, 92] on button "Save" at bounding box center [56, 98] width 24 height 12
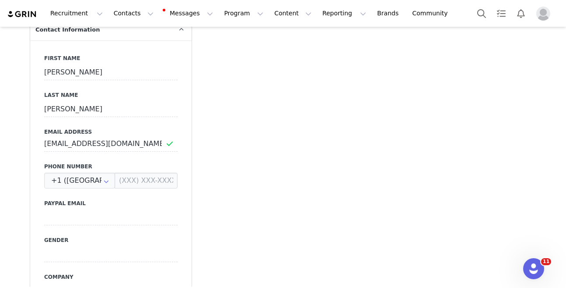
scroll to position [0, 0]
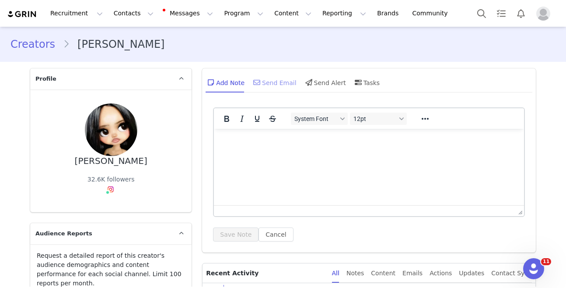
click at [274, 85] on div "Send Email" at bounding box center [274, 82] width 45 height 21
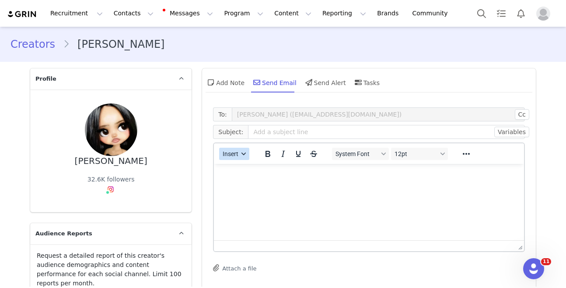
click at [234, 148] on button "Insert" at bounding box center [234, 154] width 30 height 12
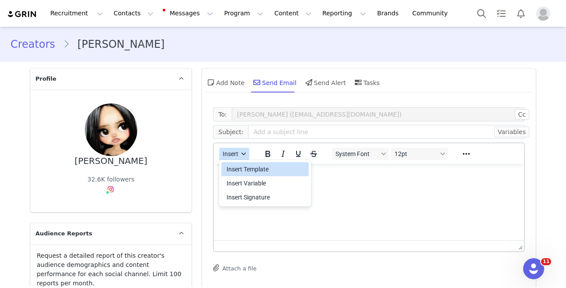
click at [234, 149] on button "Insert" at bounding box center [234, 154] width 30 height 12
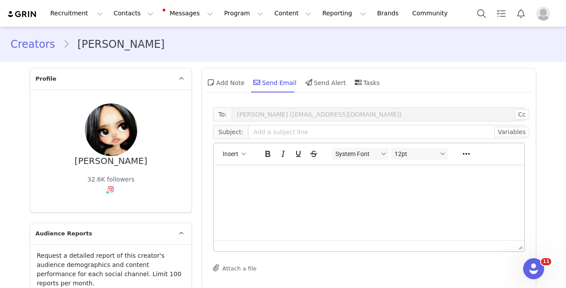
click at [240, 160] on div "Insert" at bounding box center [234, 153] width 41 height 17
click at [240, 175] on p "Rich Text Area. Press ALT-0 for help." at bounding box center [369, 176] width 296 height 10
click at [239, 158] on button "Insert" at bounding box center [234, 154] width 30 height 12
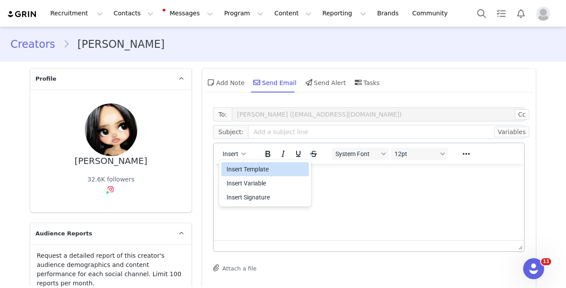
click at [238, 168] on div "Insert Template" at bounding box center [266, 169] width 79 height 11
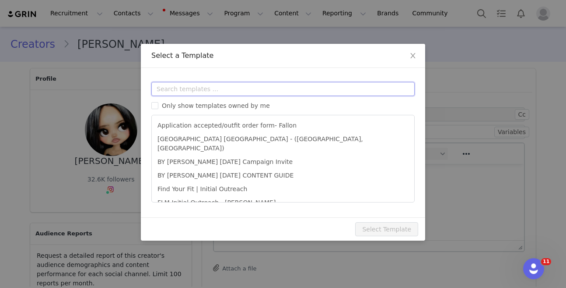
click at [231, 88] on input "text" at bounding box center [283, 89] width 264 height 14
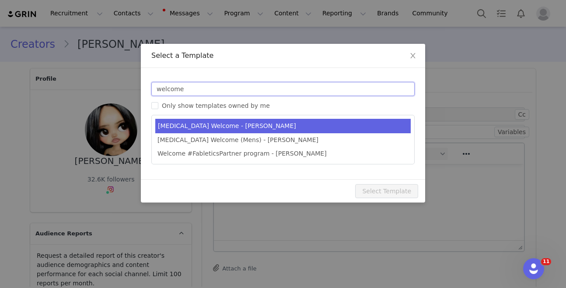
type input "welcome"
type input "#FableticsPartner Welcome"
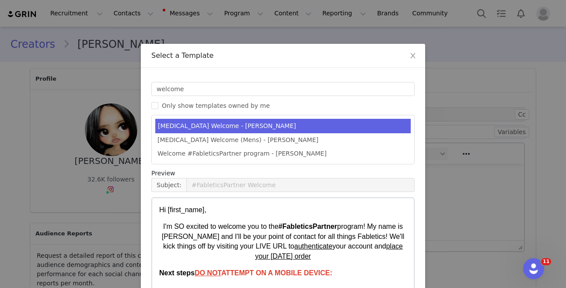
click at [230, 123] on li "T3 Welcome - Kylie" at bounding box center [283, 126] width 256 height 14
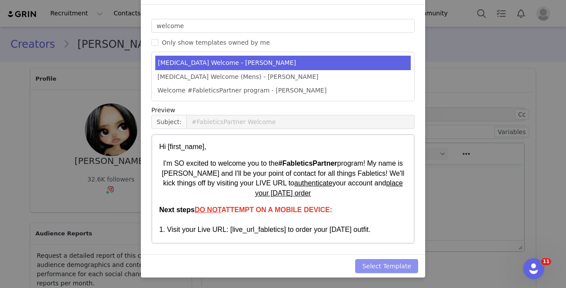
click at [384, 264] on button "Select Template" at bounding box center [386, 266] width 63 height 14
type input "#FableticsPartner Welcome"
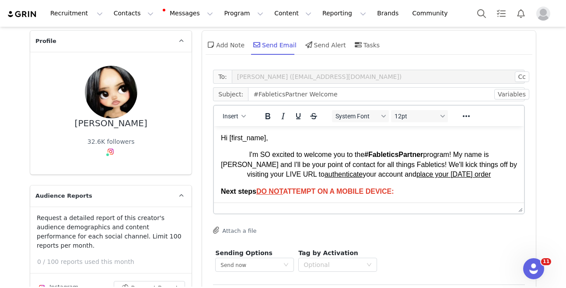
scroll to position [118, 0]
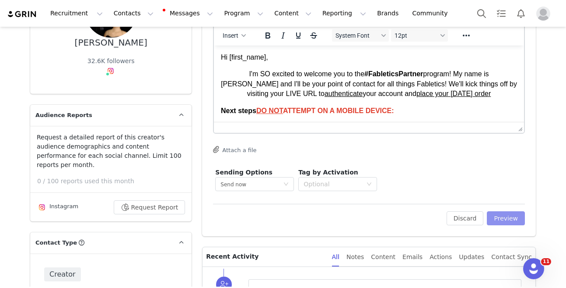
click at [496, 217] on button "Preview" at bounding box center [506, 218] width 38 height 14
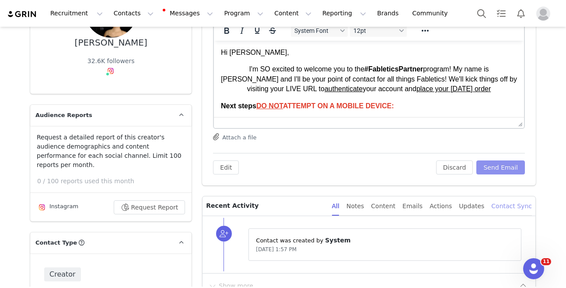
scroll to position [0, 0]
click at [511, 160] on button "Send Email" at bounding box center [501, 167] width 49 height 14
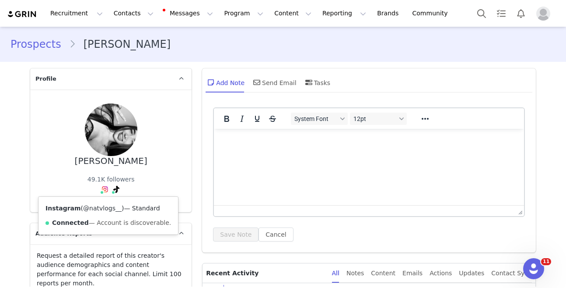
click at [94, 207] on link "@natvlogs__" at bounding box center [102, 207] width 39 height 7
click at [103, 208] on link "@natvlogsss" at bounding box center [98, 207] width 39 height 7
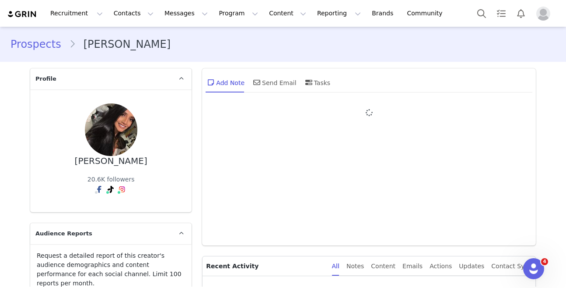
type input "+1 ([GEOGRAPHIC_DATA])"
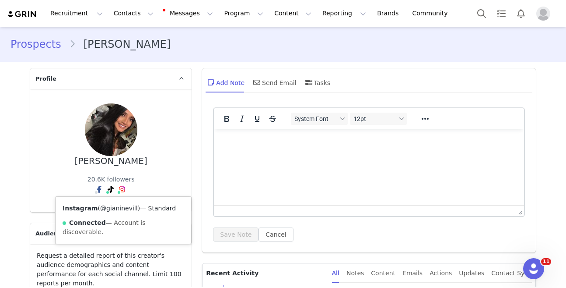
click at [115, 206] on link "@gianinevill" at bounding box center [119, 207] width 38 height 7
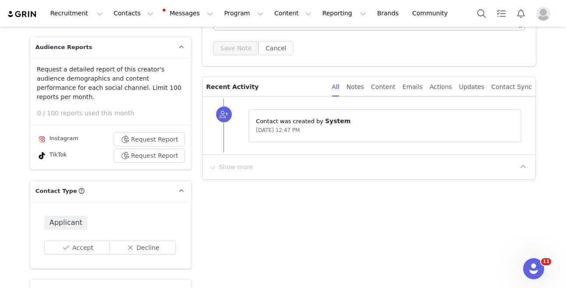
scroll to position [189, 0]
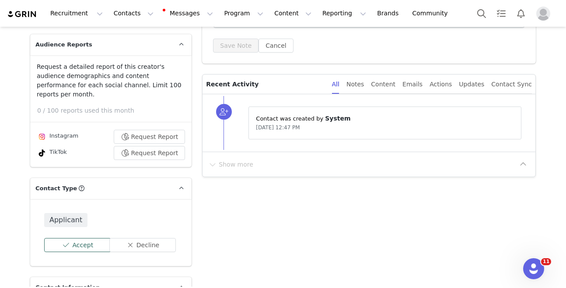
click at [73, 238] on button "Accept" at bounding box center [77, 245] width 67 height 14
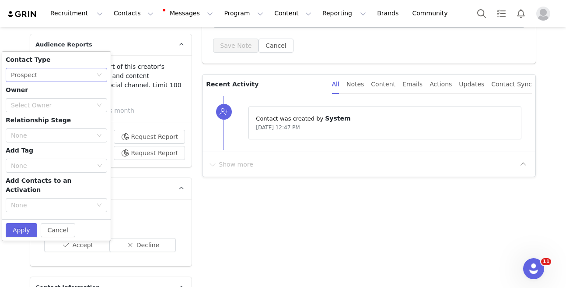
click at [74, 69] on div "None Prospect" at bounding box center [53, 74] width 85 height 13
click at [67, 101] on li "Creator" at bounding box center [57, 97] width 102 height 14
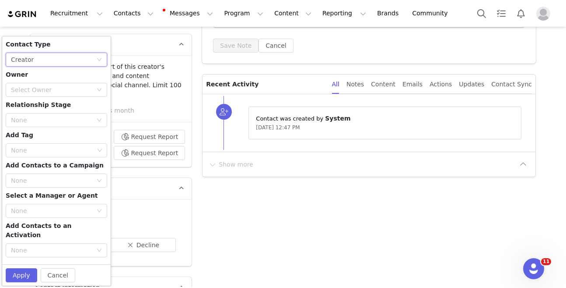
click at [65, 98] on div "Contact Type None Creator Owner Select Owner Relationship Stage None Add Tag No…" at bounding box center [57, 150] width 102 height 221
click at [65, 85] on div "Select Owner" at bounding box center [51, 89] width 81 height 9
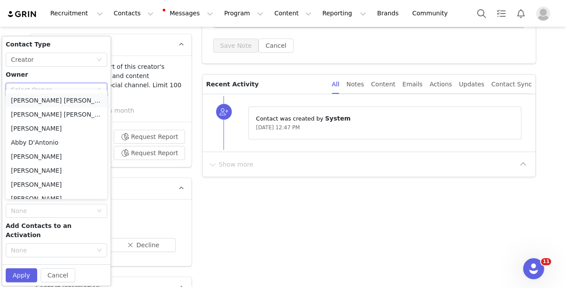
scroll to position [125, 0]
click at [43, 127] on li "Kylie Lau" at bounding box center [57, 127] width 102 height 14
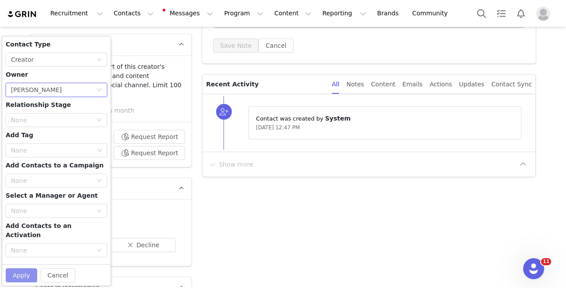
click at [26, 268] on button "Apply" at bounding box center [22, 275] width 32 height 14
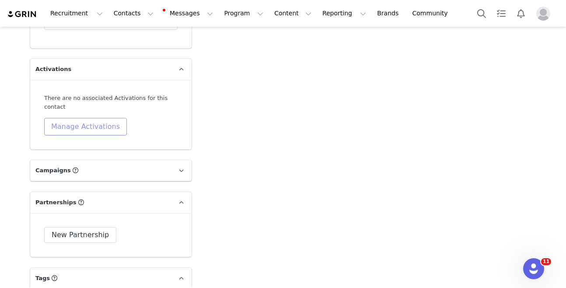
scroll to position [2851, 0]
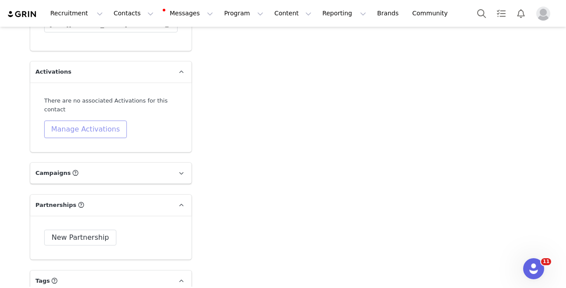
click at [99, 120] on button "Manage Activations" at bounding box center [85, 129] width 83 height 18
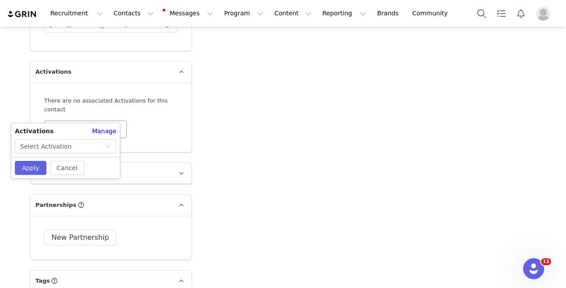
click at [99, 120] on button "Manage Activations" at bounding box center [85, 129] width 83 height 18
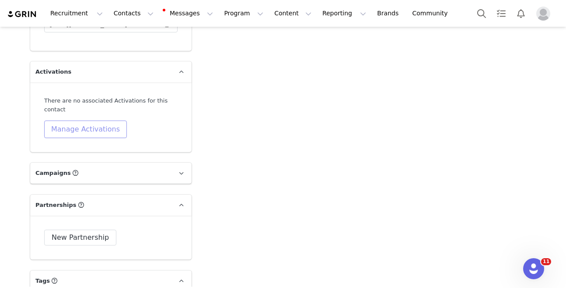
click at [89, 120] on button "Manage Activations" at bounding box center [85, 129] width 83 height 18
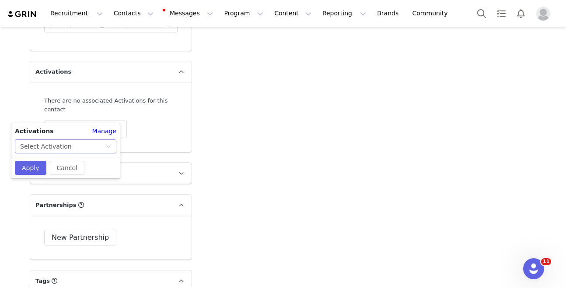
click at [75, 145] on div "Select Activation" at bounding box center [62, 146] width 85 height 13
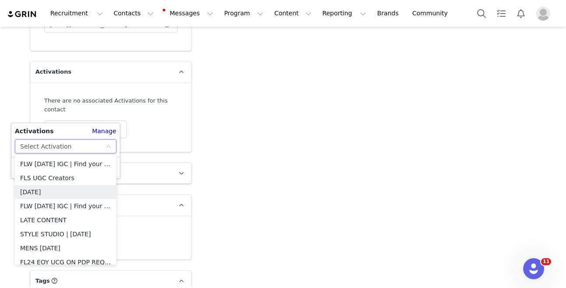
drag, startPoint x: 75, startPoint y: 191, endPoint x: 70, endPoint y: 179, distance: 13.7
click at [75, 191] on li "[DATE]" at bounding box center [66, 192] width 102 height 14
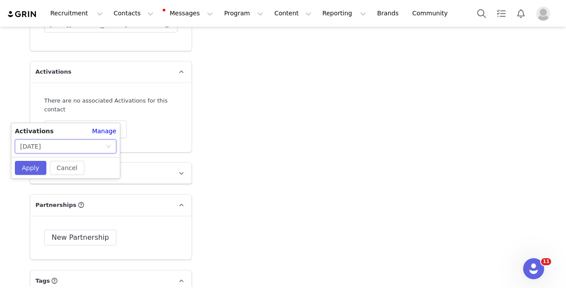
click at [31, 160] on div "Cancel Apply" at bounding box center [65, 167] width 109 height 21
click at [30, 167] on button "Apply" at bounding box center [31, 168] width 32 height 14
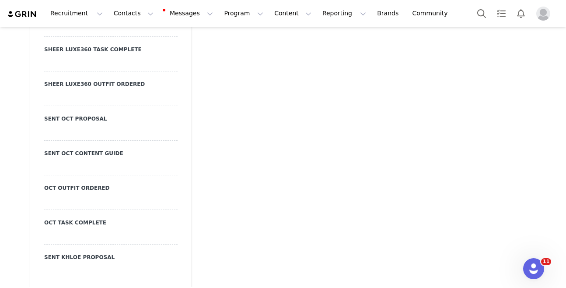
scroll to position [2116, 0]
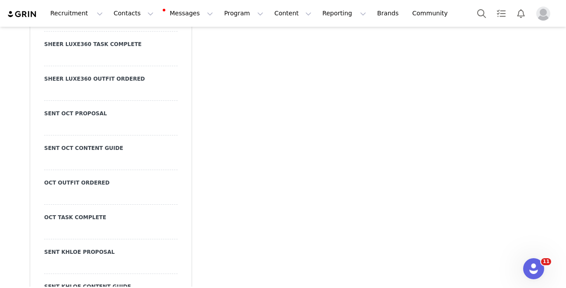
click at [81, 120] on div at bounding box center [111, 128] width 134 height 16
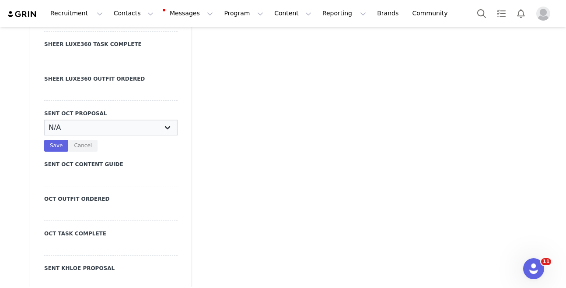
click at [94, 120] on select "N/A YES" at bounding box center [111, 128] width 134 height 16
select select "YES"
click at [44, 120] on select "N/A YES" at bounding box center [111, 128] width 134 height 16
click at [57, 140] on button "Save" at bounding box center [56, 146] width 24 height 12
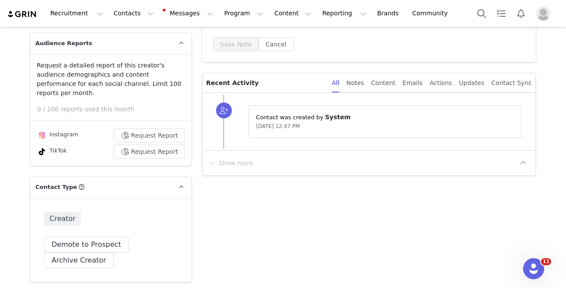
scroll to position [0, 0]
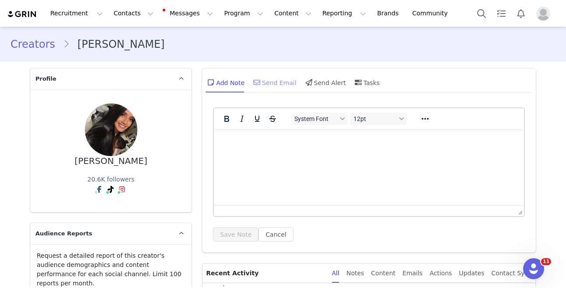
click at [271, 77] on div "Send Email" at bounding box center [274, 82] width 45 height 21
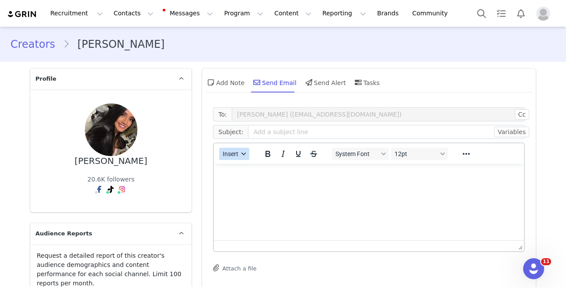
click at [233, 154] on span "Insert" at bounding box center [231, 153] width 16 height 7
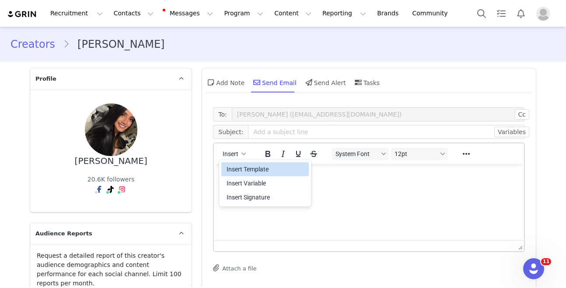
click at [242, 166] on div "Insert Template" at bounding box center [266, 169] width 79 height 11
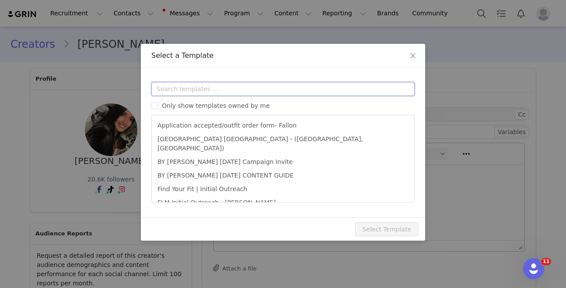
click at [236, 86] on input "text" at bounding box center [283, 89] width 264 height 14
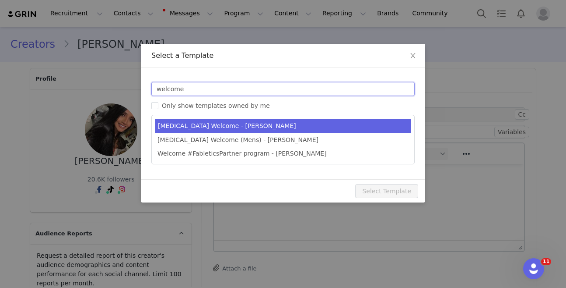
type input "welcome"
type input "#FableticsPartner Welcome"
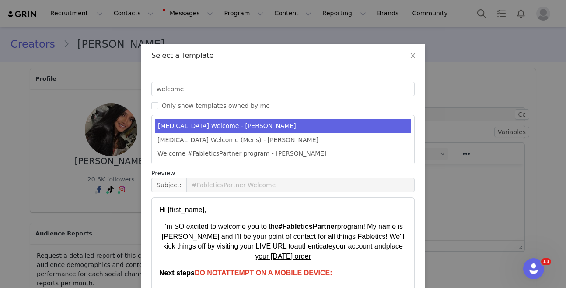
click at [239, 120] on li "[MEDICAL_DATA] Welcome - [PERSON_NAME]" at bounding box center [283, 126] width 256 height 14
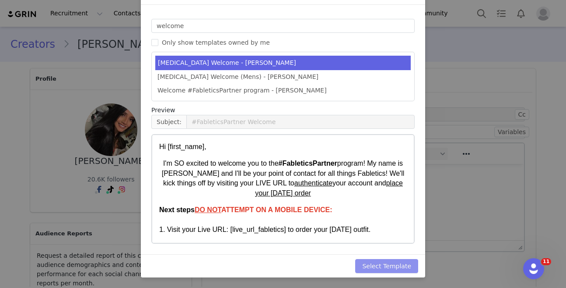
click at [386, 262] on button "Select Template" at bounding box center [386, 266] width 63 height 14
type input "#FableticsPartner Welcome"
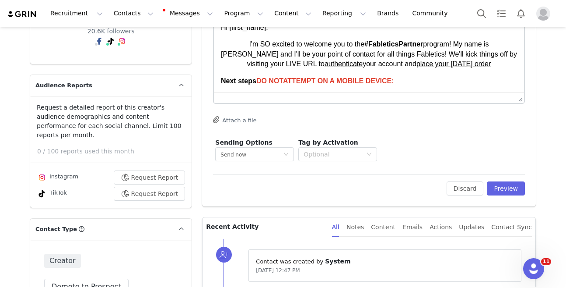
scroll to position [160, 0]
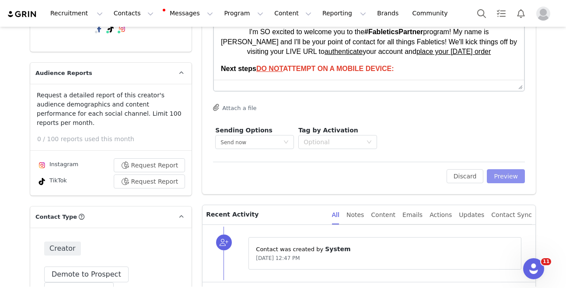
click at [503, 179] on button "Preview" at bounding box center [506, 176] width 38 height 14
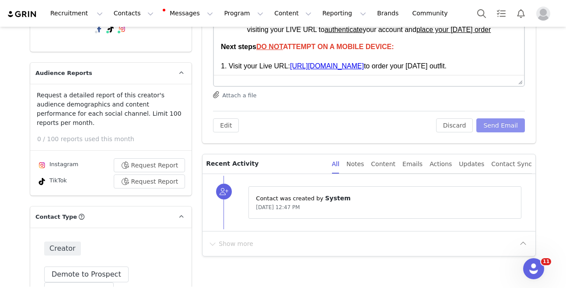
scroll to position [0, 0]
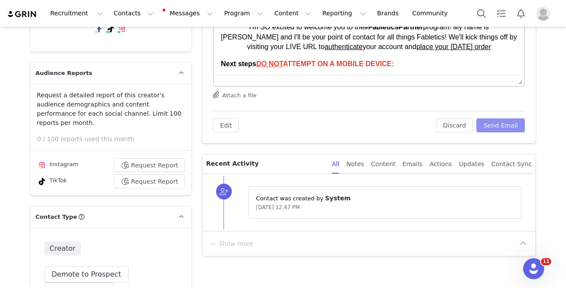
click at [504, 130] on button "Send Email" at bounding box center [501, 125] width 49 height 14
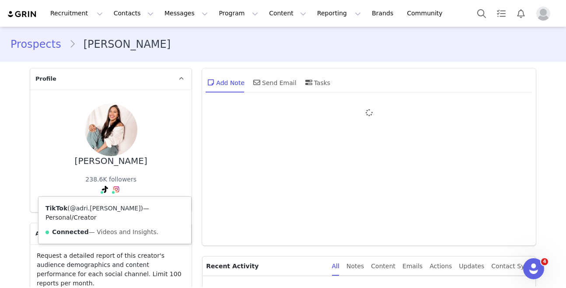
click at [95, 207] on link "@adri.[PERSON_NAME]" at bounding box center [105, 207] width 71 height 7
type input "+1 ([GEOGRAPHIC_DATA])"
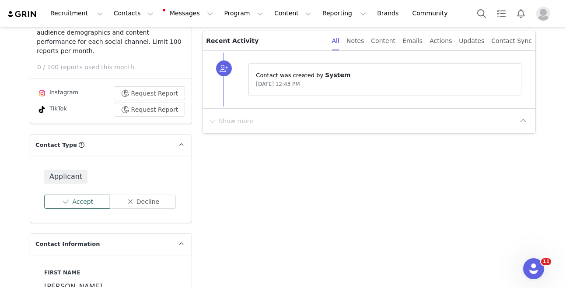
scroll to position [241, 0]
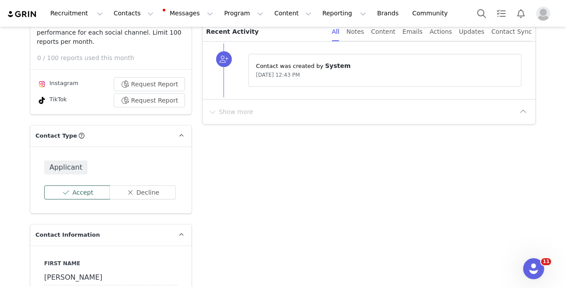
click at [77, 185] on button "Accept" at bounding box center [77, 192] width 67 height 14
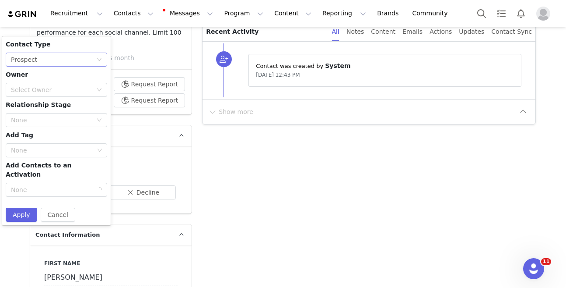
click at [52, 53] on div "None Prospect" at bounding box center [53, 59] width 85 height 13
click at [51, 79] on li "Creator" at bounding box center [57, 82] width 102 height 14
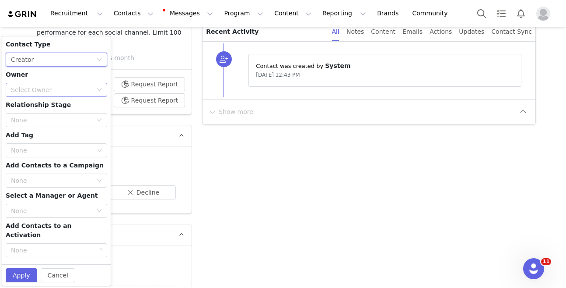
click at [53, 83] on div "Select Owner" at bounding box center [57, 90] width 102 height 14
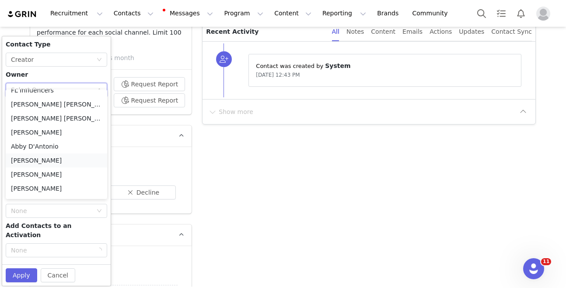
scroll to position [120, 0]
click at [43, 128] on li "[PERSON_NAME]" at bounding box center [57, 132] width 102 height 14
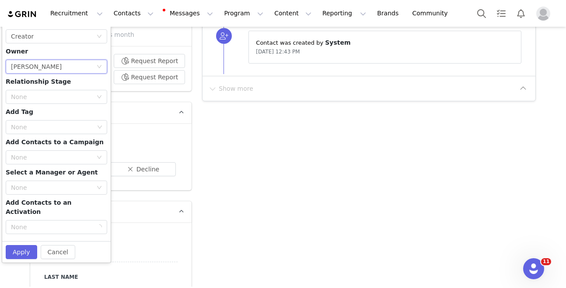
scroll to position [261, 0]
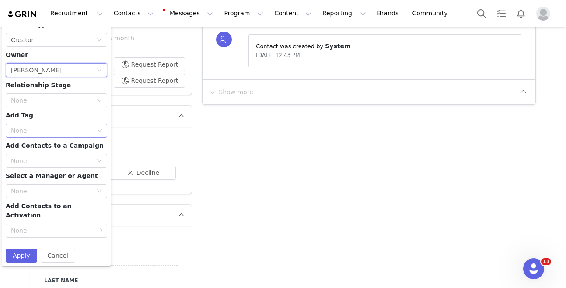
click at [45, 126] on div "None" at bounding box center [52, 130] width 83 height 9
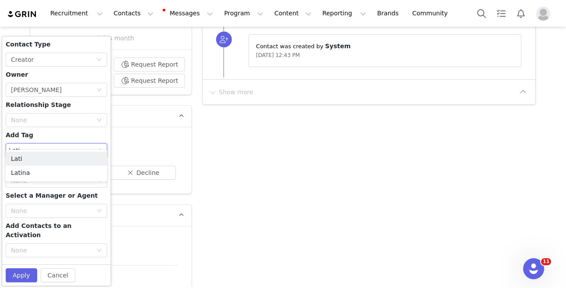
type input "Latin"
click at [26, 170] on li "Latina" at bounding box center [57, 172] width 102 height 14
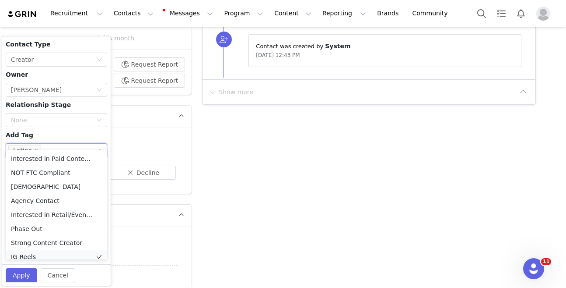
scroll to position [4, 0]
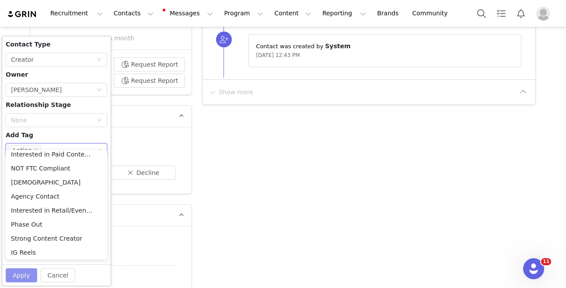
click at [25, 268] on button "Apply" at bounding box center [22, 275] width 32 height 14
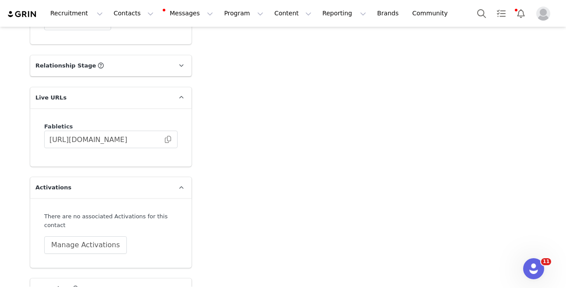
scroll to position [2721, 0]
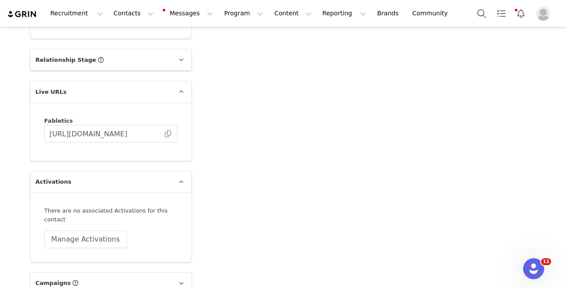
click at [105, 223] on div "There are no associated Activations for this contact Manage Activations" at bounding box center [111, 227] width 134 height 42
click at [104, 230] on button "Manage Activations" at bounding box center [85, 239] width 83 height 18
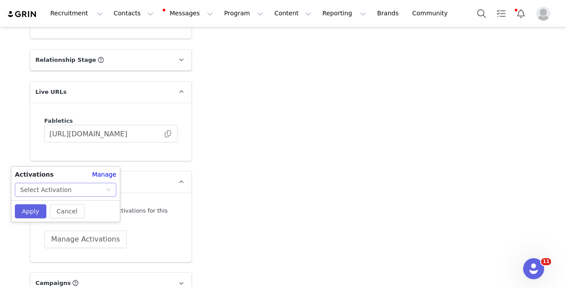
click at [75, 188] on div "Select Activation" at bounding box center [62, 189] width 85 height 13
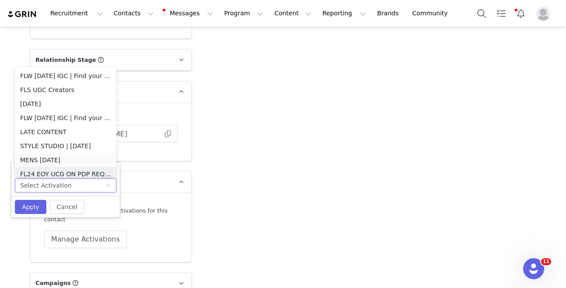
scroll to position [4, 0]
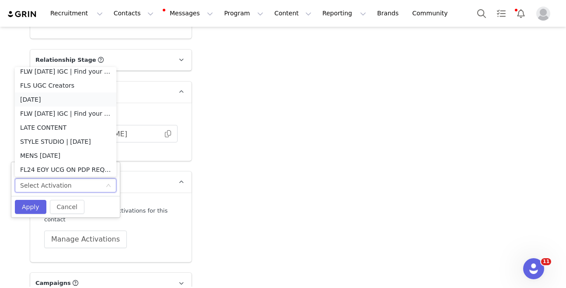
click at [59, 98] on li "[DATE]" at bounding box center [66, 99] width 102 height 14
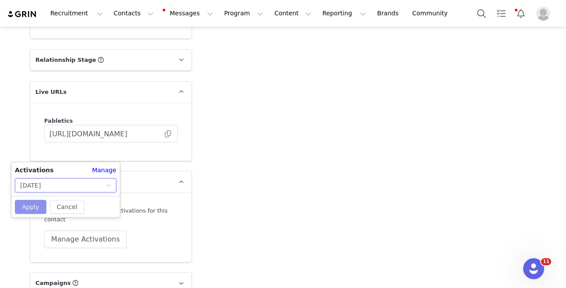
drag, startPoint x: 33, startPoint y: 207, endPoint x: 49, endPoint y: 190, distance: 23.3
click at [33, 207] on button "Apply" at bounding box center [31, 207] width 32 height 14
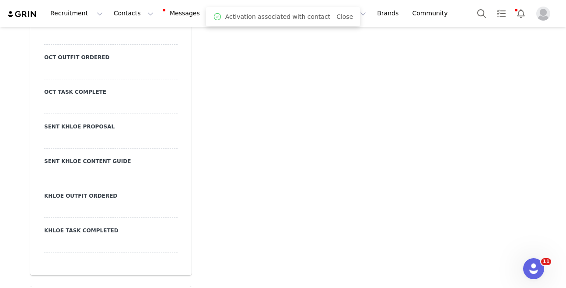
scroll to position [2092, 0]
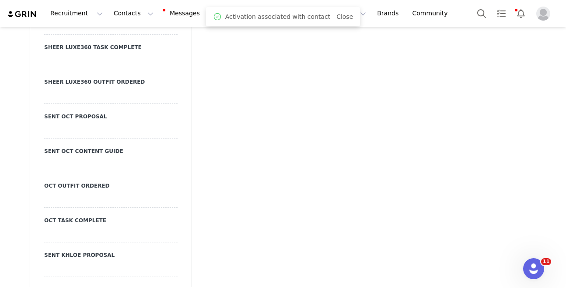
click at [112, 124] on div at bounding box center [111, 131] width 134 height 16
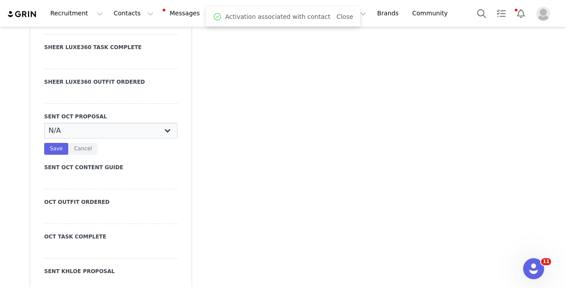
click at [119, 123] on select "N/A YES" at bounding box center [111, 131] width 134 height 16
select select "YES"
click at [44, 123] on select "N/A YES" at bounding box center [111, 131] width 134 height 16
click at [52, 143] on button "Save" at bounding box center [56, 149] width 24 height 12
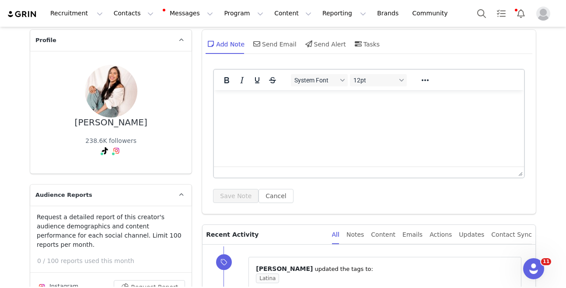
scroll to position [0, 0]
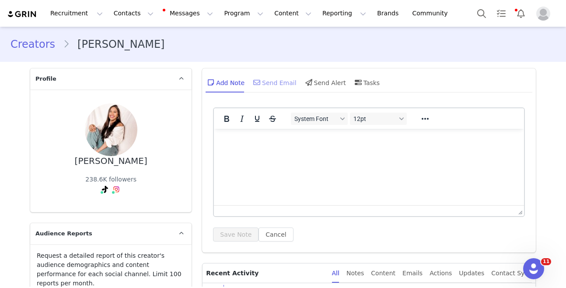
click at [271, 88] on div "Send Email" at bounding box center [274, 82] width 45 height 21
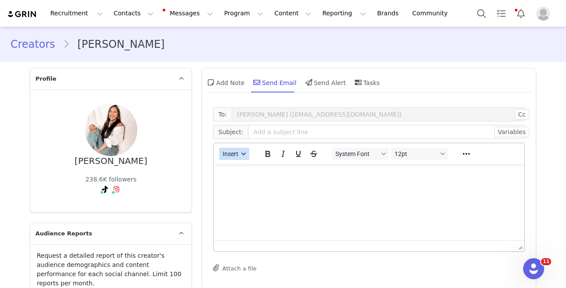
click at [236, 148] on button "Insert" at bounding box center [234, 154] width 30 height 12
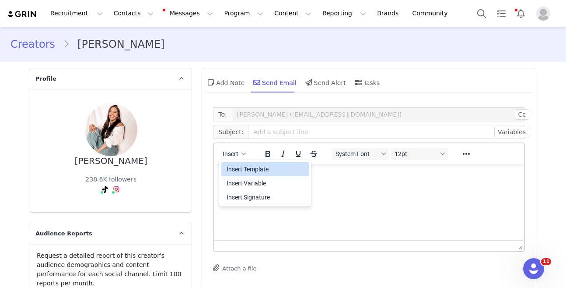
click at [242, 164] on div "Insert Template" at bounding box center [266, 169] width 79 height 11
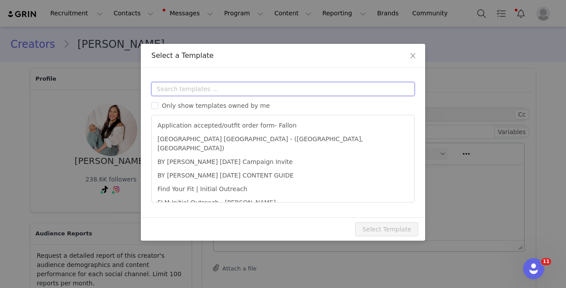
click at [241, 88] on input "text" at bounding box center [283, 89] width 264 height 14
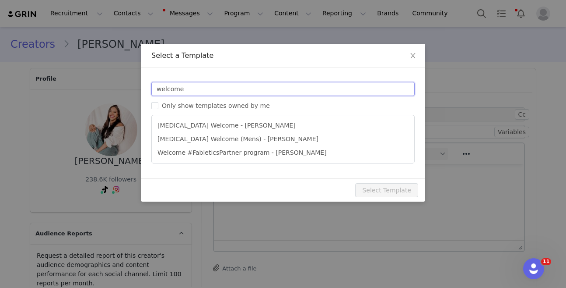
type input "welcome"
drag, startPoint x: 235, startPoint y: 112, endPoint x: 233, endPoint y: 116, distance: 4.7
click at [234, 113] on div "welcome Only show templates owned by me T3 Welcome - Kylie T3 Welcome (Mens) - …" at bounding box center [283, 122] width 264 height 81
type input "#FableticsPartner Welcome"
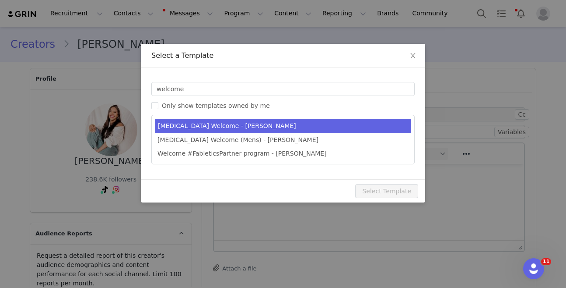
drag, startPoint x: 233, startPoint y: 116, endPoint x: 232, endPoint y: 121, distance: 5.0
click at [232, 119] on ul "T3 Welcome - Kylie T3 Welcome (Mens) - Kristi Welcome #FableticsPartner program…" at bounding box center [283, 139] width 264 height 49
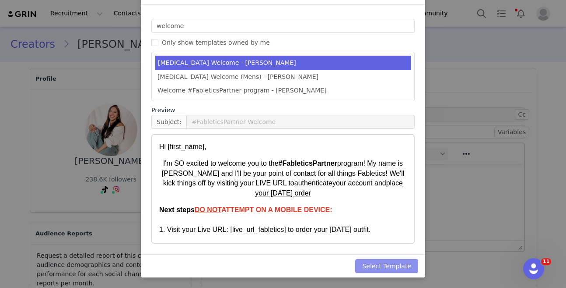
click at [380, 262] on button "Select Template" at bounding box center [386, 266] width 63 height 14
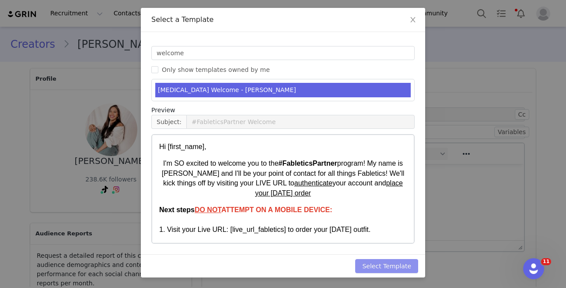
type input "#FableticsPartner Welcome"
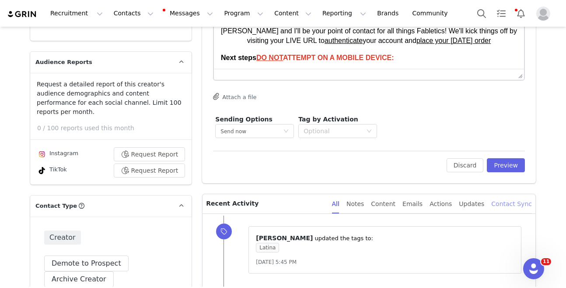
scroll to position [183, 0]
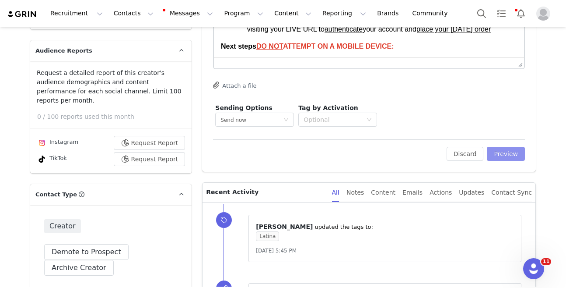
click at [503, 154] on button "Preview" at bounding box center [506, 154] width 38 height 14
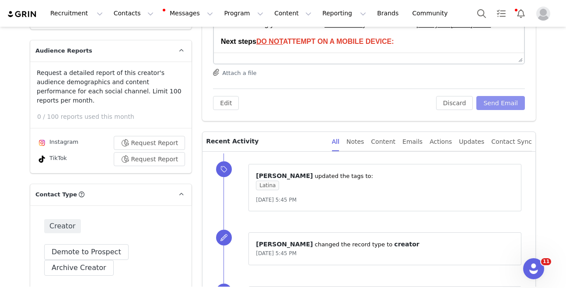
scroll to position [0, 0]
click at [510, 101] on button "Send Email" at bounding box center [501, 103] width 49 height 14
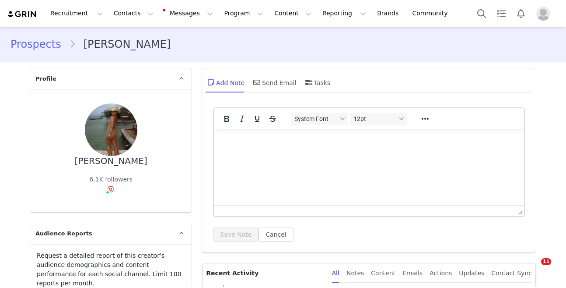
type input "+1 ([GEOGRAPHIC_DATA])"
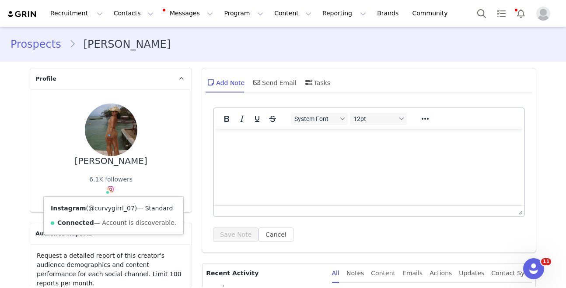
click at [106, 209] on link "@curvygirrl_07" at bounding box center [111, 207] width 46 height 7
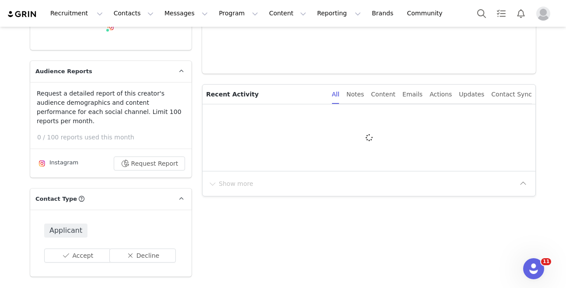
type input "+1 ([GEOGRAPHIC_DATA])"
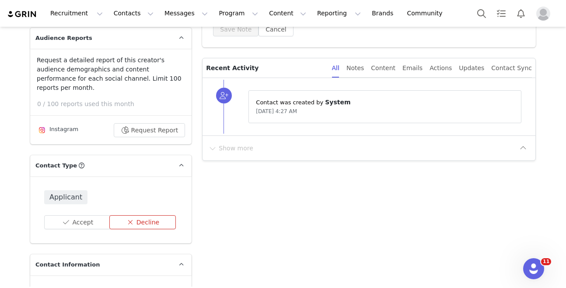
click at [147, 215] on button "Decline" at bounding box center [142, 222] width 67 height 14
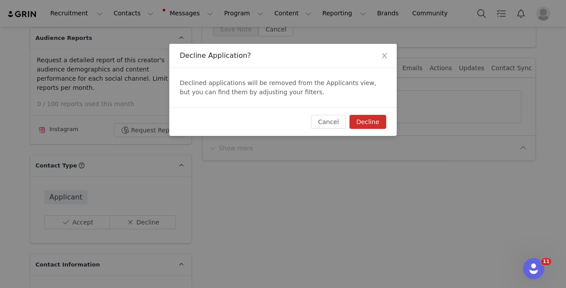
click at [372, 121] on button "Decline" at bounding box center [368, 122] width 37 height 14
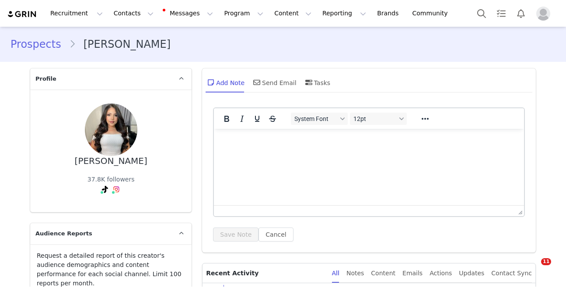
type input "+1 ([GEOGRAPHIC_DATA])"
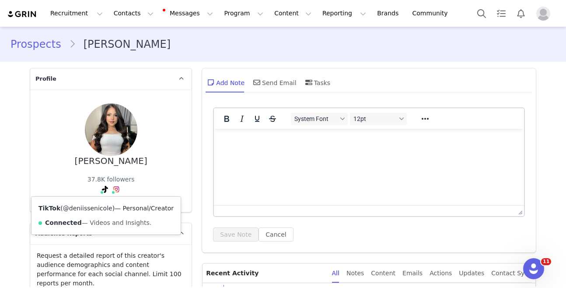
click at [100, 207] on link "@deniissenicole" at bounding box center [87, 207] width 49 height 7
click at [113, 208] on link "@deniissenicole" at bounding box center [117, 207] width 49 height 7
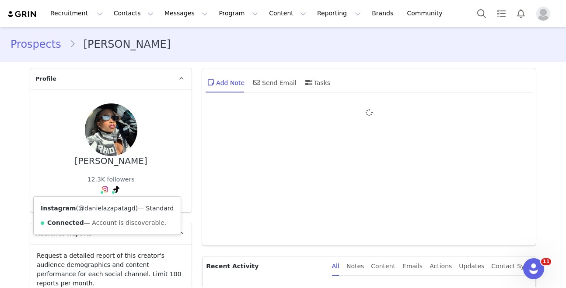
click at [103, 207] on link "@danielazapatagd" at bounding box center [106, 207] width 57 height 7
type input "+1 ([GEOGRAPHIC_DATA])"
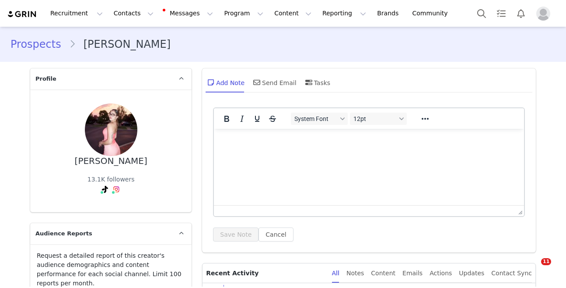
type input "+1 ([GEOGRAPHIC_DATA])"
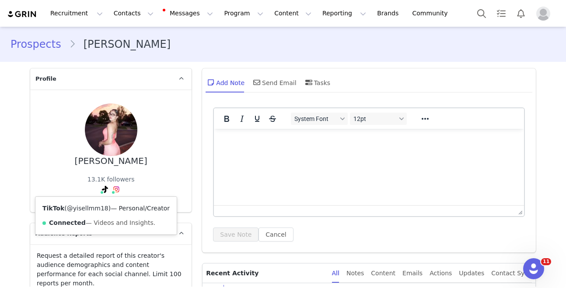
click at [93, 208] on link "@yisellmm18" at bounding box center [88, 207] width 42 height 7
click at [110, 206] on link "@yisellmmora" at bounding box center [117, 207] width 44 height 7
